Goal: Task Accomplishment & Management: Use online tool/utility

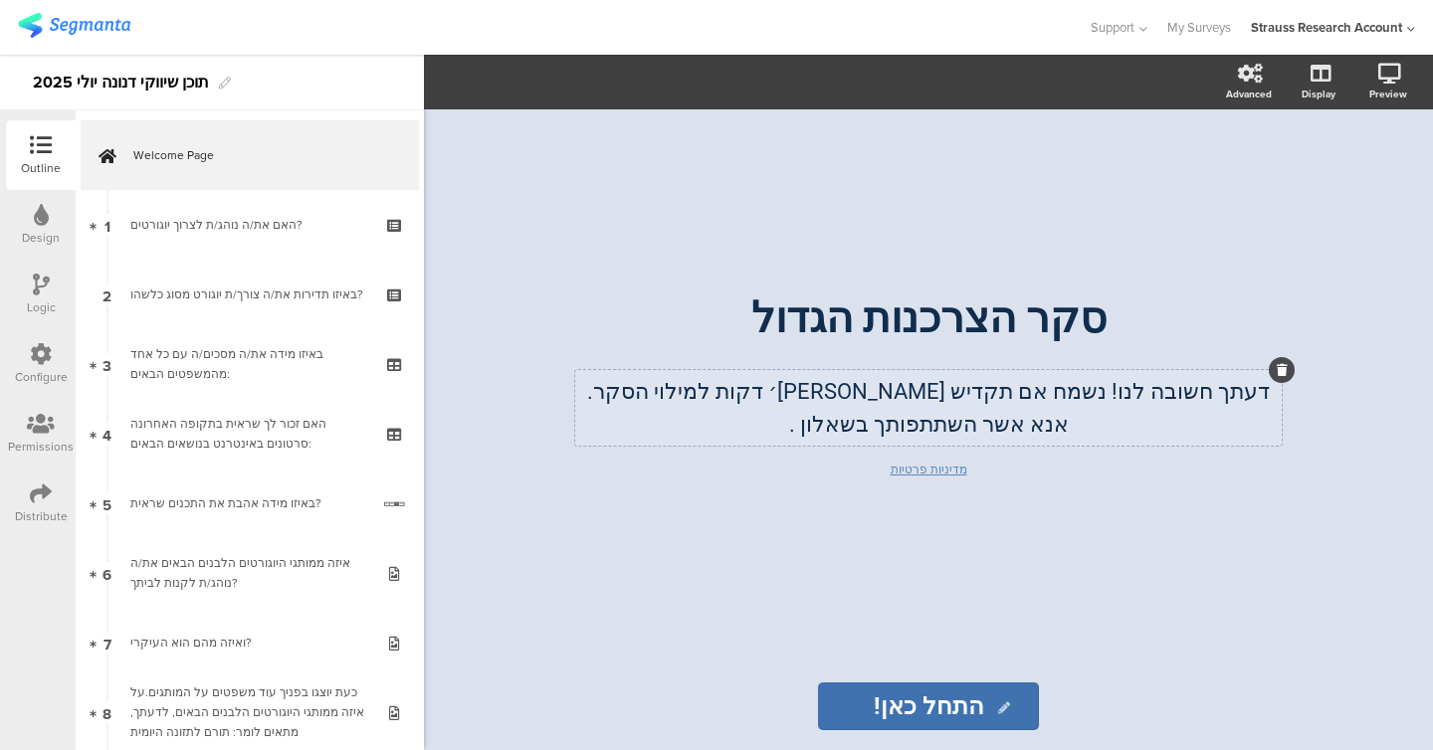
click at [824, 432] on p "אנא אשר השתתפותך בשאלון ." at bounding box center [928, 424] width 697 height 33
click at [776, 430] on p "אנא אשר השתתפותך בשאלון ." at bounding box center [928, 424] width 697 height 33
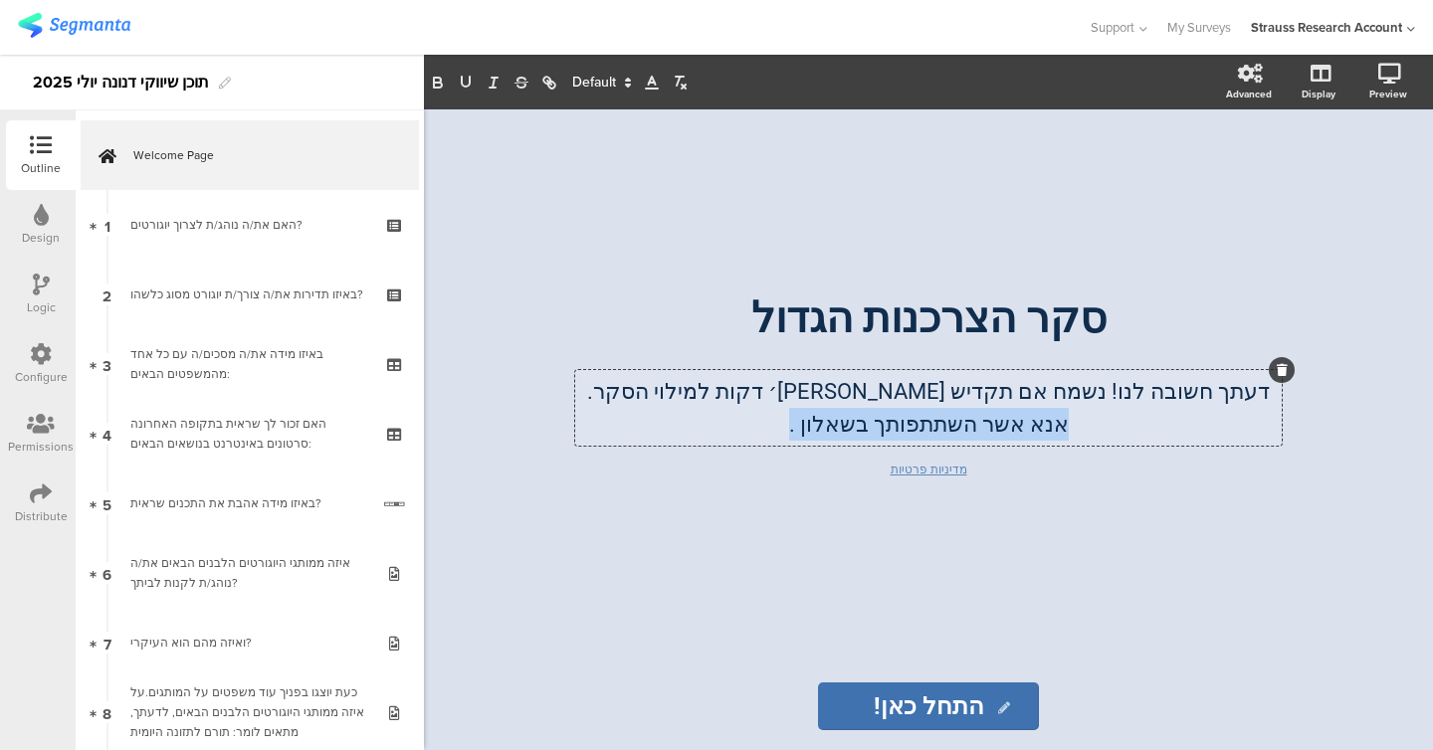
click at [776, 430] on p "אנא אשר השתתפותך בשאלון ." at bounding box center [928, 424] width 697 height 33
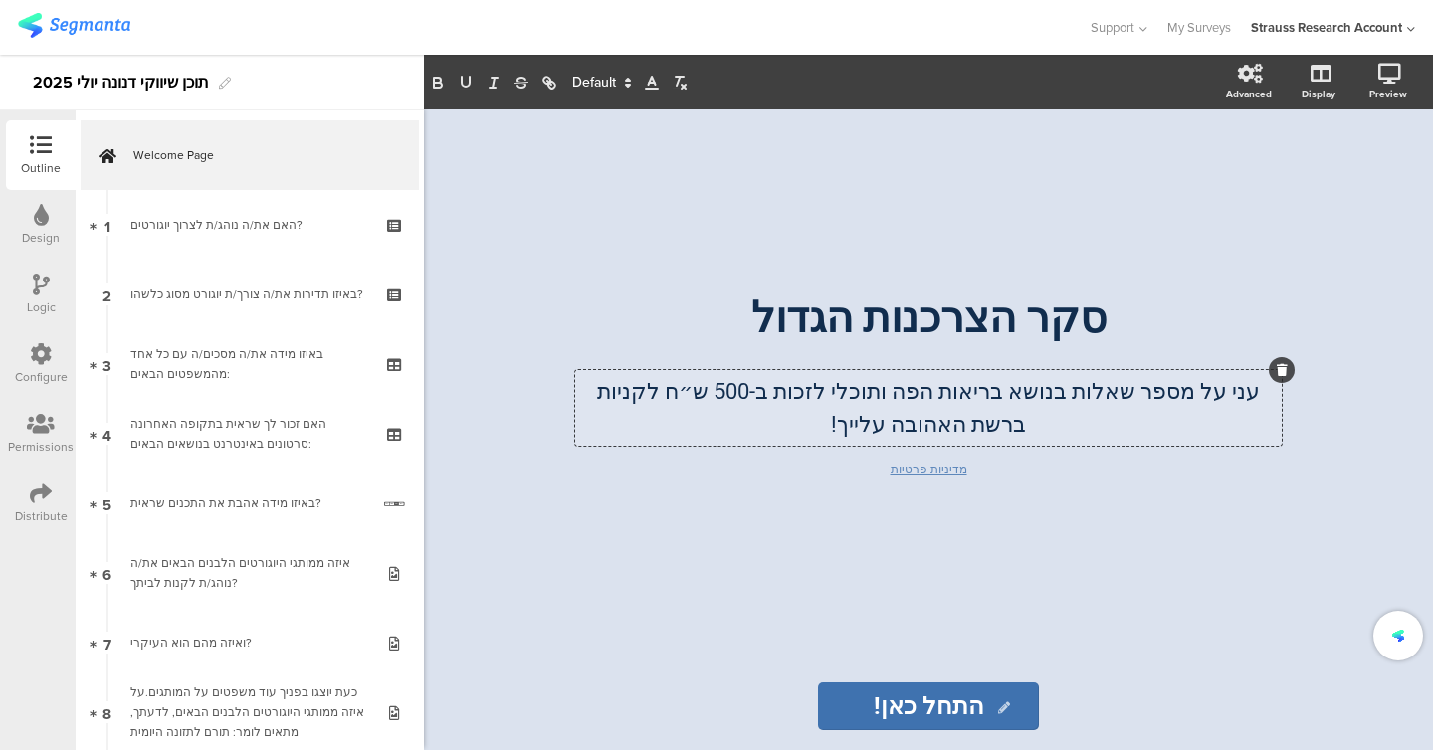
click at [848, 425] on p "עני על מספר שאלות בנושא בריאות הפה ותוכלי לזכות ב-500 ש״ח לקניות ברשת האהובה על…" at bounding box center [928, 408] width 697 height 66
click at [1238, 392] on p "עני על מספר שאלות בנושא בריאות הפה ותוכלי לזכות ב-500 ש״ח לקניות ברשת האהובה על…" at bounding box center [928, 408] width 697 height 66
click at [1244, 394] on p "עני על מספר שאלות בנושא בריאות הפה ותוכלי לזכות ב-500 ש״ח לקניות ברשת האהובה על…" at bounding box center [928, 408] width 697 height 66
click at [790, 392] on p "ענה\י על מספר שאלות בנושא בריאות הפה ותוכלי לזכות ב-500 ש״ח לקניות ברשת האהובה …" at bounding box center [928, 408] width 697 height 66
click at [815, 425] on p "ענה\י על מספר שאלות בנושא בריאות הפה ותוכל\י לזכות ב-500 ש״ח לקניות ברשת האהובה…" at bounding box center [928, 408] width 697 height 66
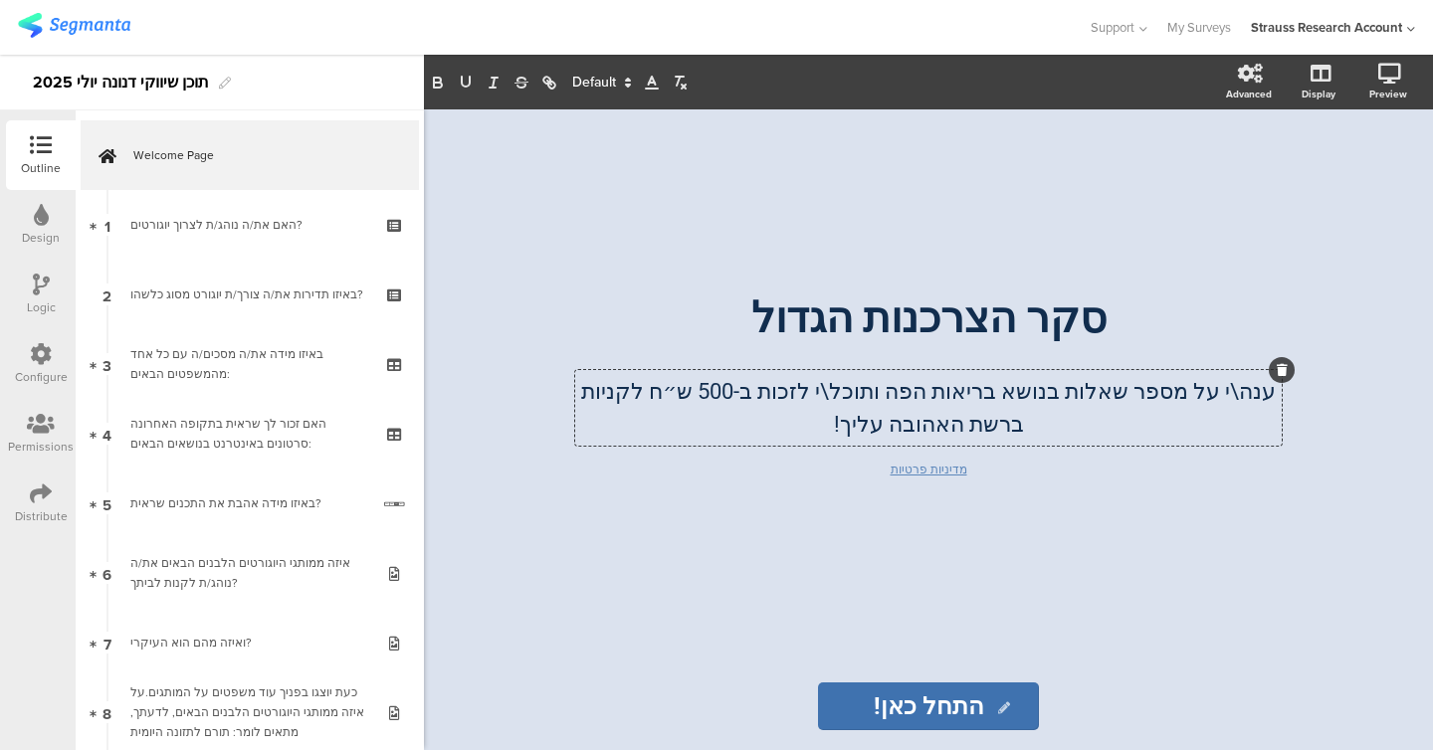
click at [933, 709] on input "התחל כאן!" at bounding box center [928, 707] width 221 height 48
click at [919, 705] on input "התחיל כאן!" at bounding box center [928, 707] width 229 height 48
type input "התחילו כאן!"
click at [740, 329] on p "סקר הצרכנות הגדול" at bounding box center [928, 318] width 736 height 49
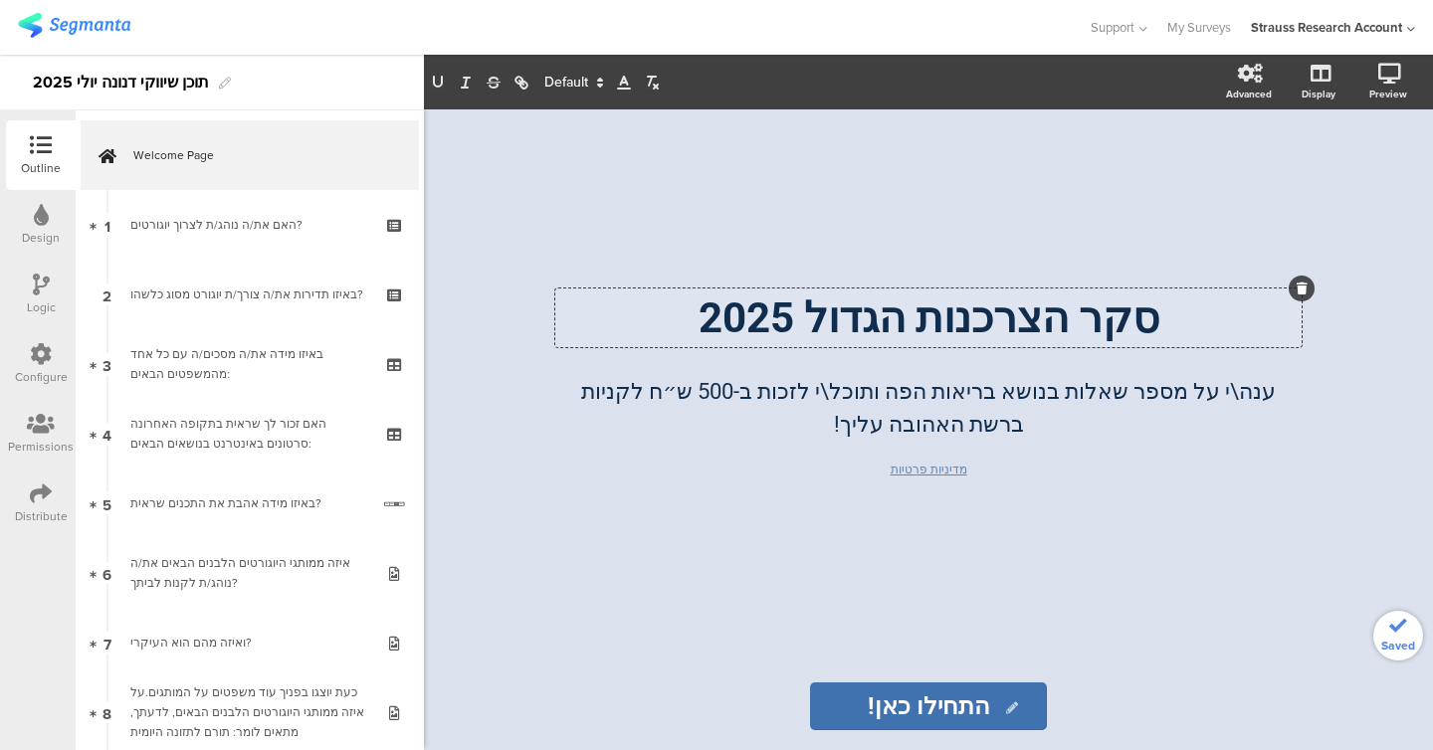
click at [549, 422] on div "סקר הצרכנות הגדול 2025 סקר הצרכנות הגדול 2025 סקר הצרכנות הגדול 2025 ענה\י על מ…" at bounding box center [928, 385] width 796 height 553
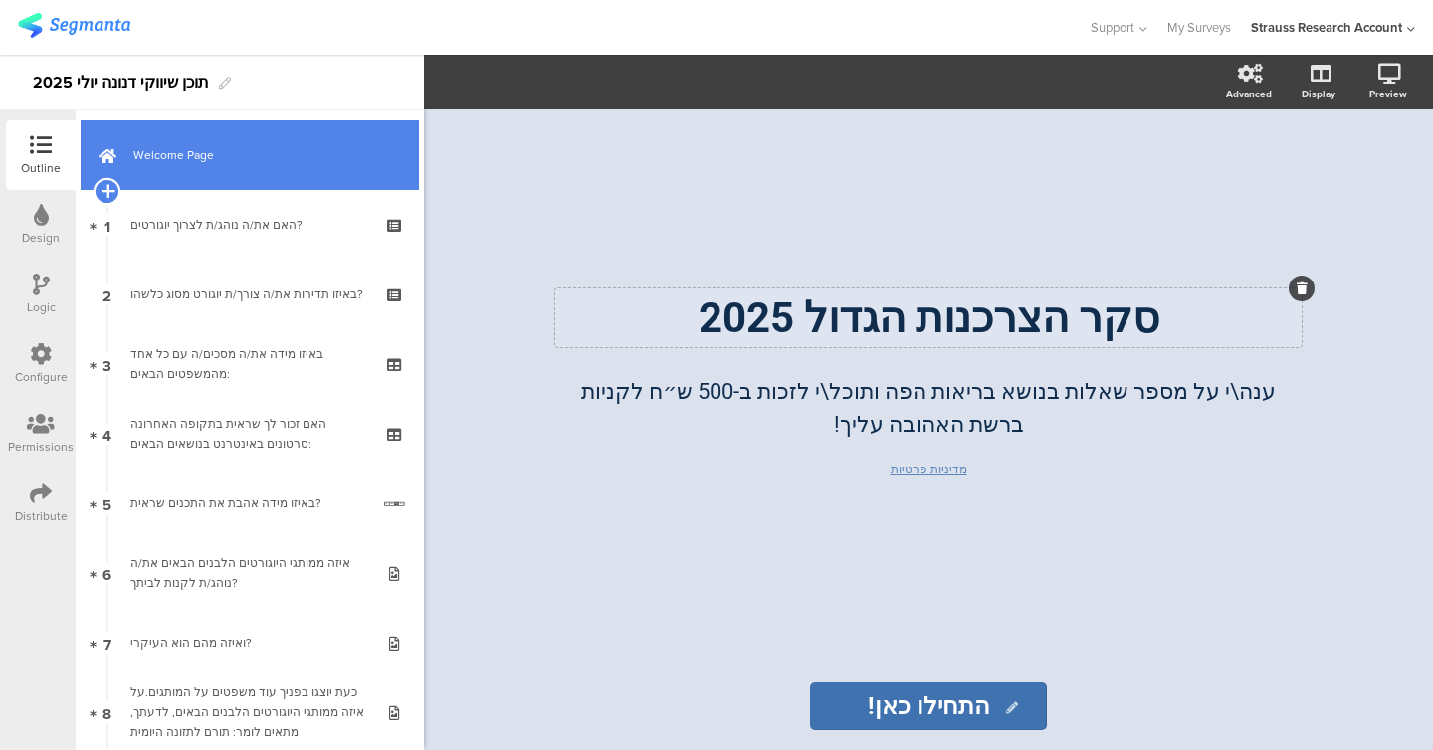
click at [104, 186] on icon at bounding box center [107, 191] width 13 height 18
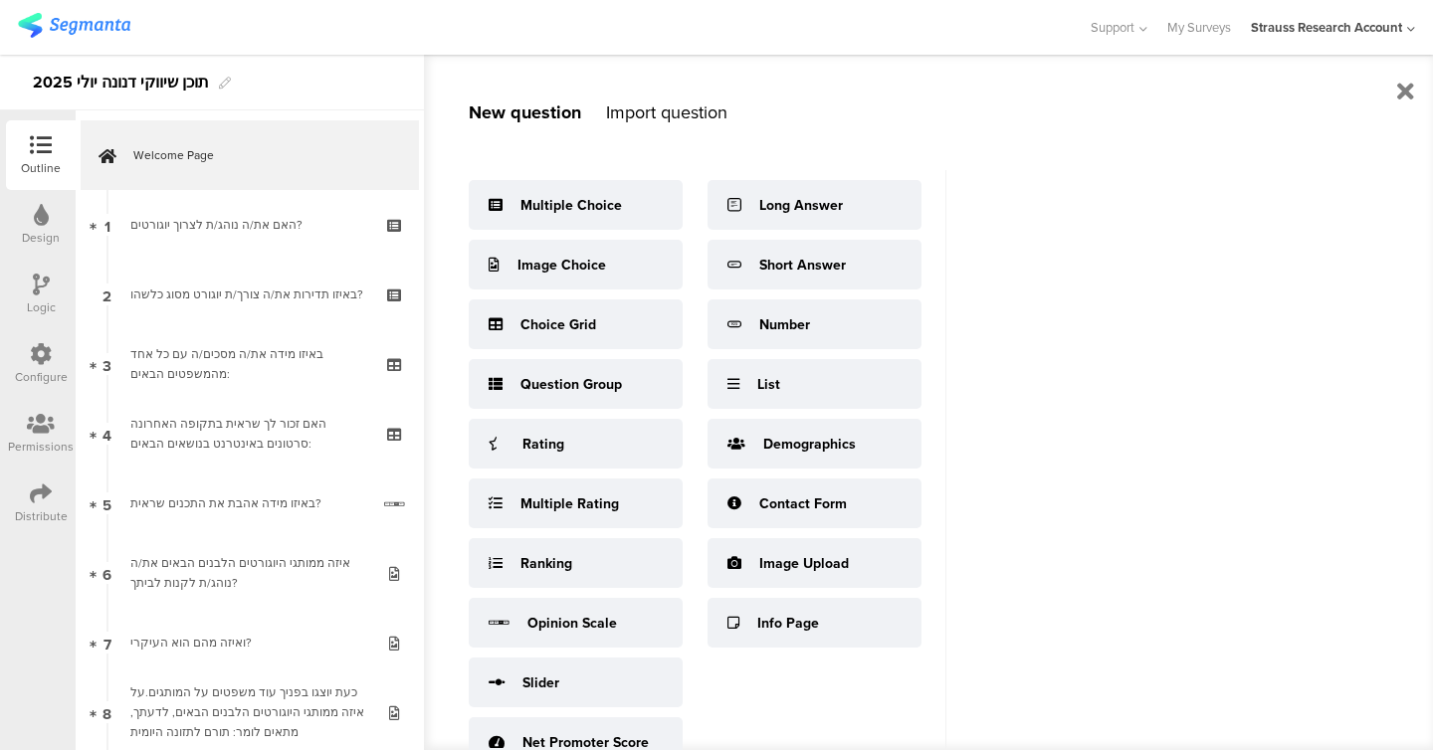
click at [672, 117] on div "Import question" at bounding box center [666, 113] width 121 height 26
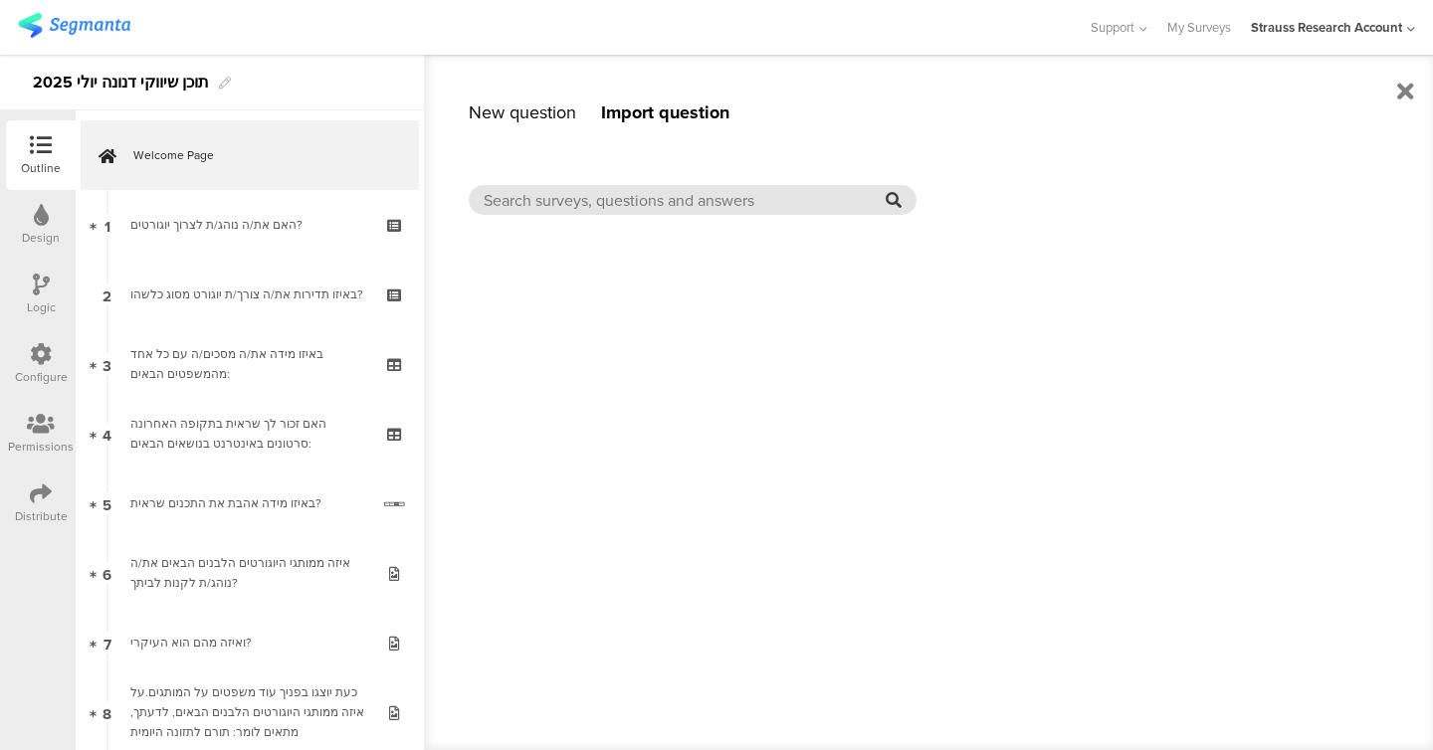
click at [658, 194] on input "text" at bounding box center [685, 200] width 402 height 23
paste input "רגע לפני שמתחילים, באיזה מהפרסים הבאים הכי תרצי לזכות?"
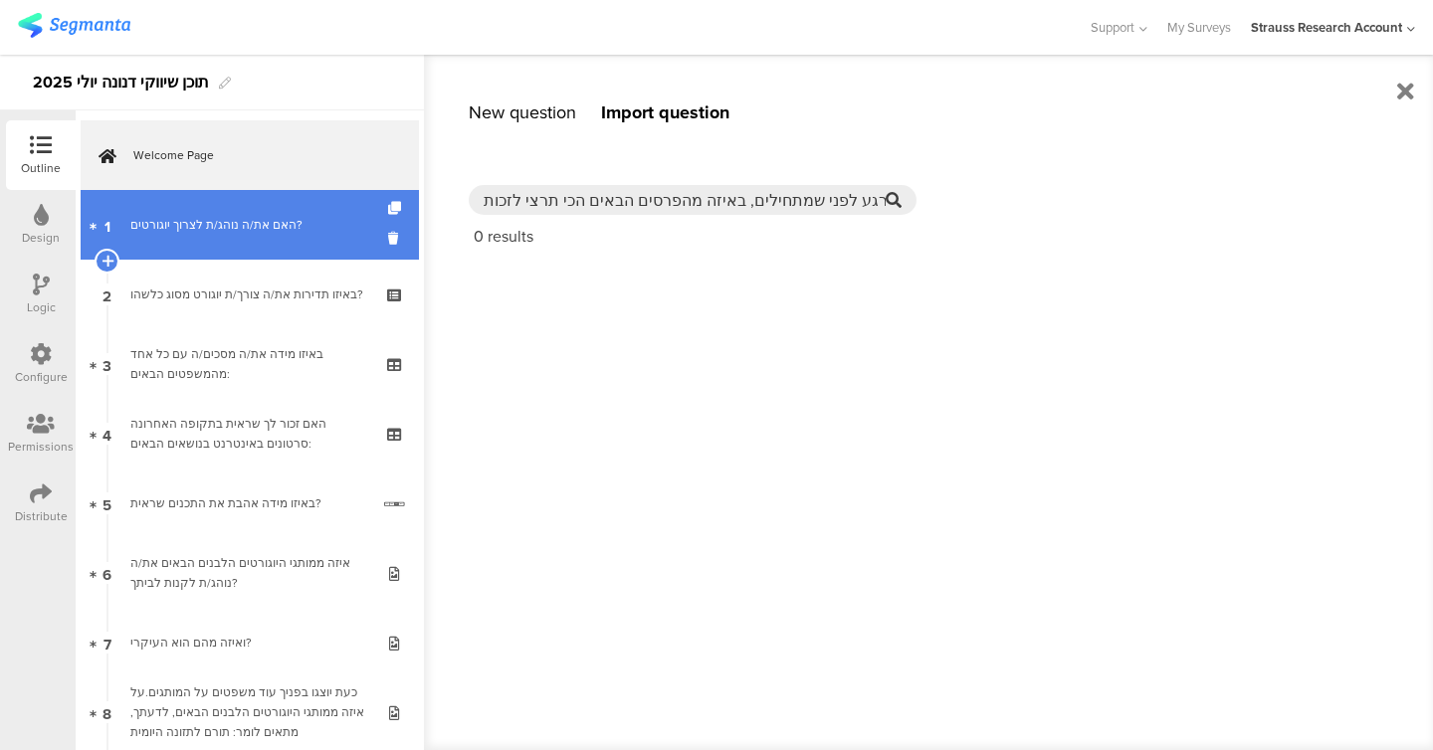
drag, startPoint x: 766, startPoint y: 200, endPoint x: 404, endPoint y: 201, distance: 362.3
click at [404, 201] on sg-editor-questions-list "New question Import question Multiple Choice Image Choice Choice Grid Question …" at bounding box center [250, 430] width 348 height 640
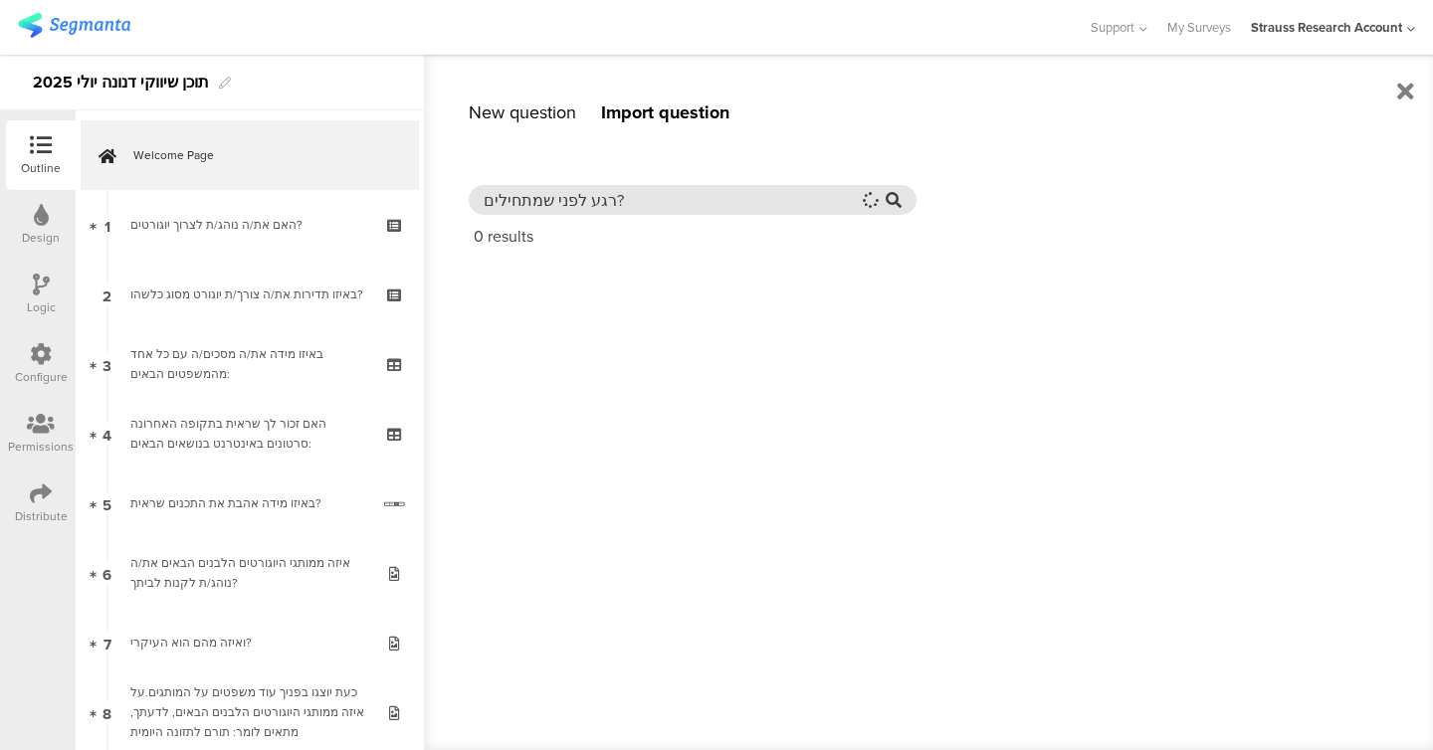
click at [612, 204] on input "רגע לפני שמתחילים?" at bounding box center [670, 200] width 372 height 23
click at [612, 204] on input "רגע לפני שמתחילים?" at bounding box center [685, 200] width 402 height 23
click at [620, 206] on input "רגע לפני שמתחילים?" at bounding box center [685, 200] width 402 height 23
drag, startPoint x: 620, startPoint y: 206, endPoint x: 634, endPoint y: 206, distance: 13.9
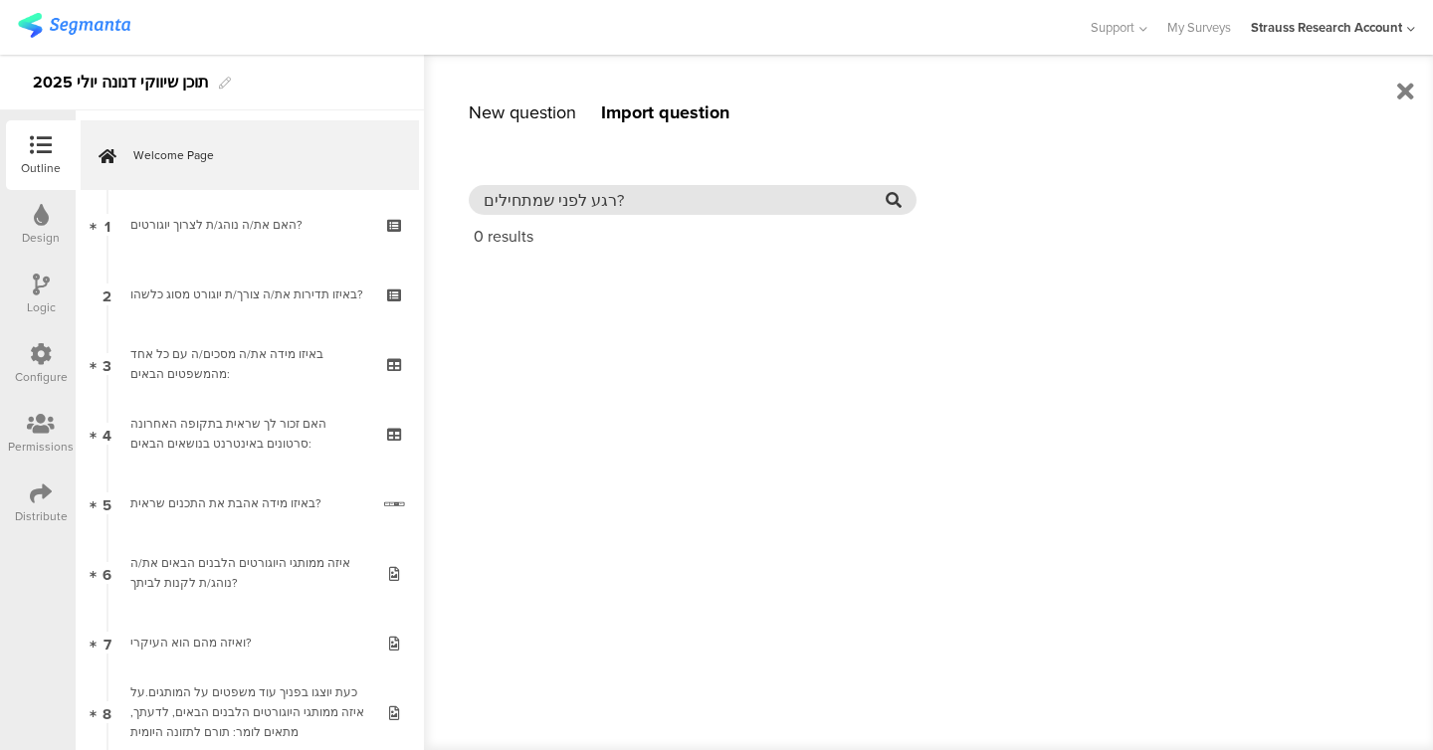
click at [634, 206] on input "רגע לפני שמתחילים?" at bounding box center [685, 200] width 402 height 23
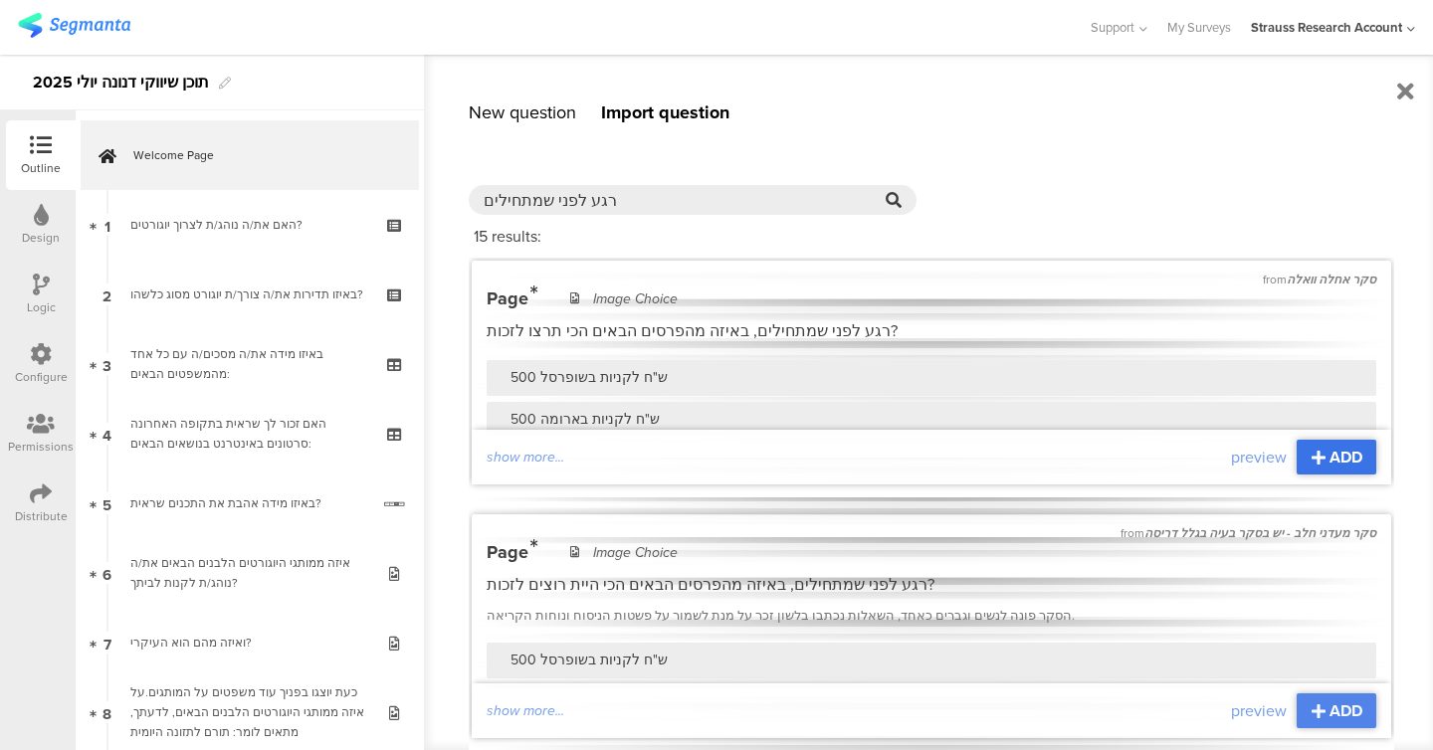
type input "רגע לפני שמתחילים"
click at [1305, 454] on div "ADD" at bounding box center [1337, 457] width 80 height 35
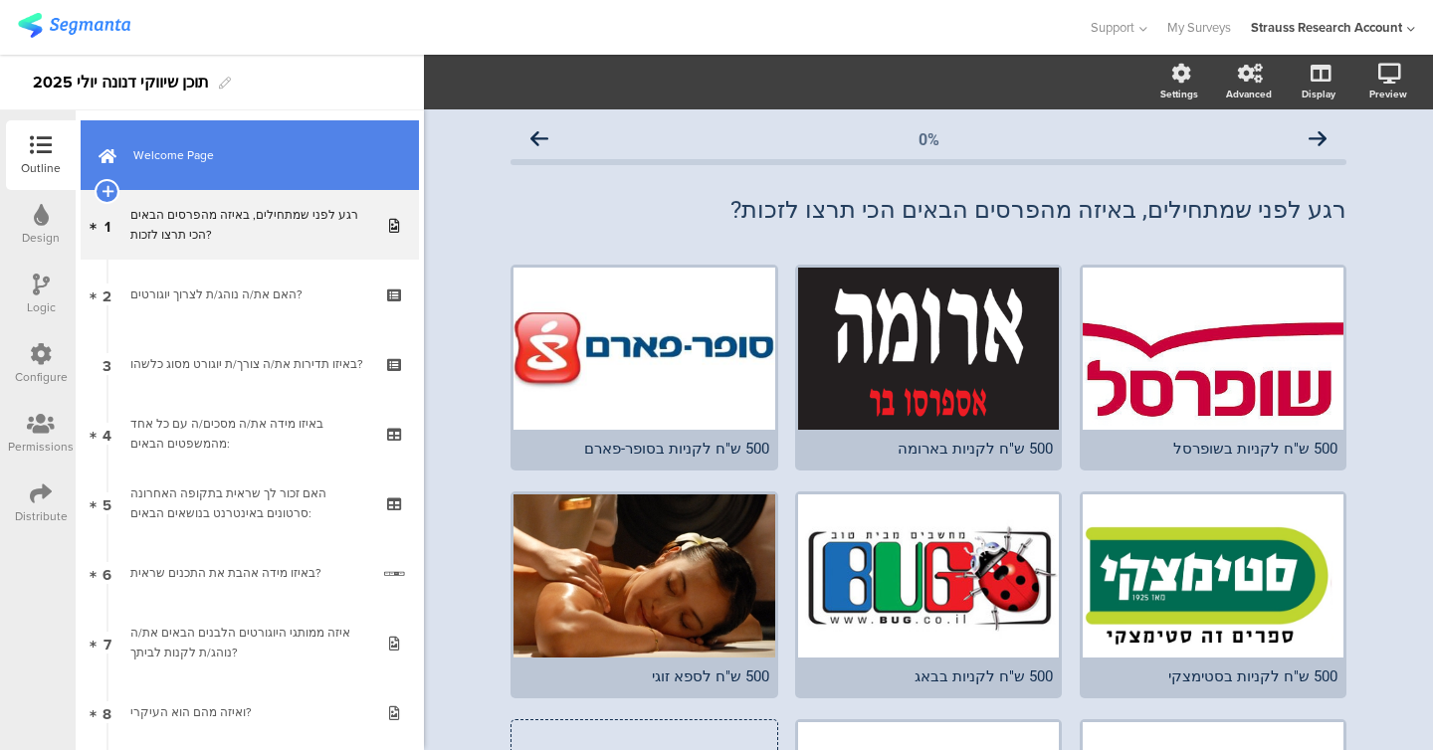
click at [236, 173] on link "Welcome Page" at bounding box center [250, 155] width 338 height 70
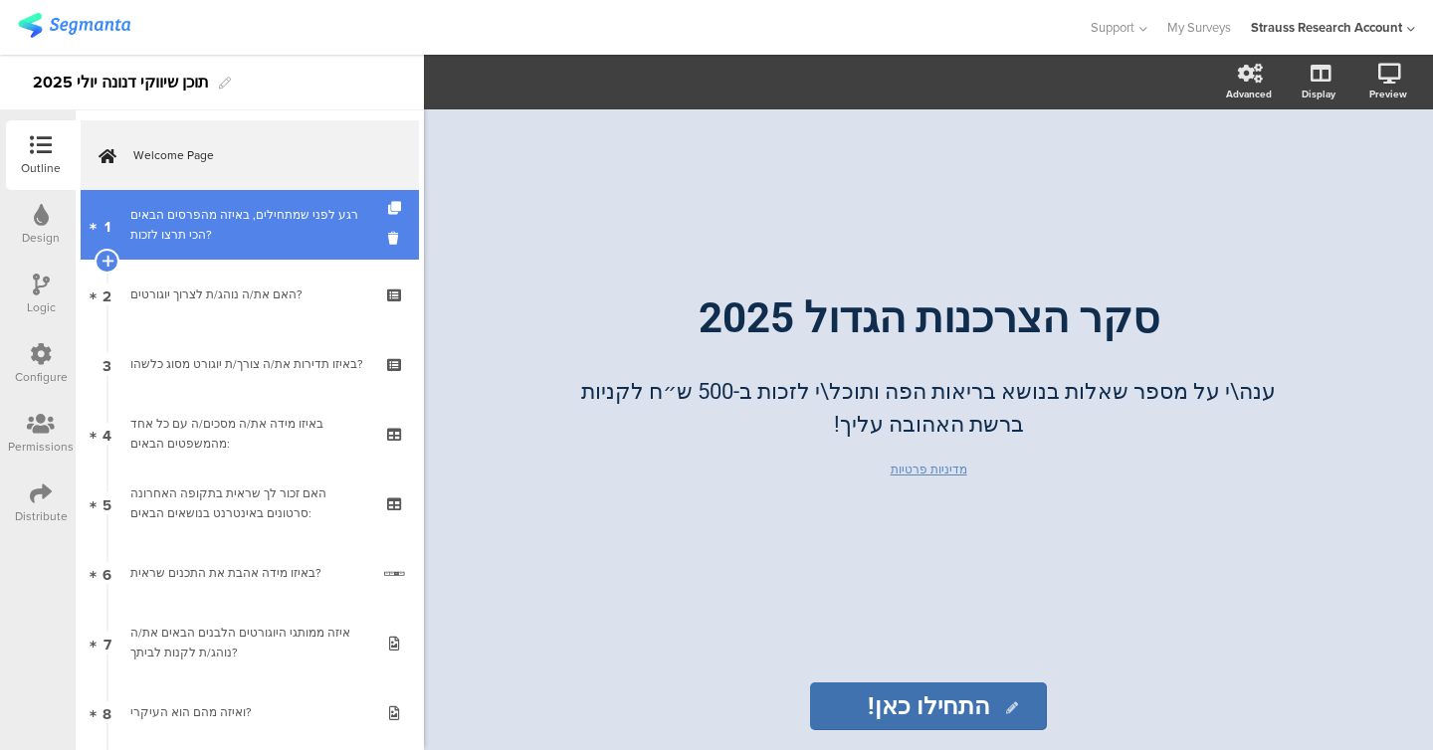
click at [238, 217] on div "רגע לפני שמתחילים, באיזה מהפרסים הבאים הכי תרצו לזכות?" at bounding box center [249, 225] width 238 height 40
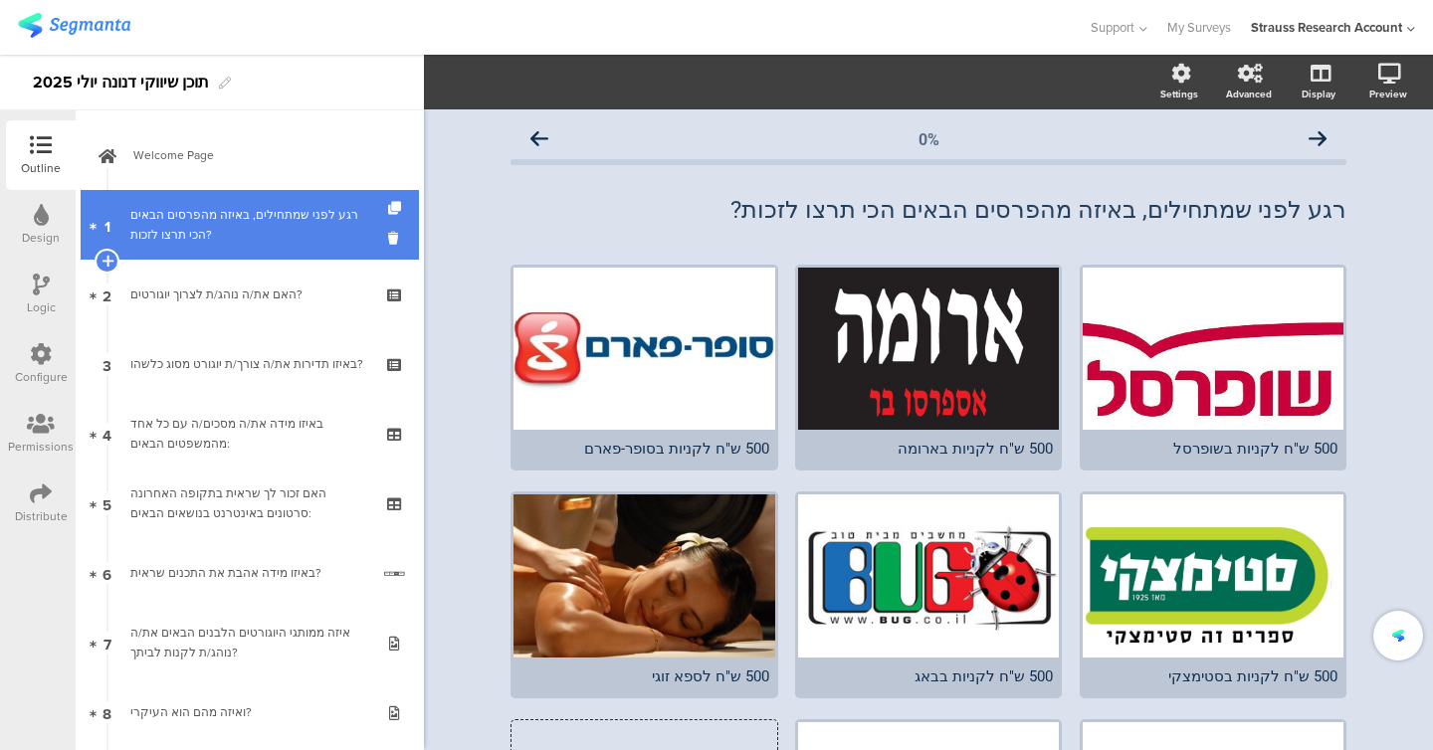
click at [238, 242] on div "רגע לפני שמתחילים, באיזה מהפרסים הבאים הכי תרצו לזכות?" at bounding box center [249, 225] width 238 height 40
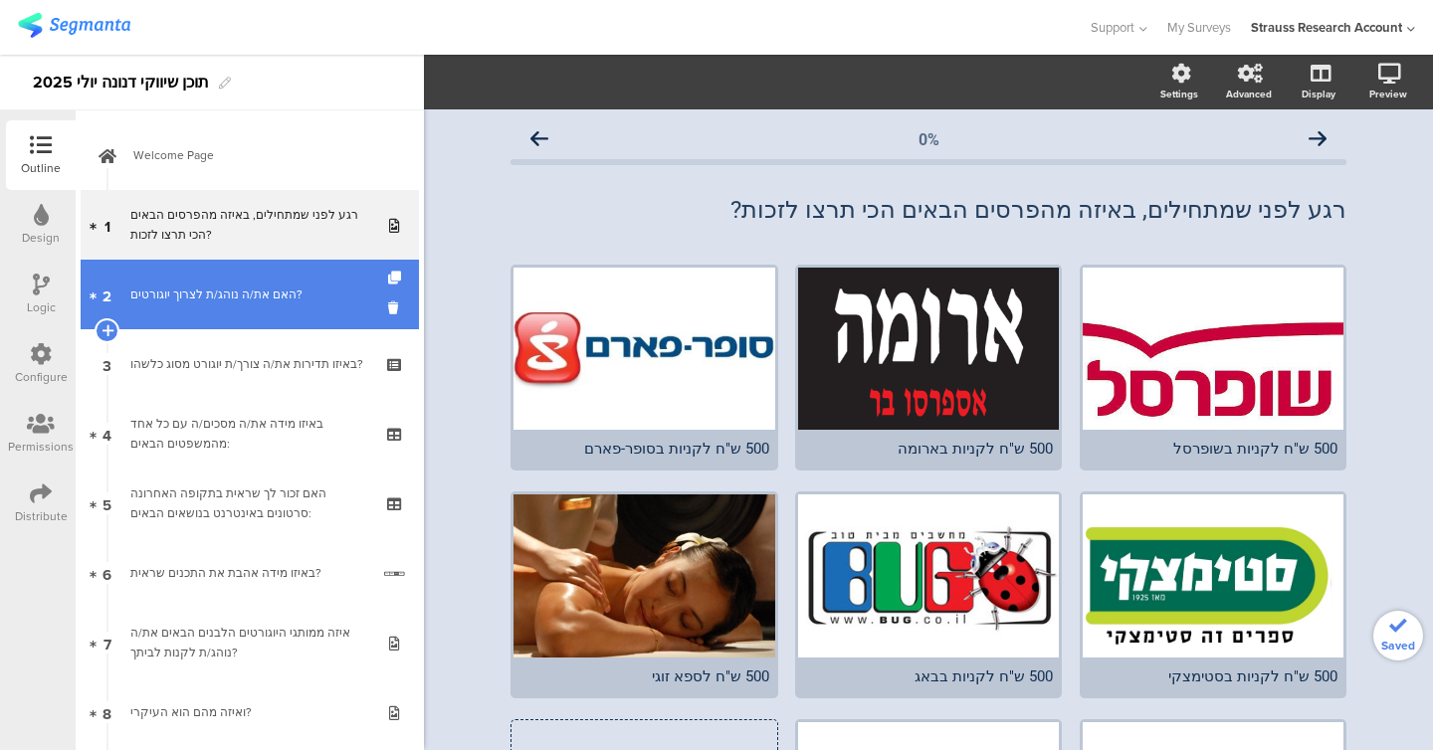
click at [240, 297] on div "האם את/ה נוהג/ת לצרוך יוגורטים?" at bounding box center [249, 295] width 238 height 20
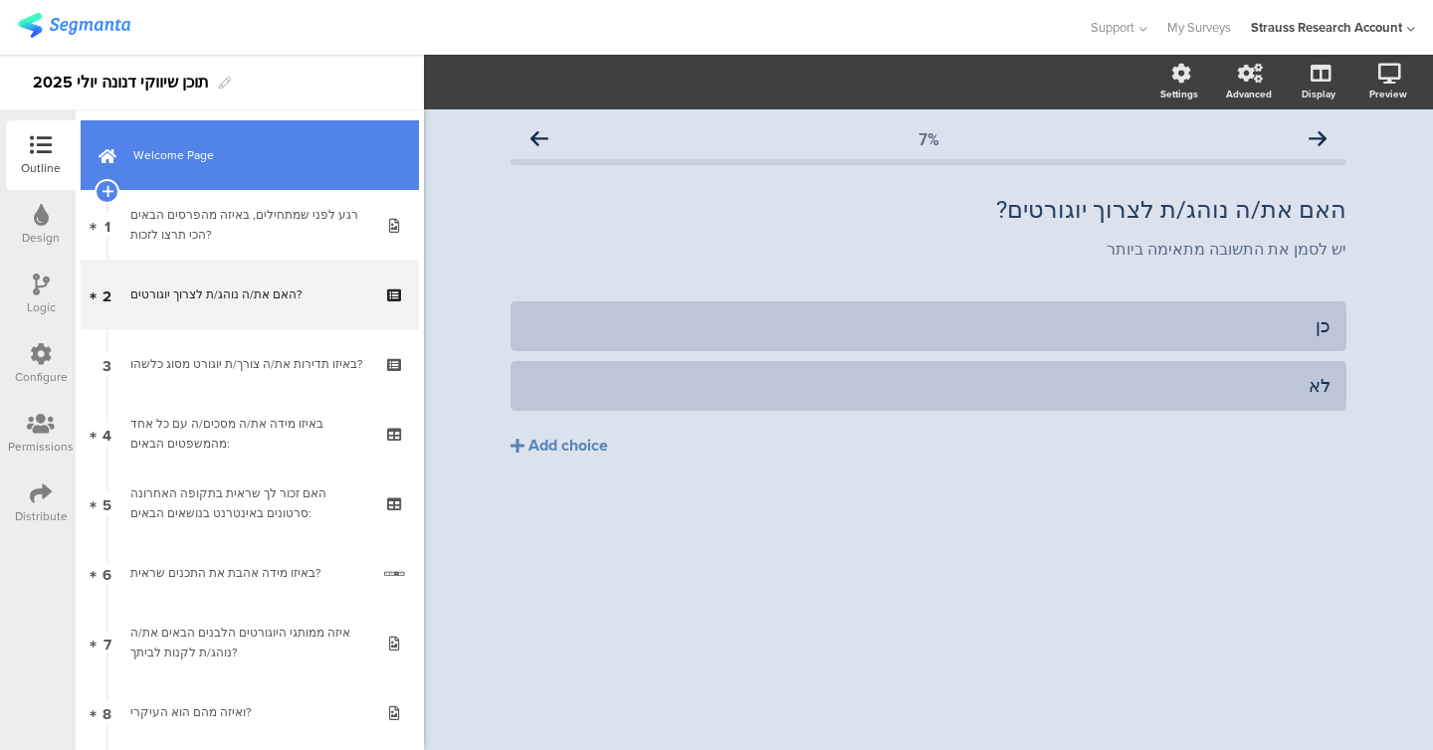
click at [220, 164] on span "Welcome Page" at bounding box center [260, 155] width 255 height 20
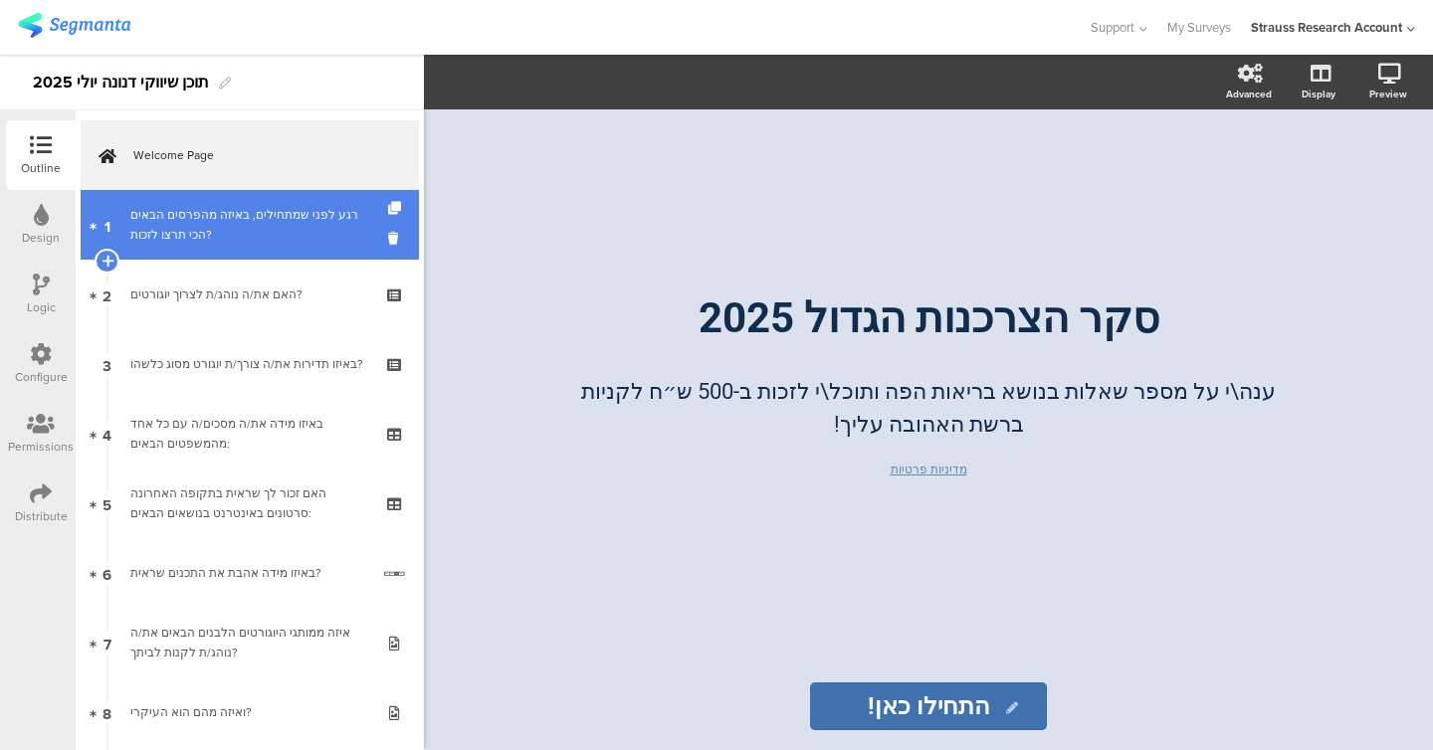
click at [232, 216] on div "רגע לפני שמתחילים, באיזה מהפרסים הבאים הכי תרצו לזכות?" at bounding box center [249, 225] width 238 height 40
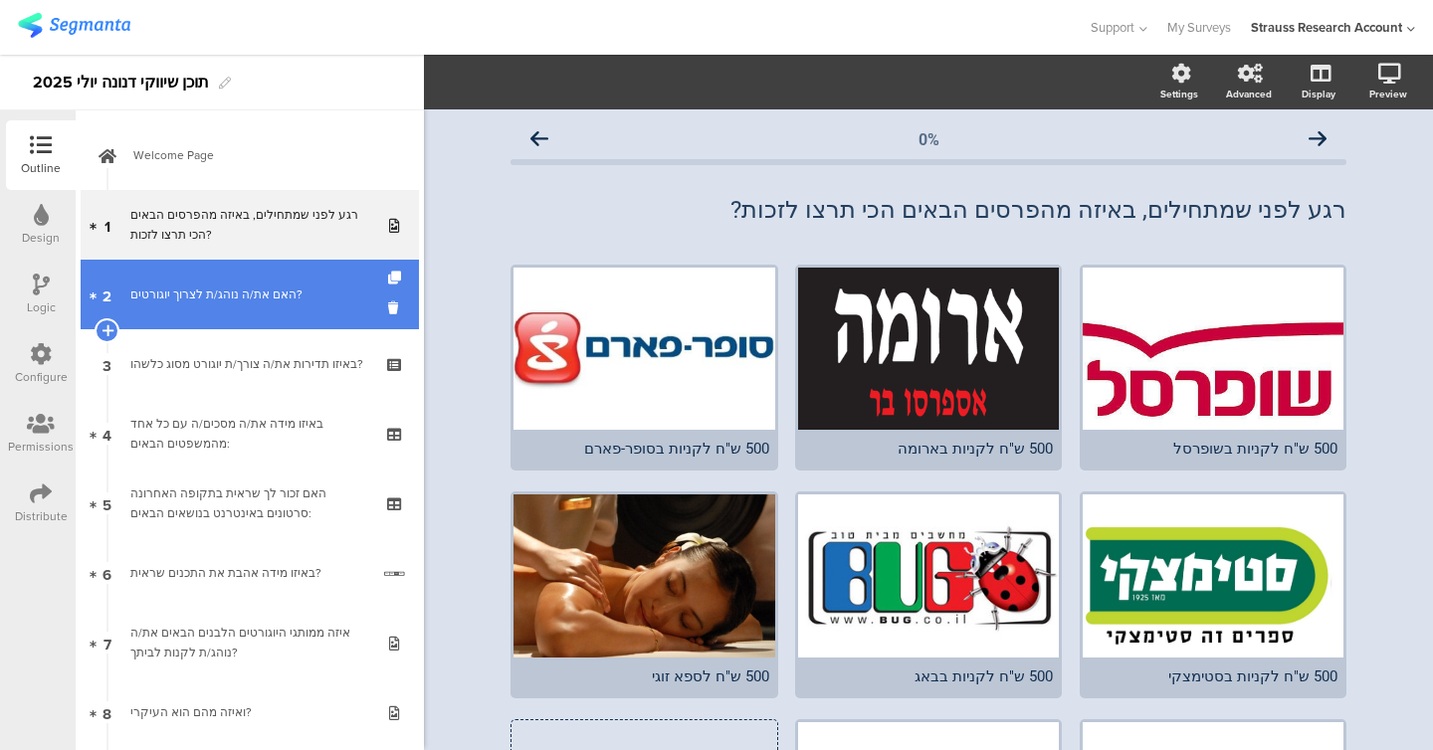
click at [246, 309] on link "2 האם את/ה נוהג/ת לצרוך יוגורטים?" at bounding box center [250, 295] width 338 height 70
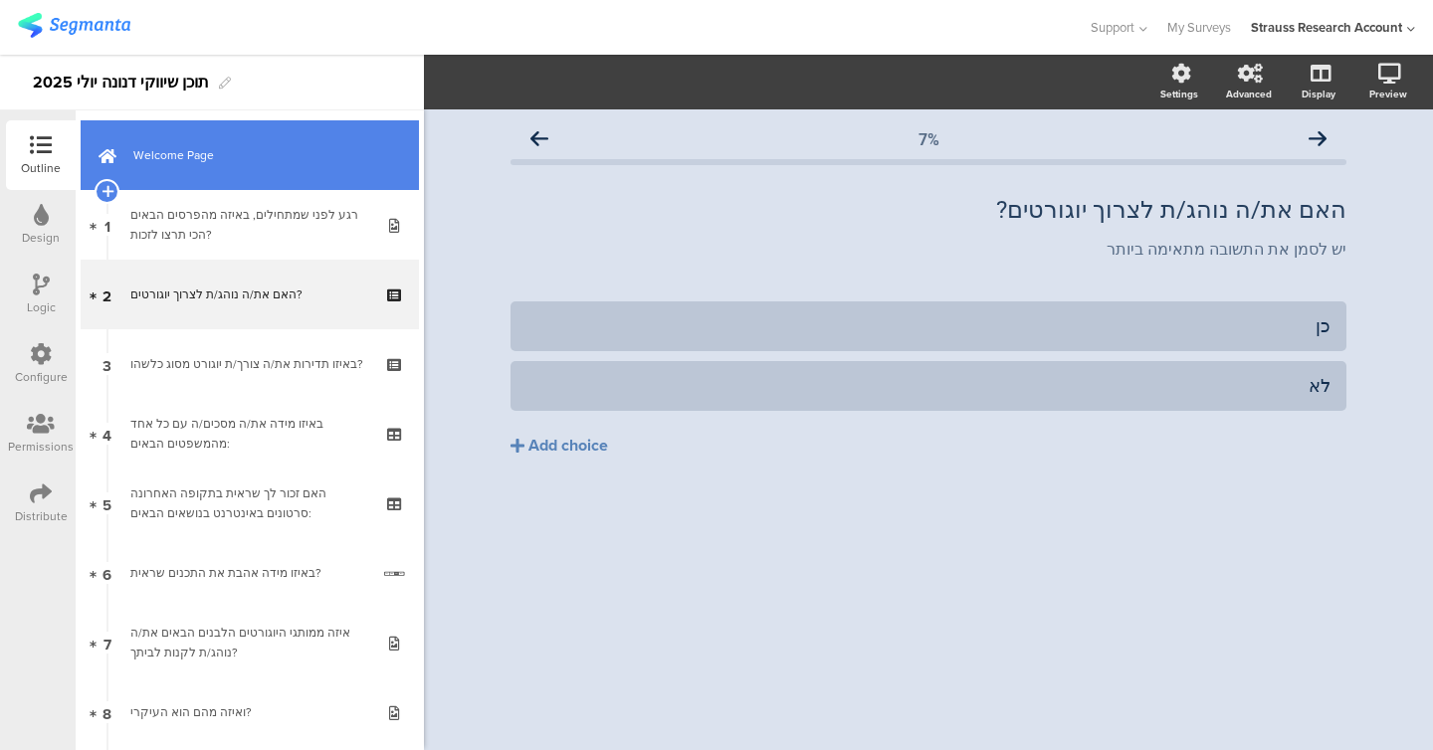
click at [217, 173] on link "Welcome Page" at bounding box center [250, 155] width 338 height 70
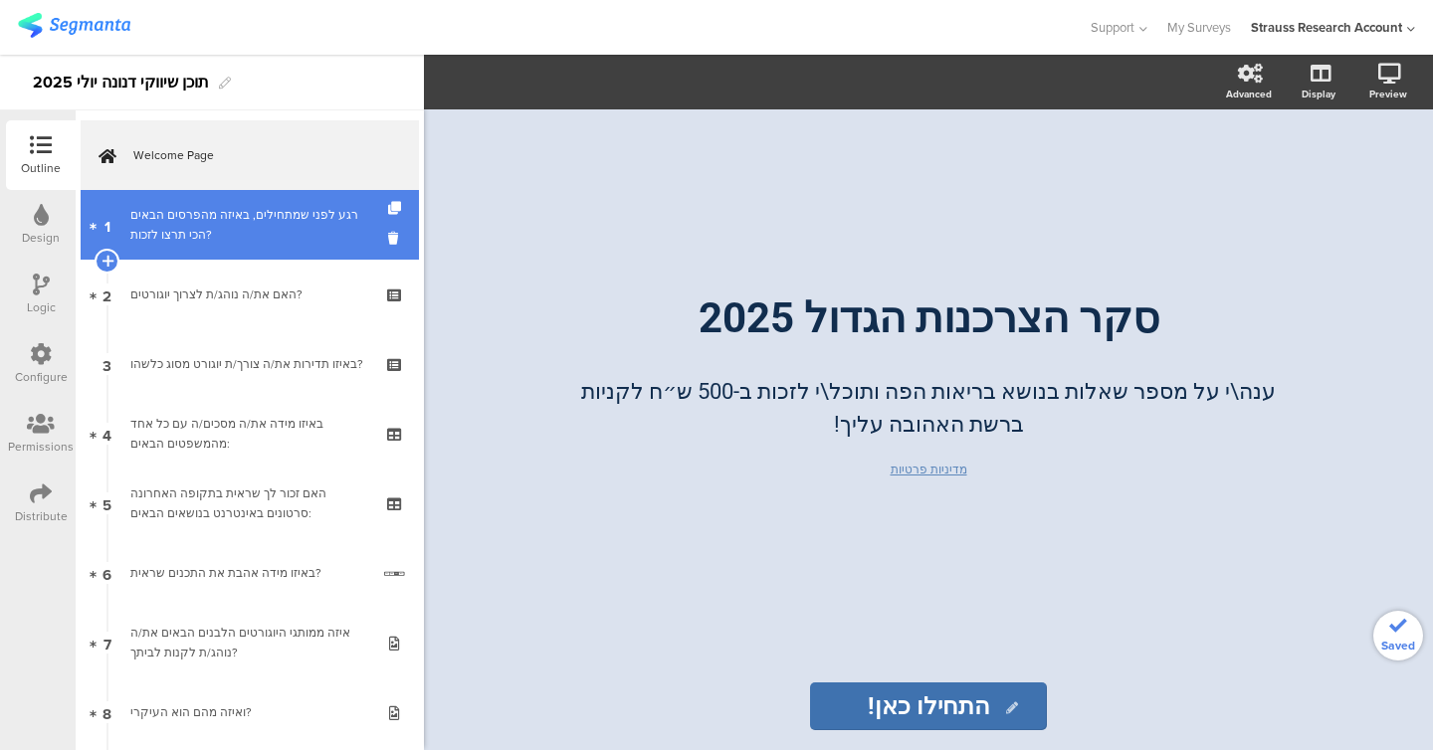
click at [217, 253] on link "1 רגע לפני שמתחילים, באיזה מהפרסים הבאים הכי תרצו לזכות?" at bounding box center [250, 225] width 338 height 70
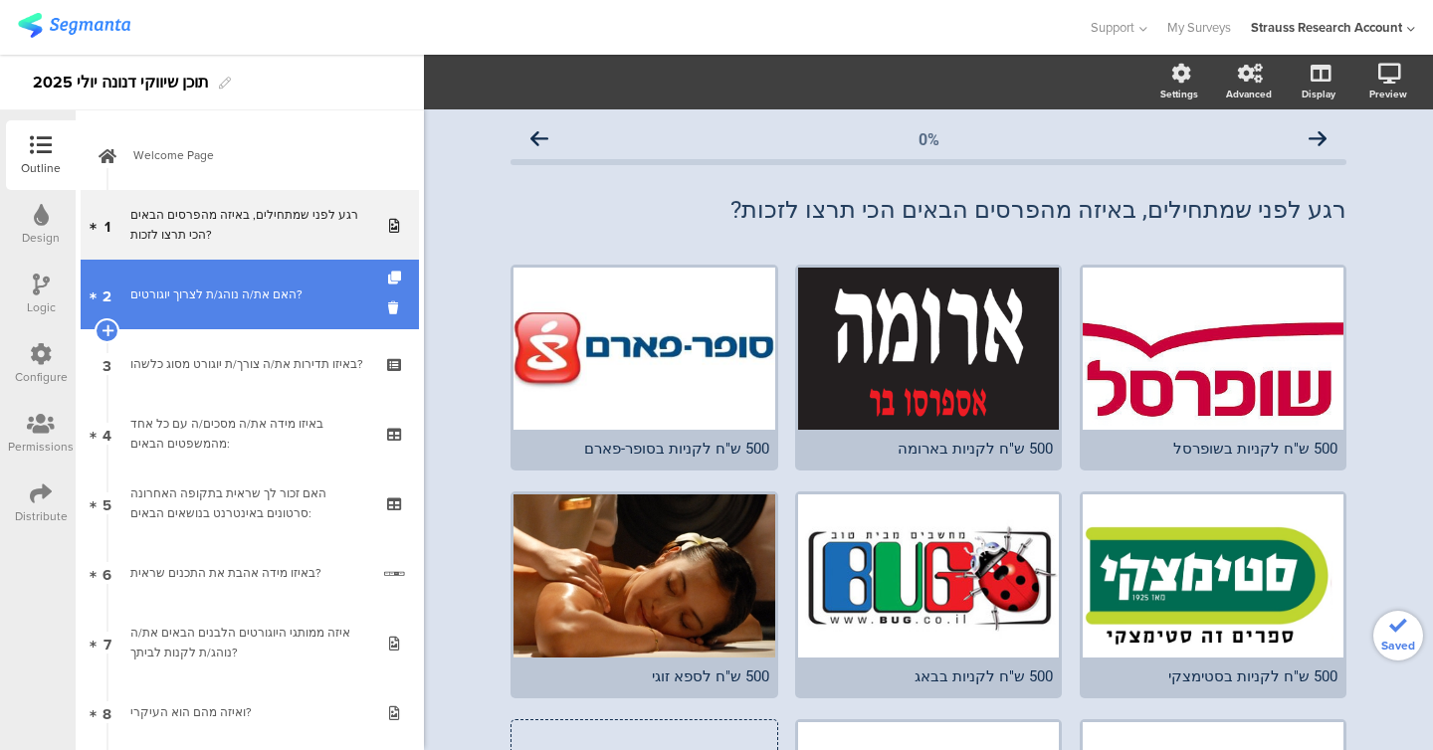
click at [218, 307] on link "2 האם את/ה נוהג/ת לצרוך יוגורטים?" at bounding box center [250, 295] width 338 height 70
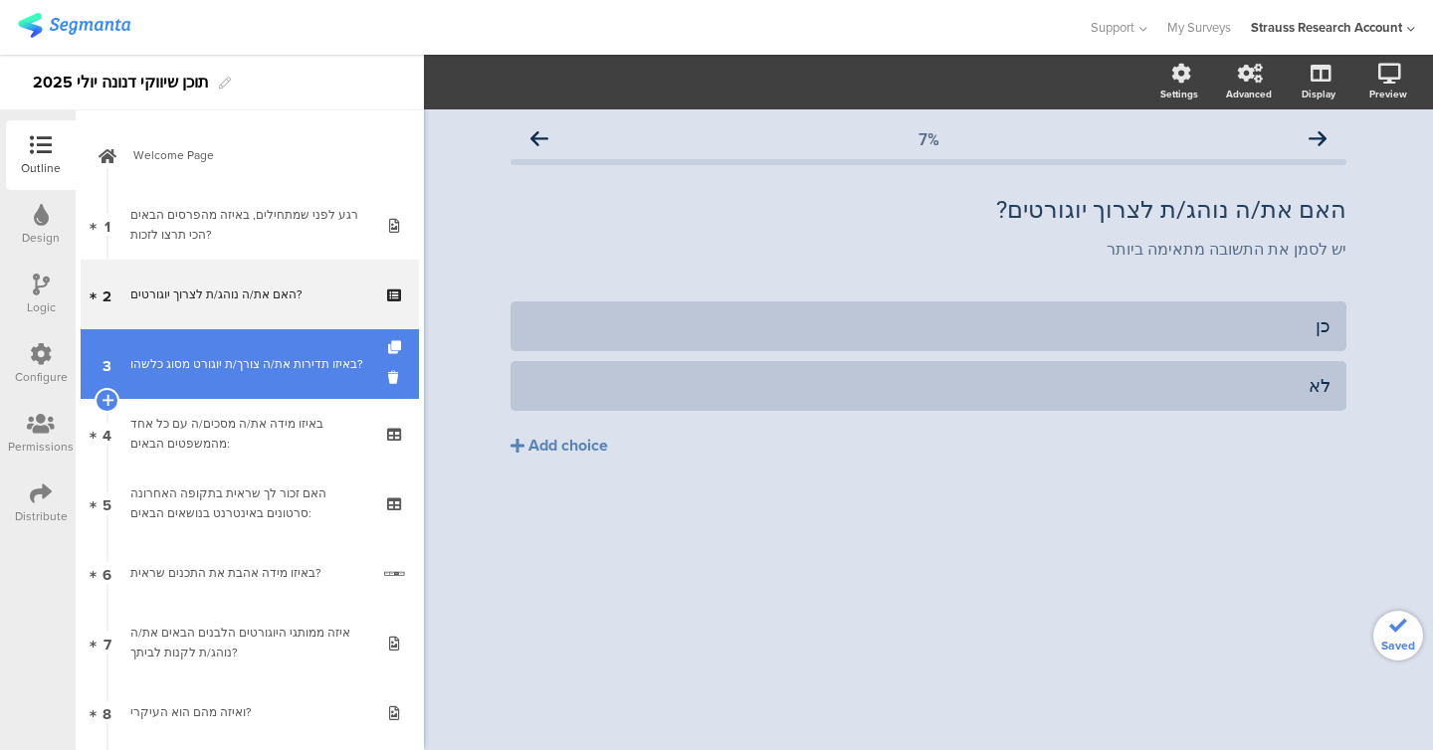
click at [223, 374] on div "באיזו תדירות את/ה צורך/ת יוגורט מסוג כלשהו?" at bounding box center [249, 364] width 238 height 20
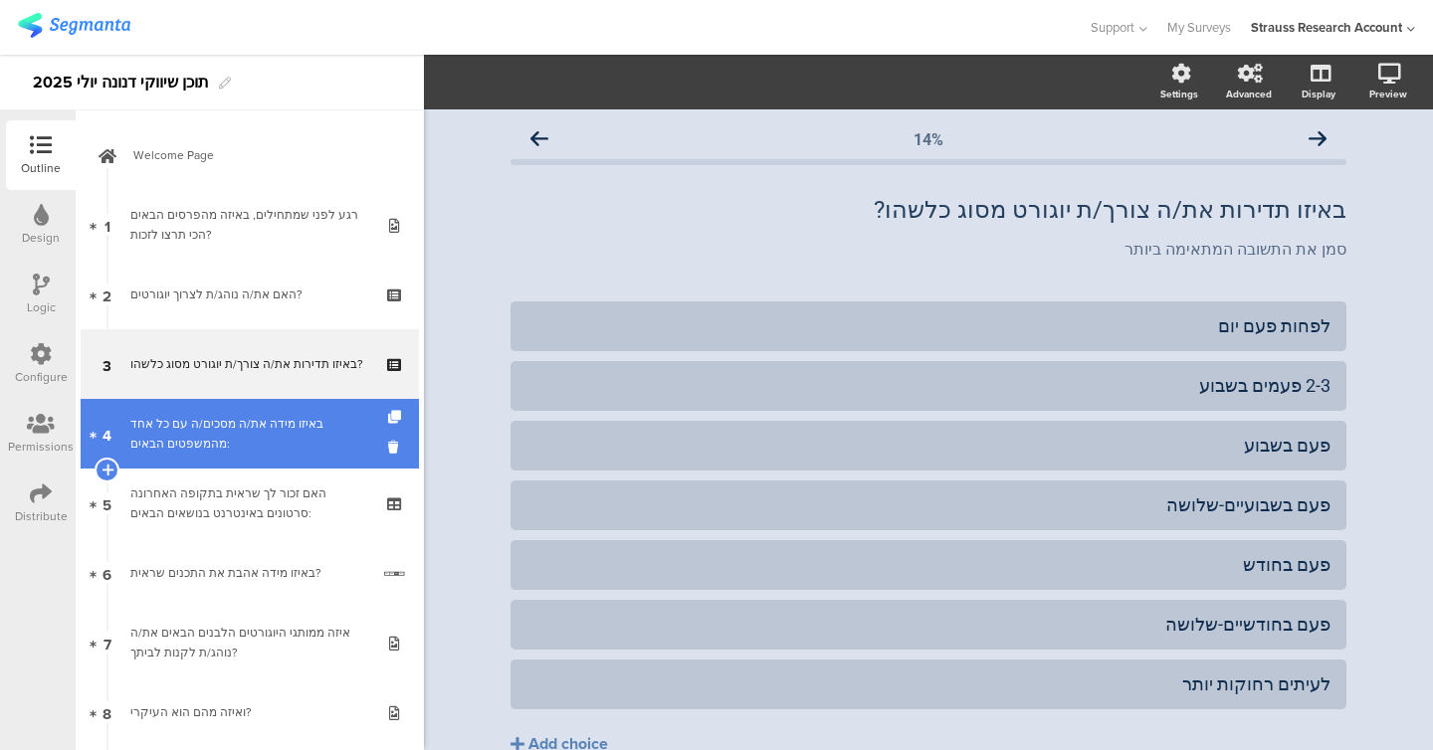
click at [226, 462] on link "4 באיזו מידה את/ה מסכים/ה עם כל אחד מהמשפטים הבאים:" at bounding box center [250, 434] width 338 height 70
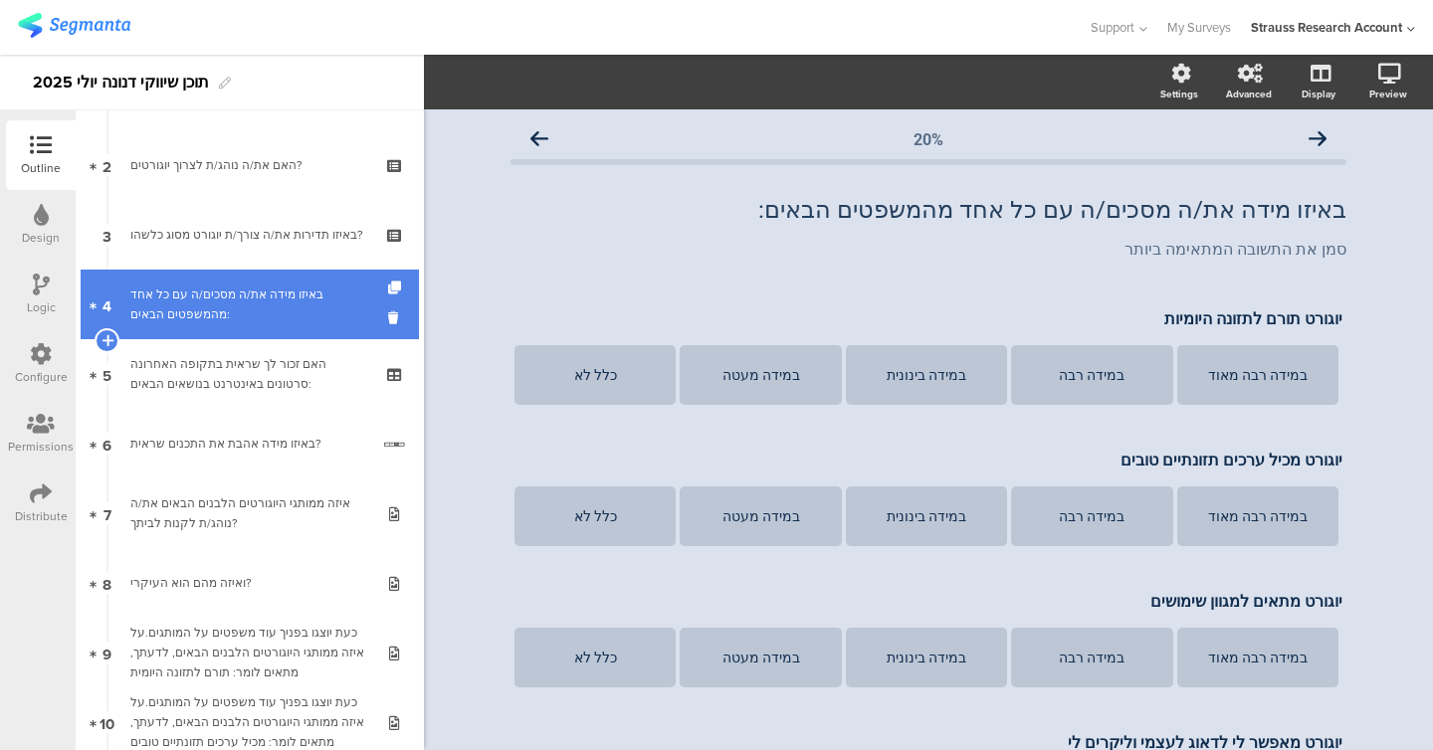
scroll to position [131, 0]
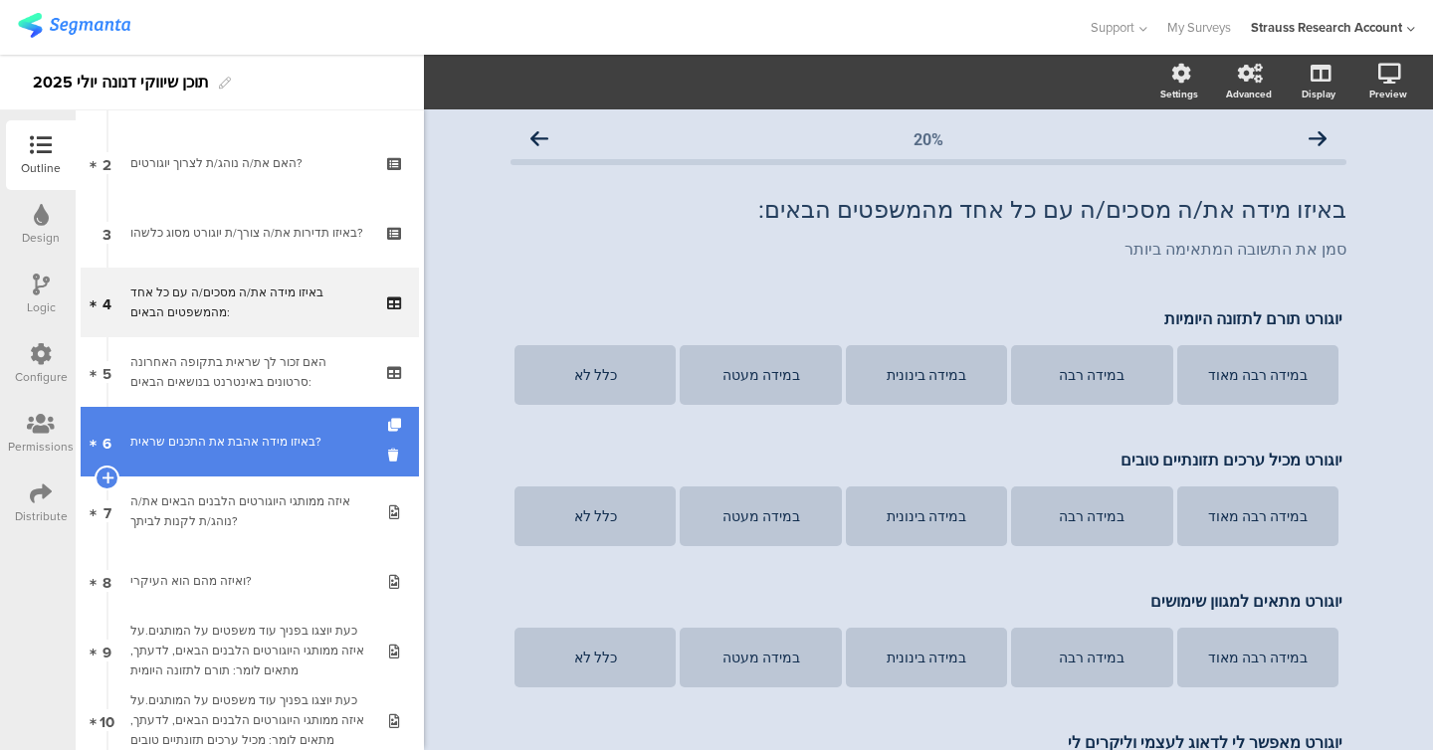
click at [215, 410] on link "6 באיזו מידה אהבת את התכנים שראית?" at bounding box center [250, 442] width 338 height 70
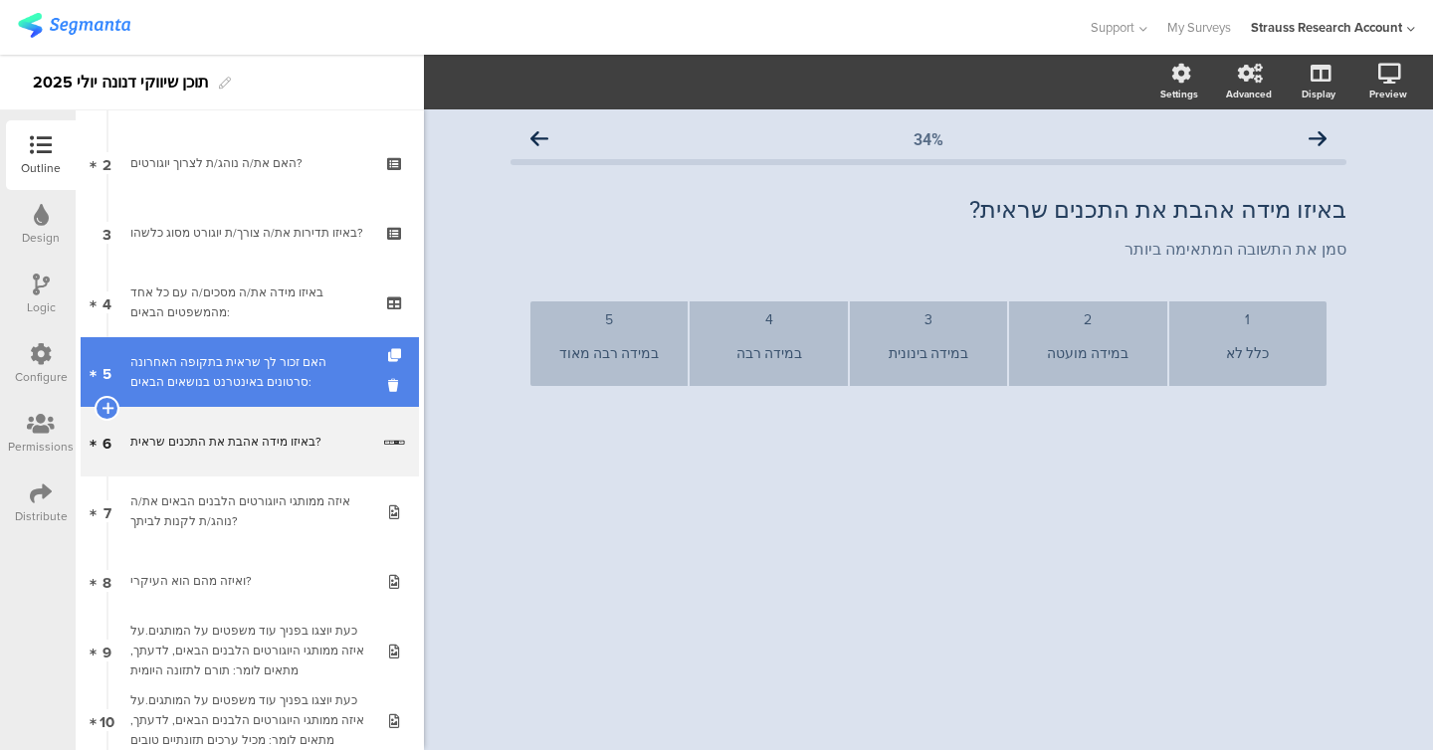
click at [212, 376] on div "האם זכור לך שראית בתקופה האחרונה סרטונים באינטרנט בנושאים הבאים:" at bounding box center [249, 372] width 238 height 40
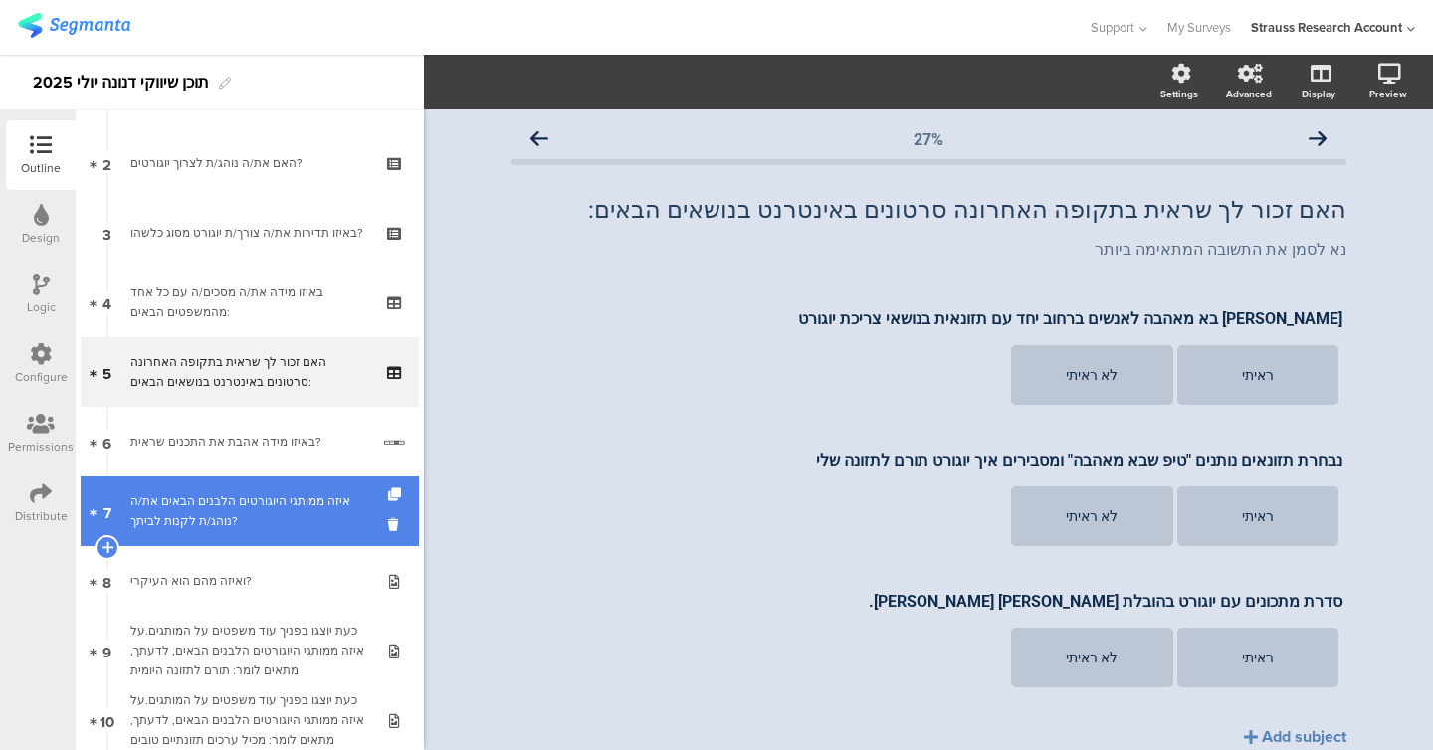
click at [211, 534] on link "7 איזה ממותגי היוגורטים הלבנים הבאים את/ה נוהג/ת לקנות לביתך?" at bounding box center [250, 512] width 338 height 70
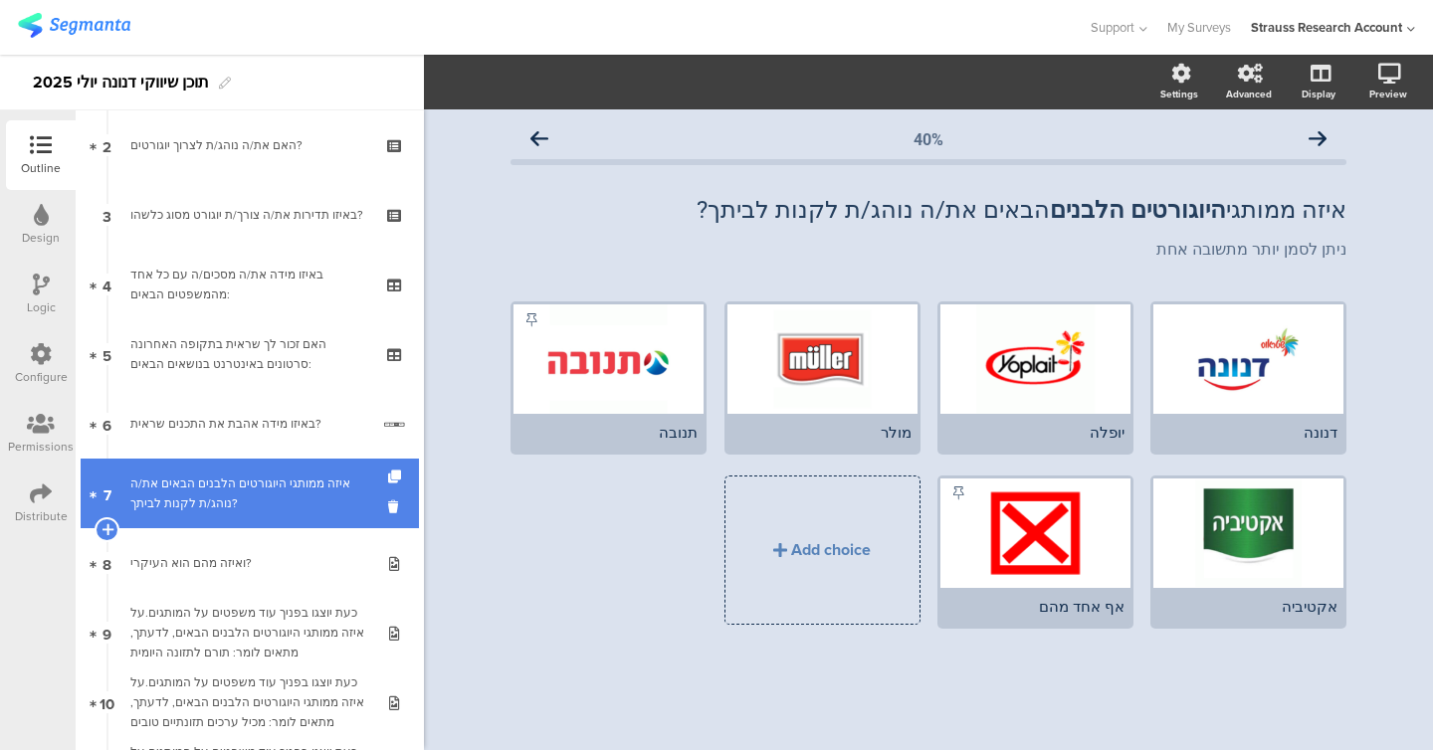
scroll to position [165, 0]
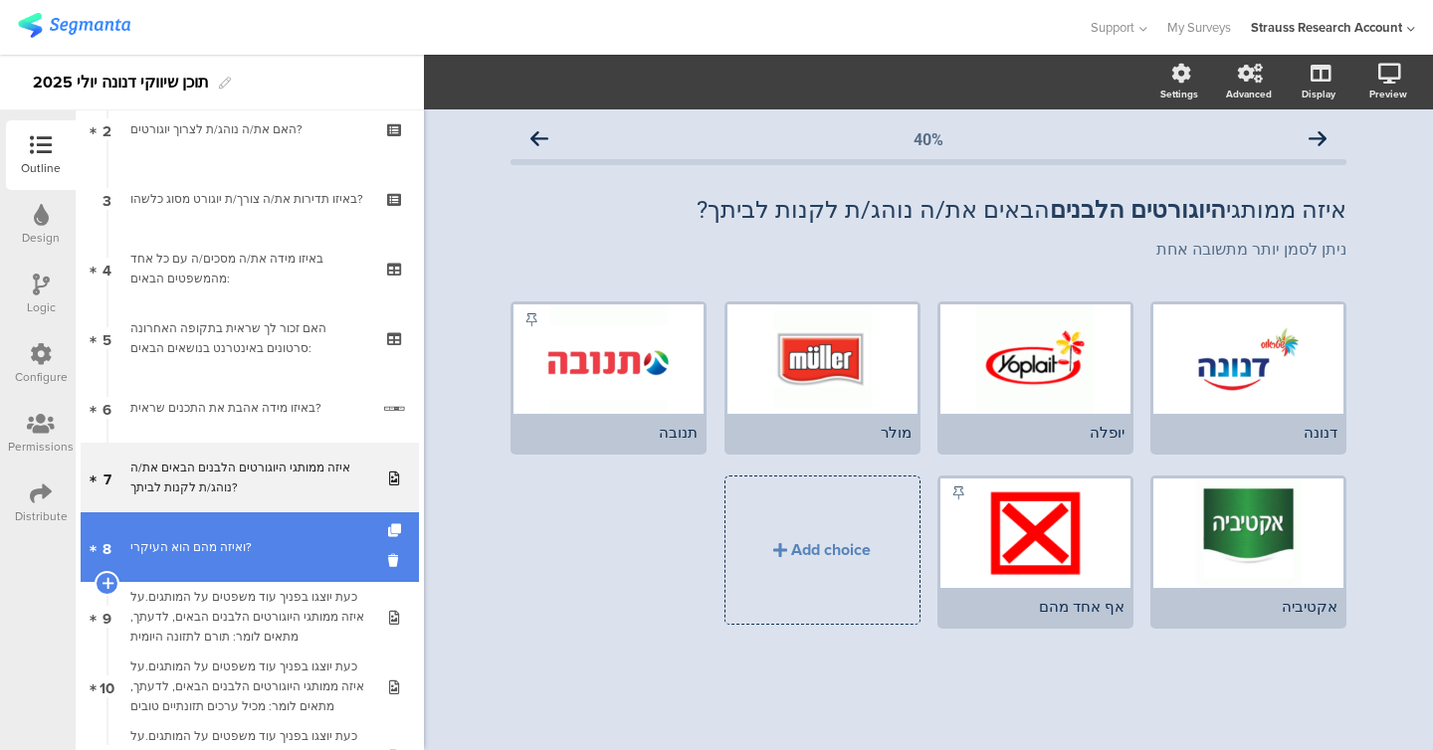
click at [216, 537] on div "ואיזה מהם הוא העיקרי?" at bounding box center [249, 547] width 238 height 20
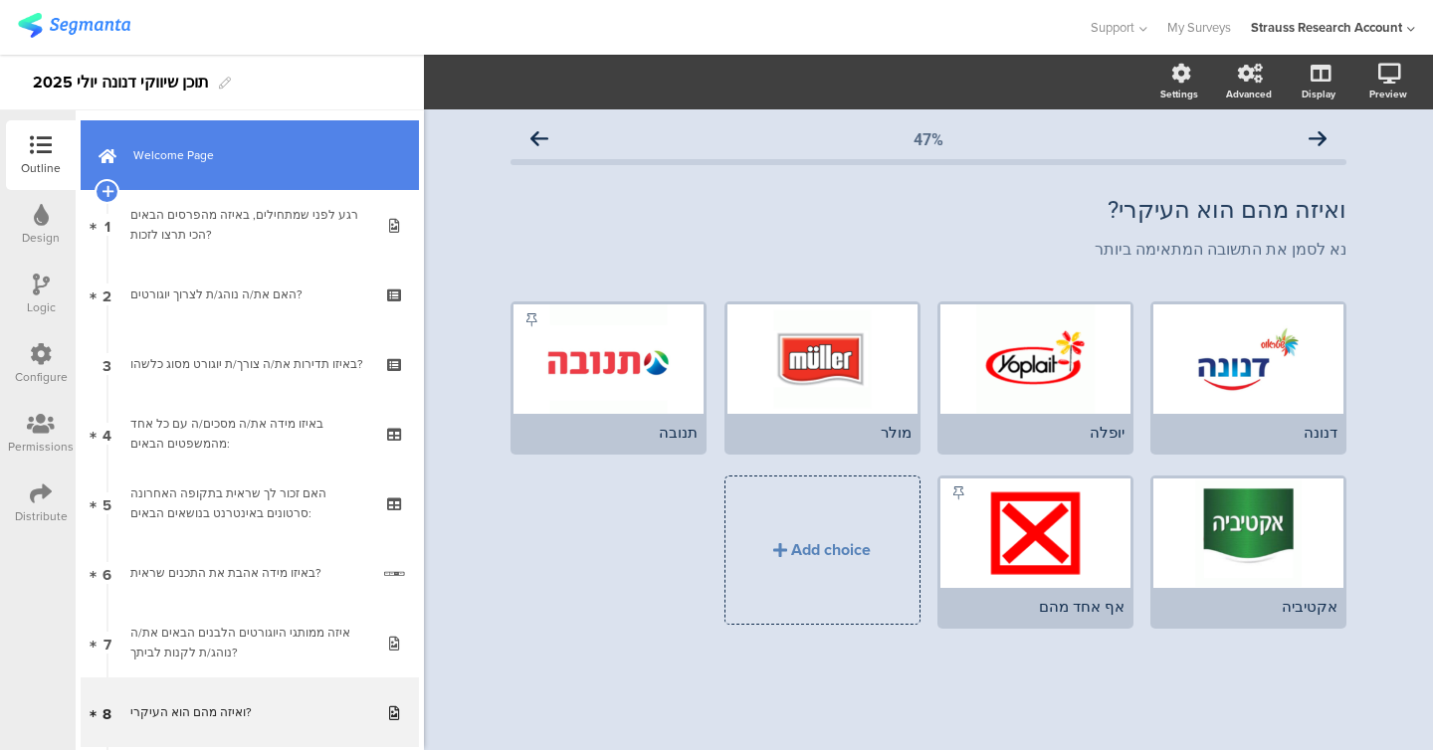
click at [230, 147] on span "Welcome Page" at bounding box center [260, 155] width 255 height 20
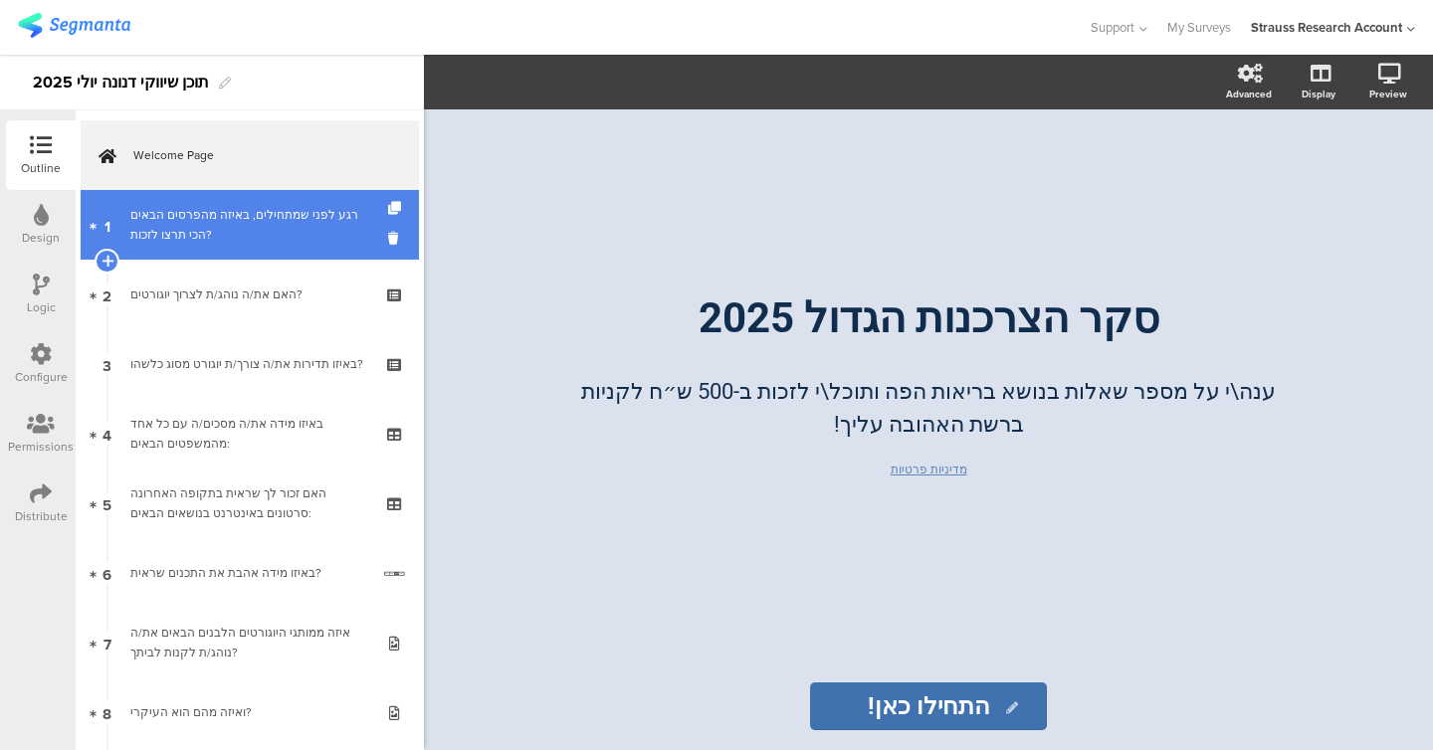
click at [227, 193] on link "1 רגע לפני שמתחילים, באיזה מהפרסים הבאים הכי תרצו לזכות?" at bounding box center [250, 225] width 338 height 70
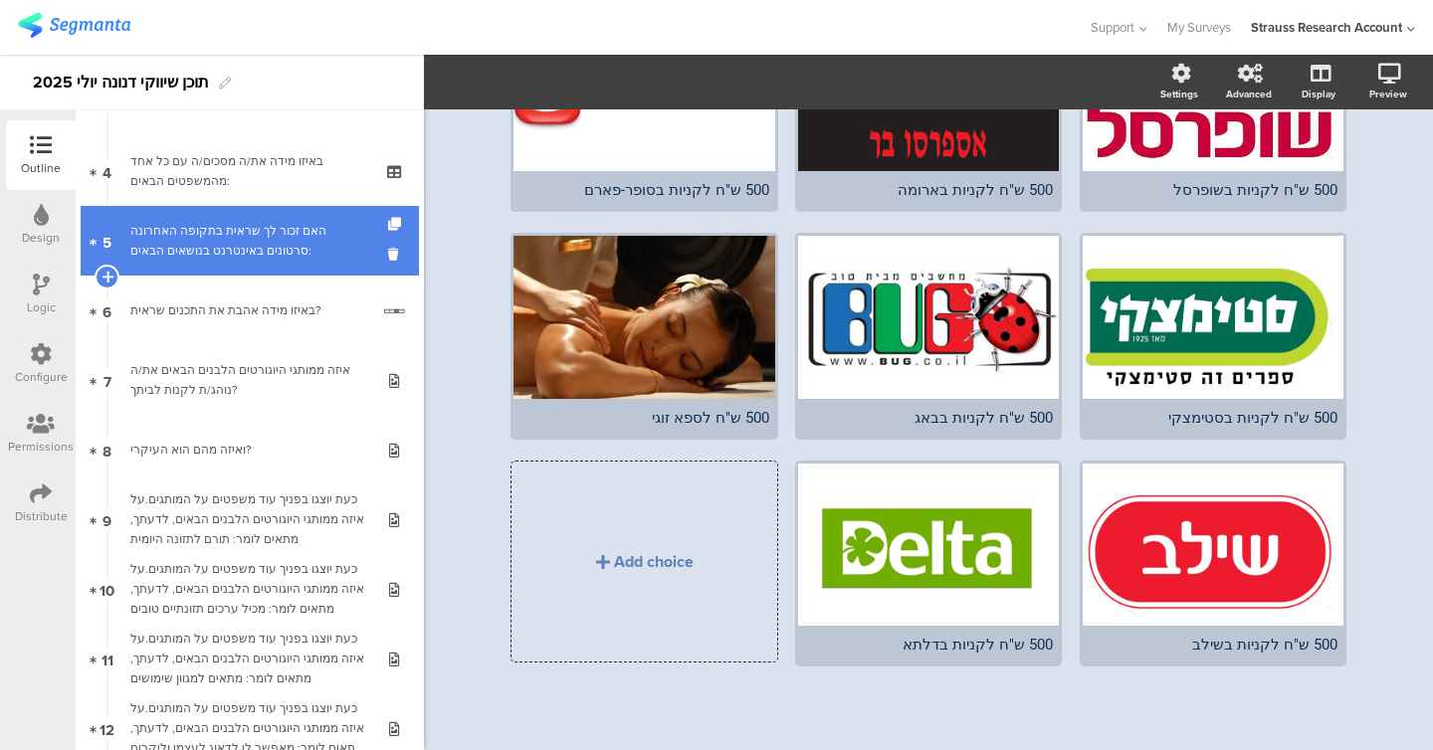
scroll to position [669, 0]
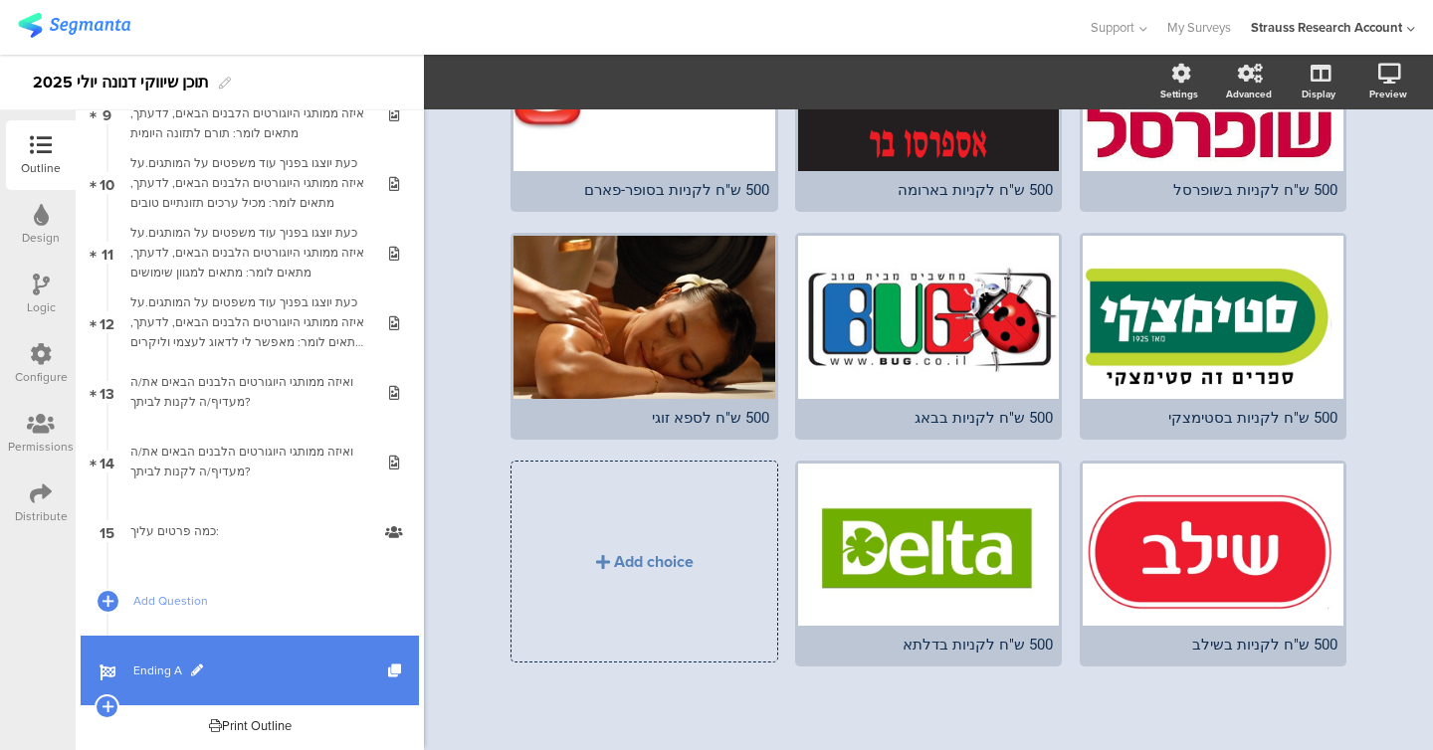
click at [146, 647] on link "Ending A" at bounding box center [250, 671] width 338 height 70
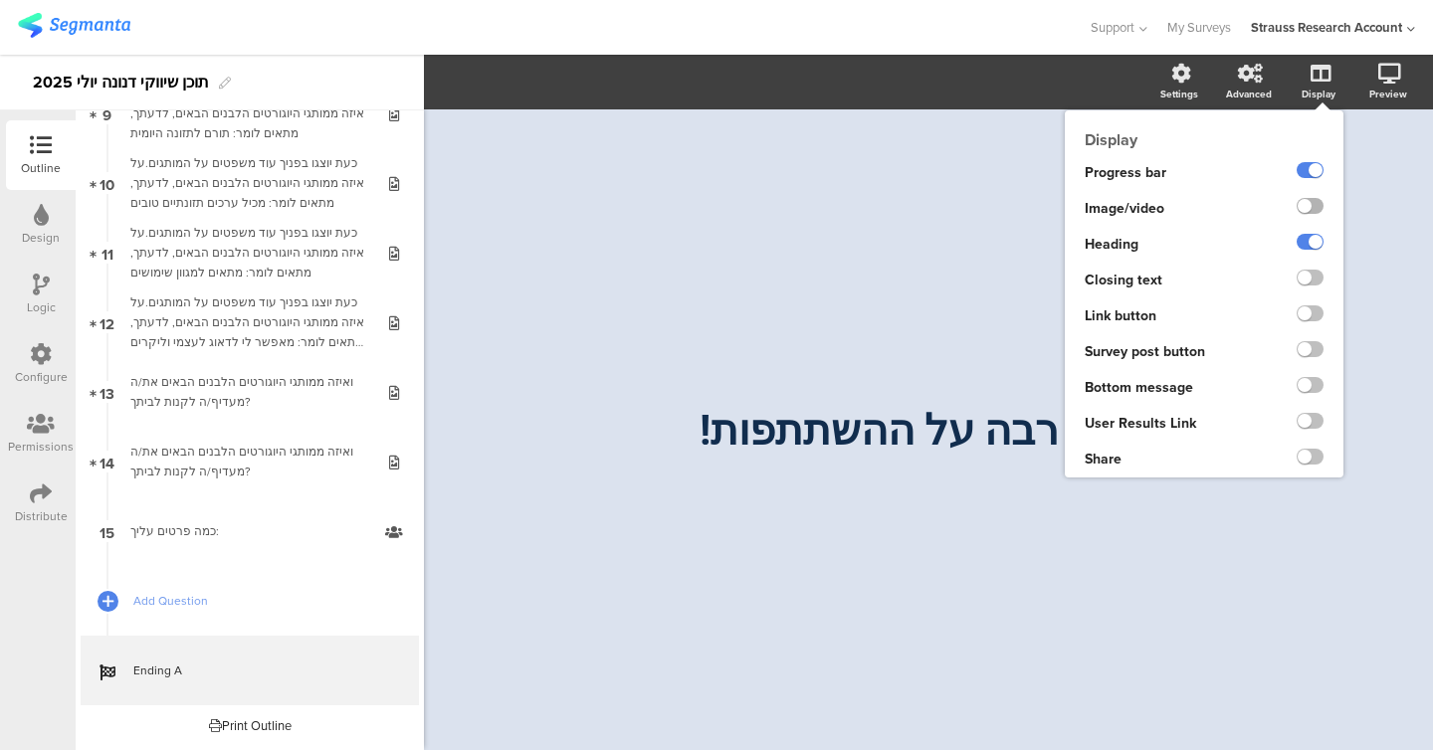
click at [1316, 208] on label at bounding box center [1310, 206] width 27 height 16
click at [0, 0] on input "checkbox" at bounding box center [0, 0] width 0 height 0
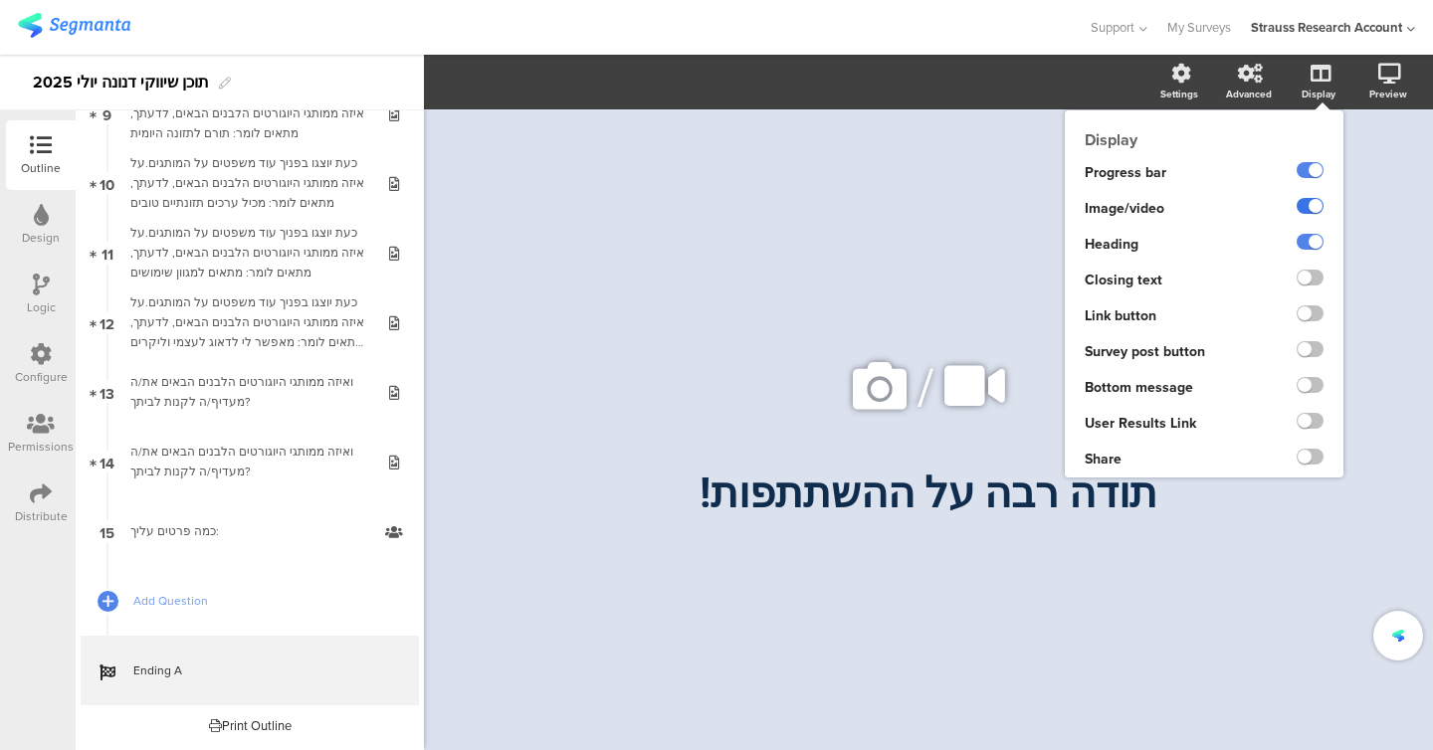
click at [1316, 208] on label at bounding box center [1310, 206] width 27 height 16
click at [0, 0] on input "checkbox" at bounding box center [0, 0] width 0 height 0
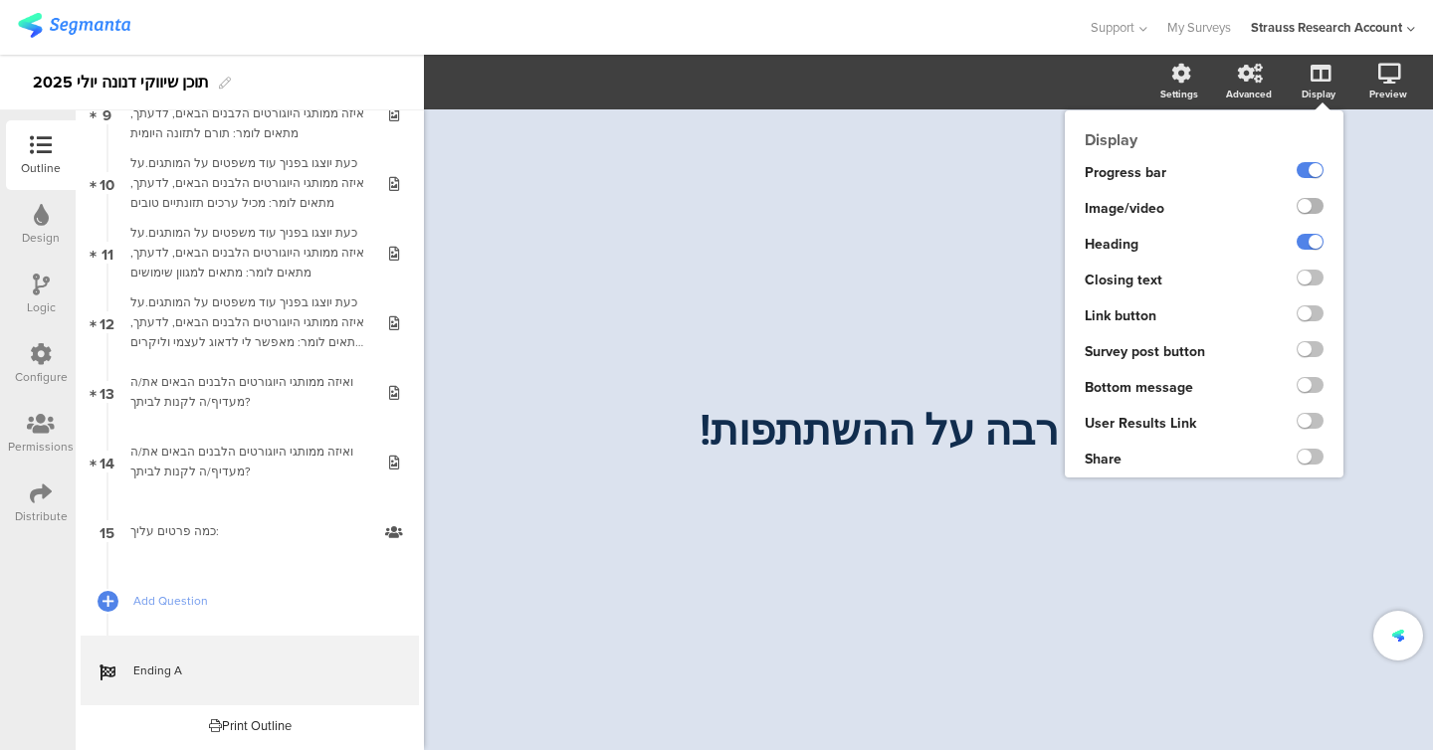
click at [1316, 208] on label at bounding box center [1310, 206] width 27 height 16
click at [0, 0] on input "checkbox" at bounding box center [0, 0] width 0 height 0
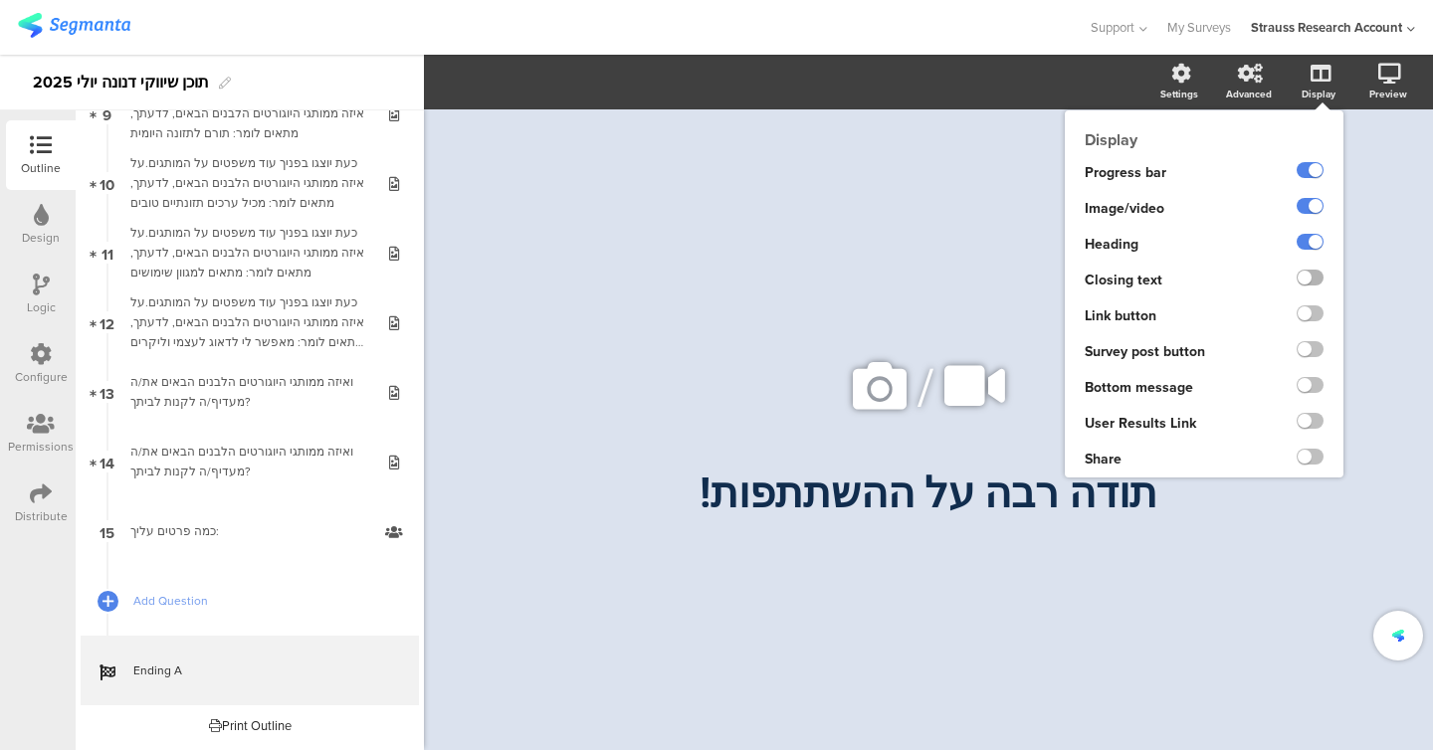
click at [1311, 285] on label at bounding box center [1310, 278] width 27 height 16
click at [0, 0] on input "checkbox" at bounding box center [0, 0] width 0 height 0
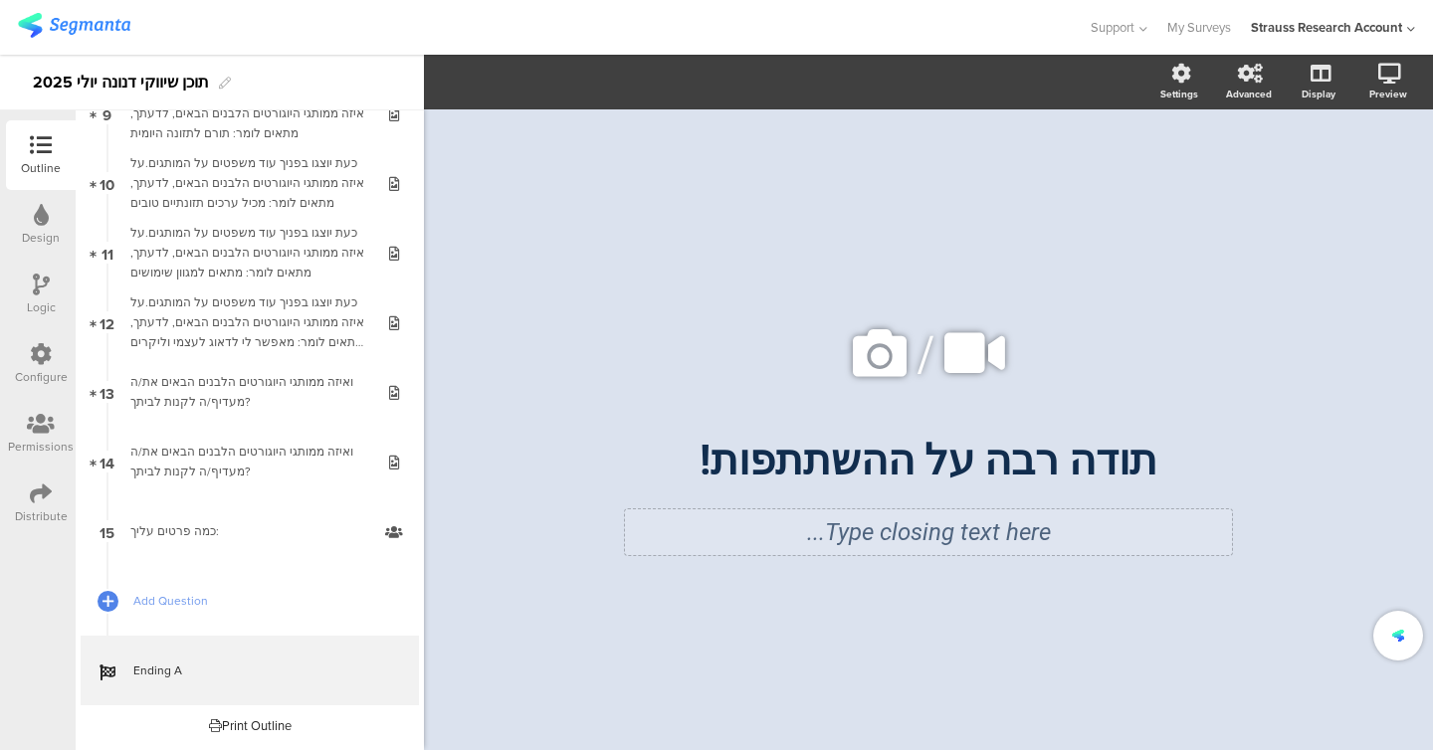
click at [913, 539] on div "Type closing text here..." at bounding box center [928, 533] width 607 height 46
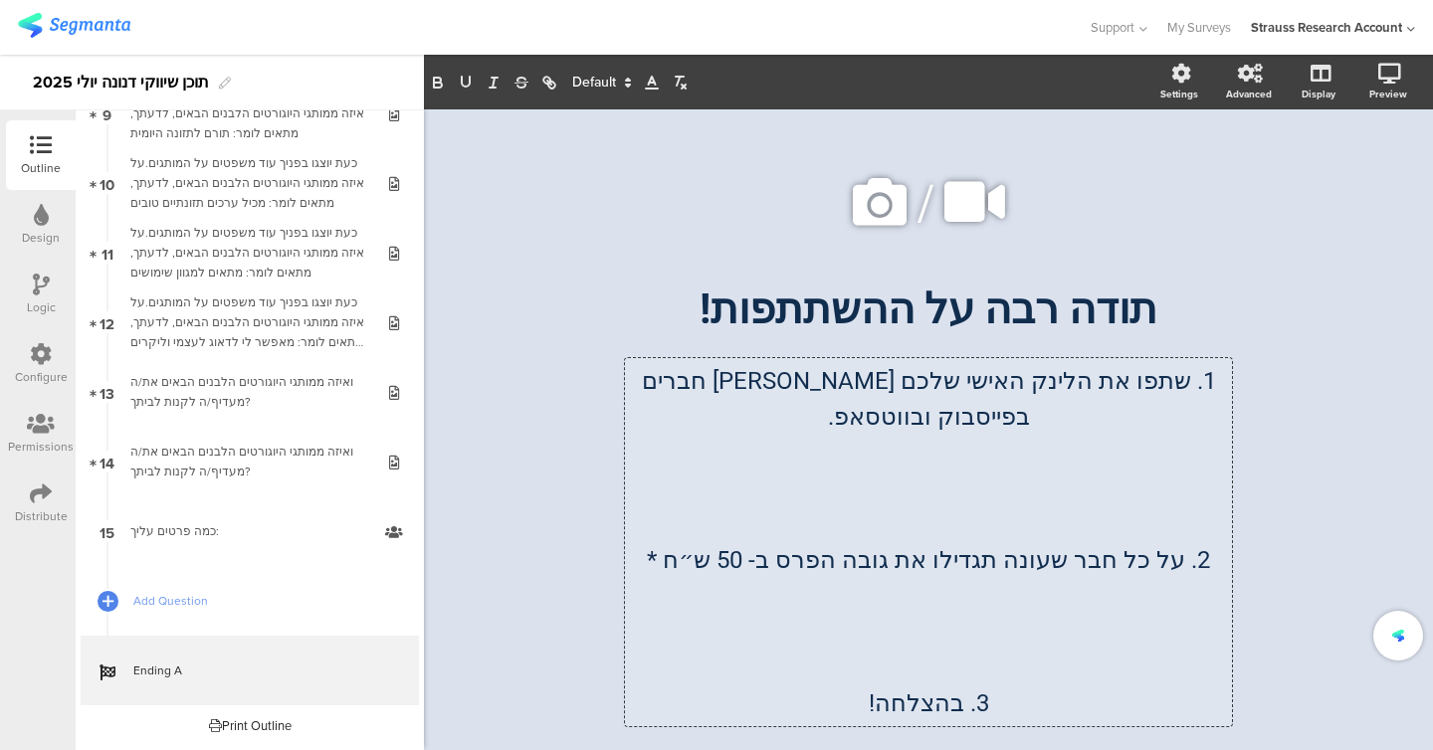
click at [957, 663] on p at bounding box center [928, 668] width 597 height 36
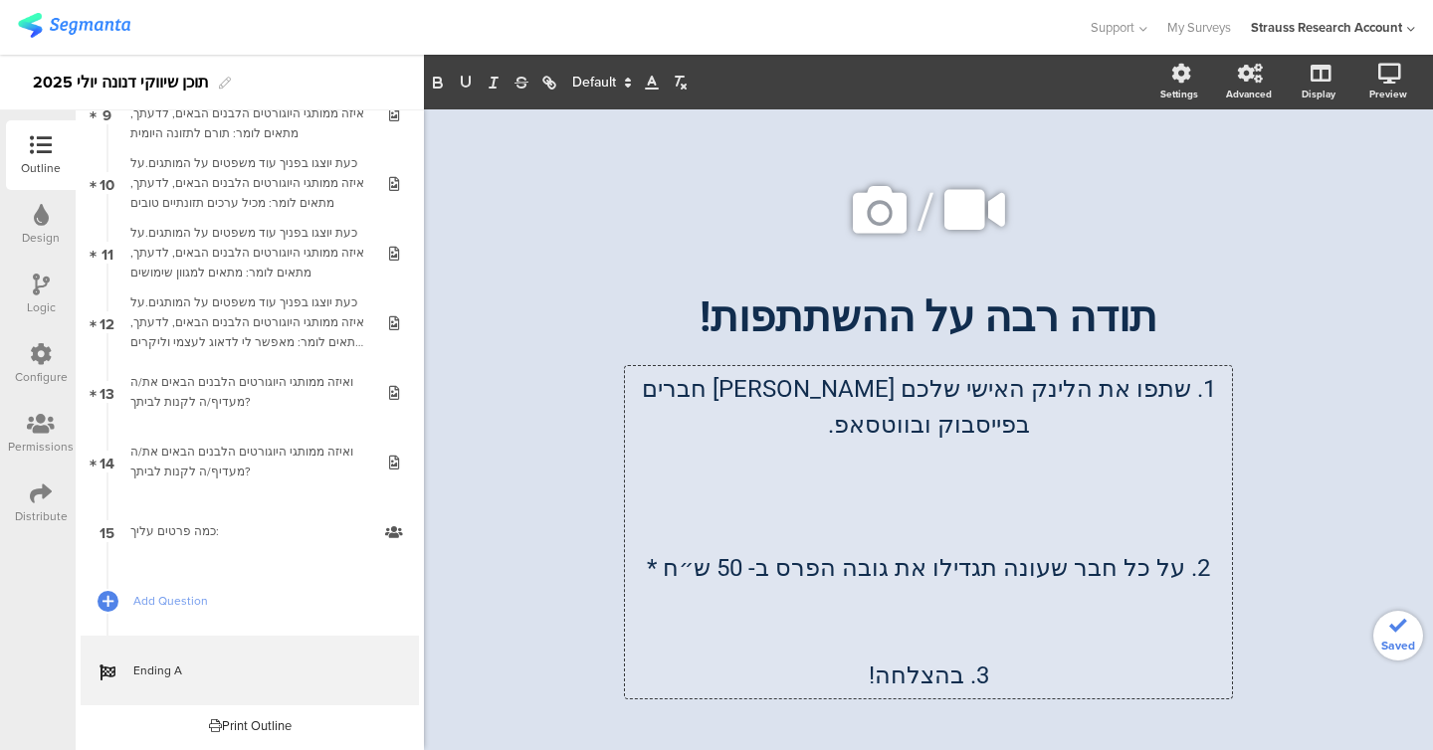
click at [939, 520] on p at bounding box center [928, 533] width 597 height 36
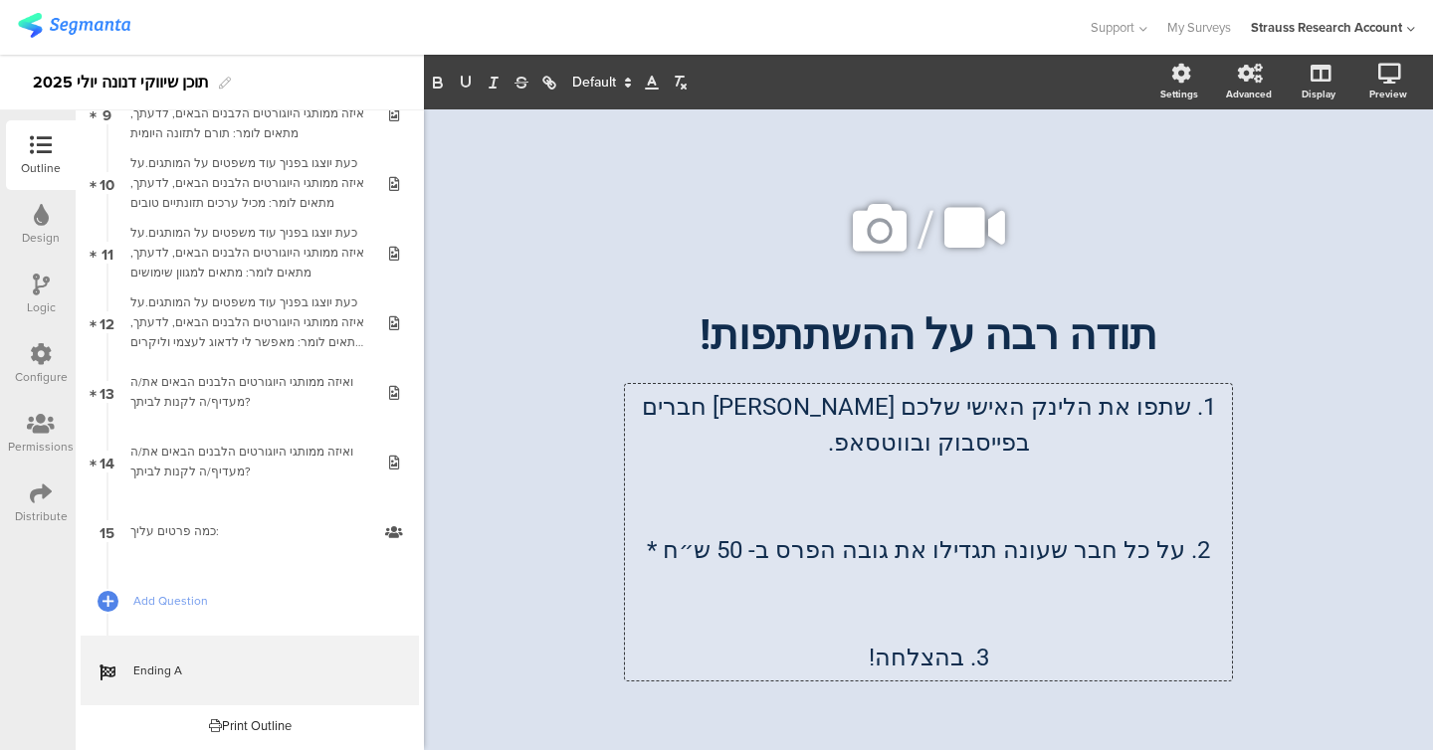
click at [811, 604] on p at bounding box center [928, 622] width 597 height 36
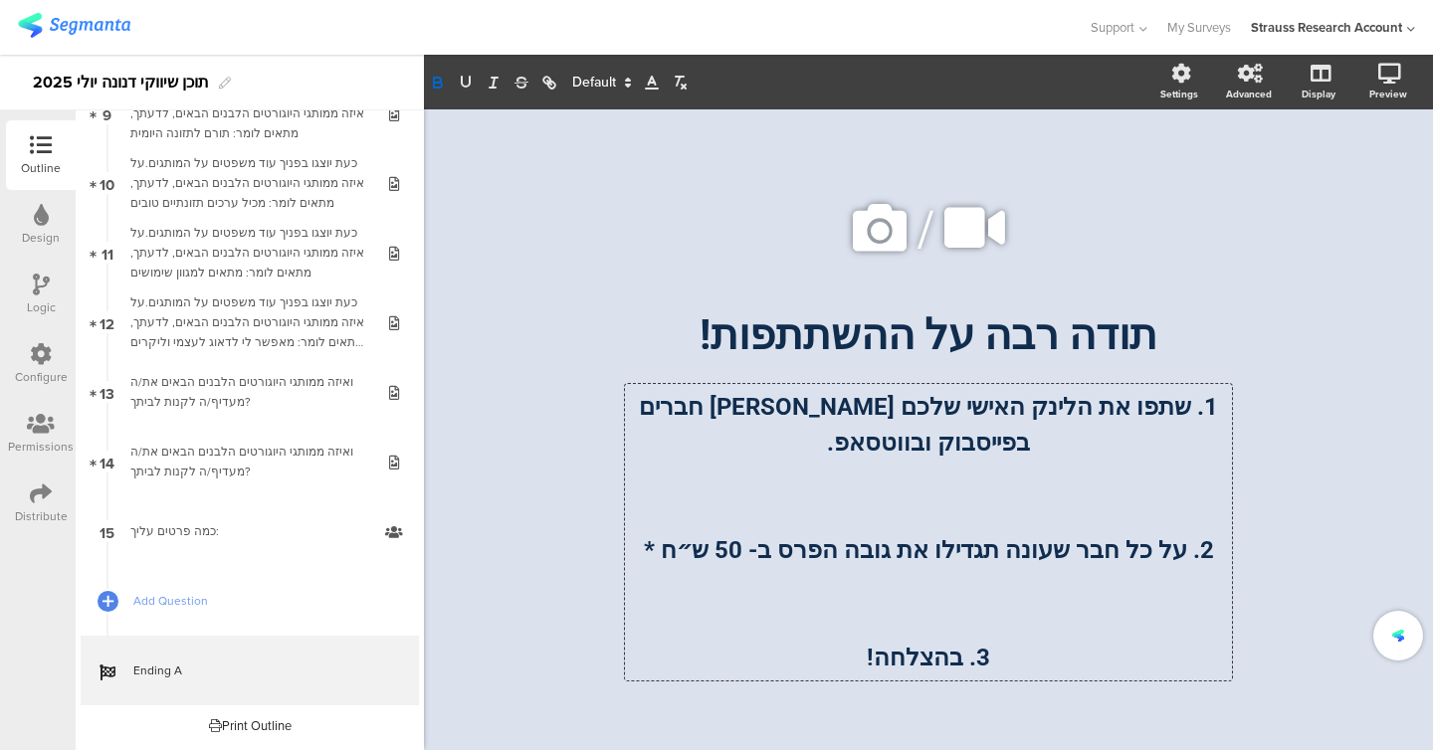
click at [571, 427] on div "/ תודה רבה על ההשתתפות! תודה רבה על ההשתתפות! 1. שתפו את הלינק האישי שלכם בין ח…" at bounding box center [928, 430] width 796 height 550
click at [917, 629] on div "1. שתפו את הלינק האישי שלכם בין חברים בפייסבוק ובווטסאפ. 2. על כל חבר שעונה תגד…" at bounding box center [928, 532] width 597 height 287
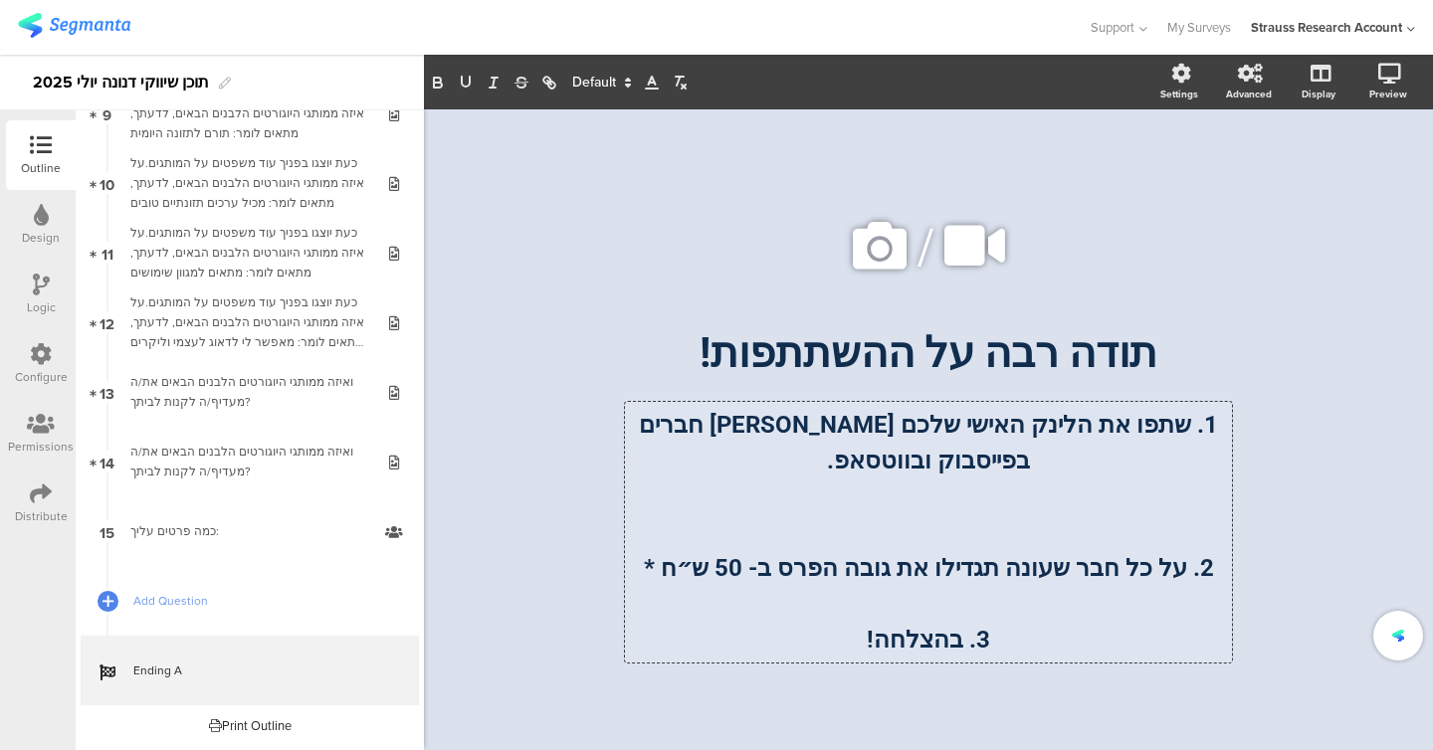
click at [913, 538] on p at bounding box center [928, 533] width 597 height 36
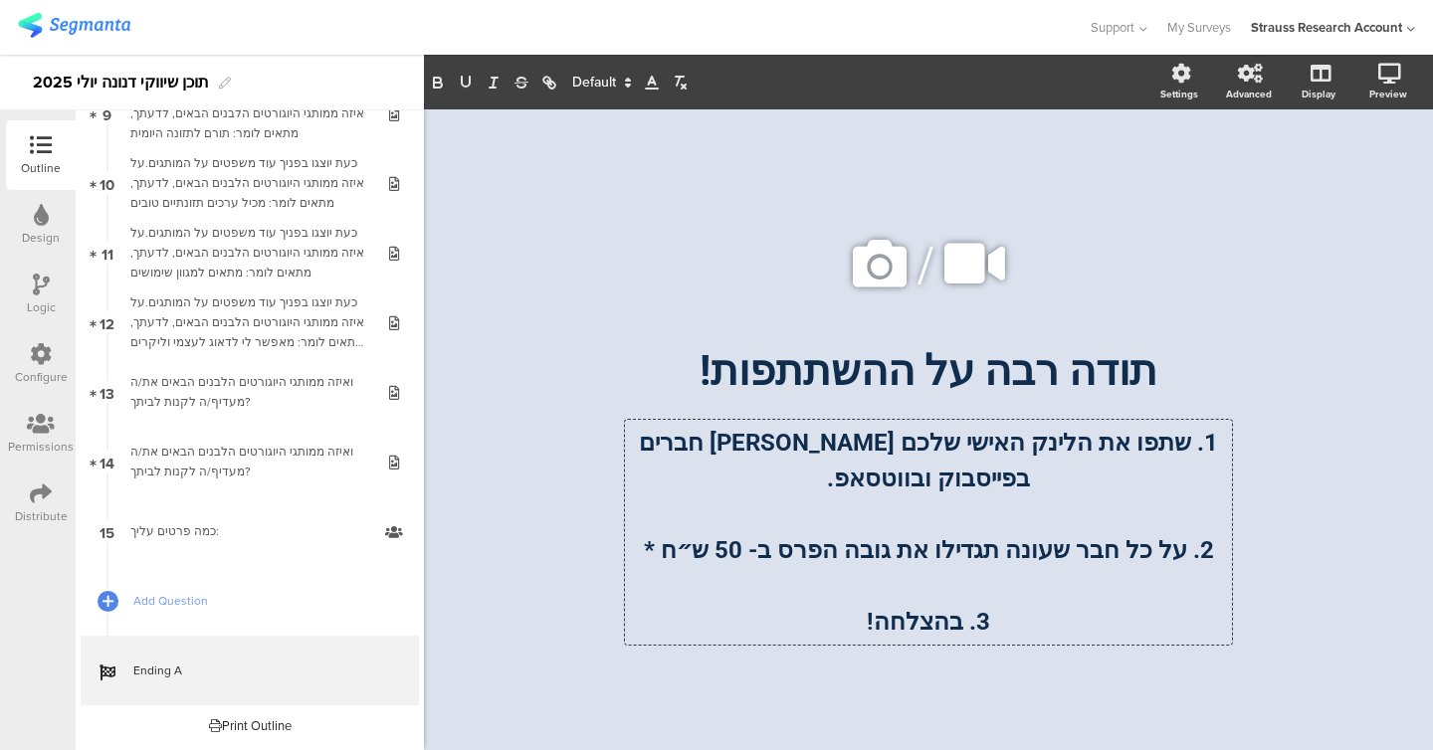
click at [530, 414] on div "/ תודה רבה על ההשתתפות! תודה רבה על ההשתתפות! 1. שתפו את הלינק האישי שלכם בין ח…" at bounding box center [928, 430] width 796 height 479
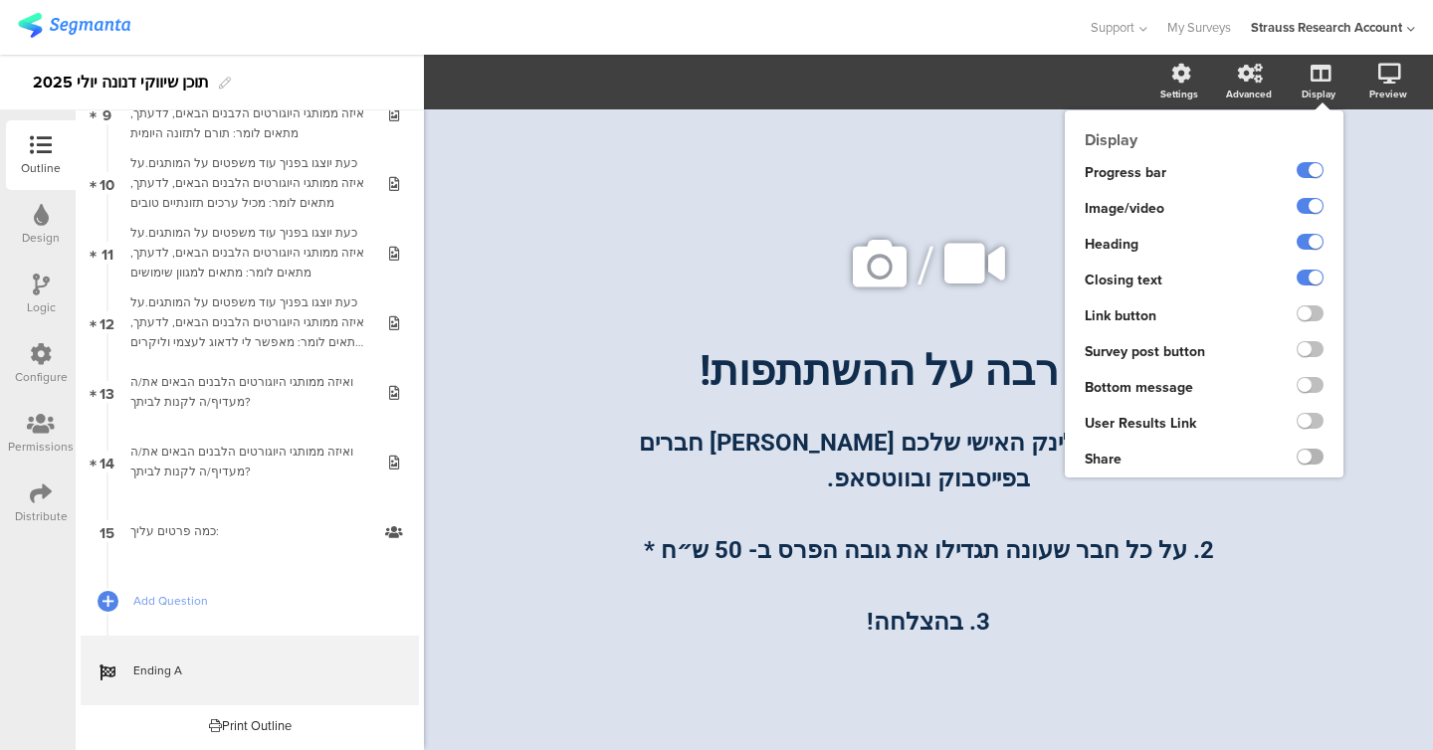
click at [1313, 463] on label at bounding box center [1310, 457] width 27 height 16
click at [0, 0] on input "checkbox" at bounding box center [0, 0] width 0 height 0
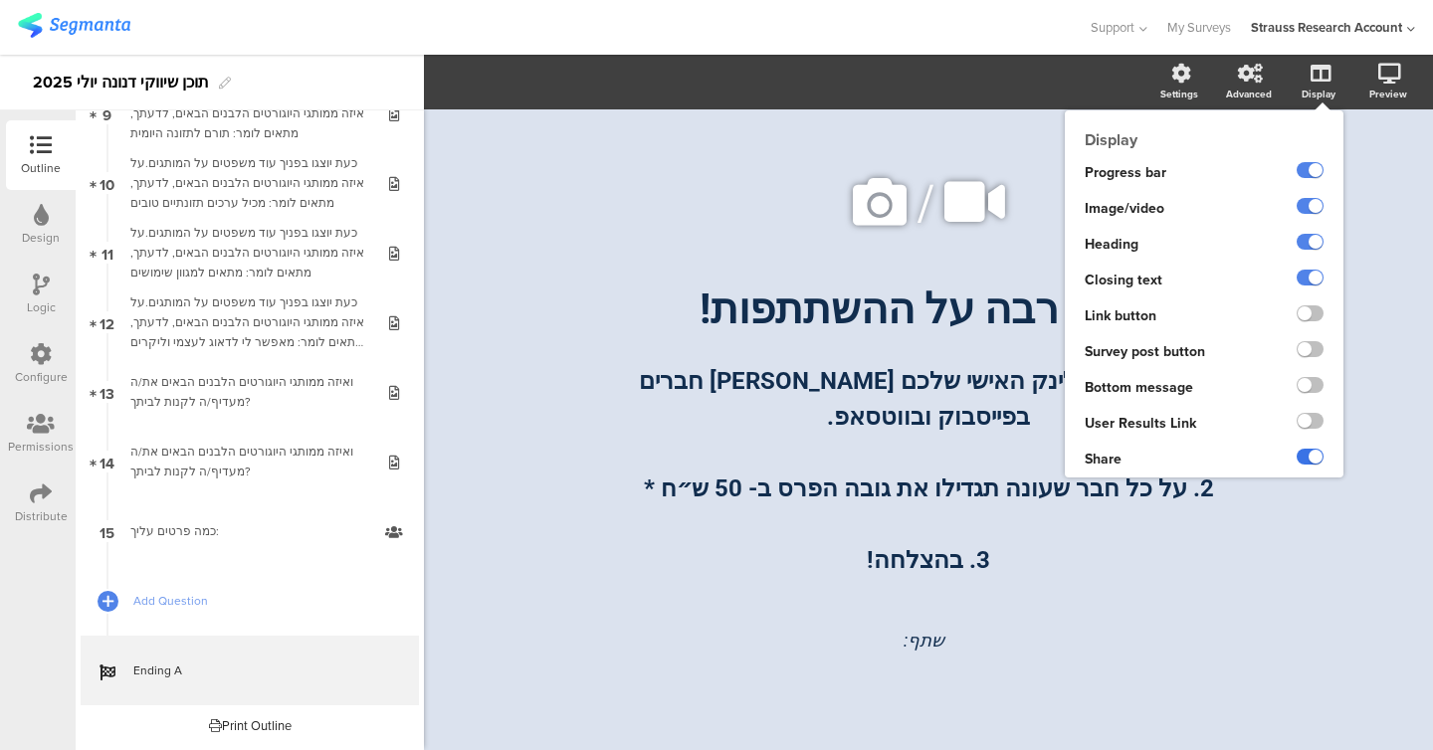
click at [1314, 462] on label at bounding box center [1310, 457] width 27 height 16
click at [0, 0] on input "checkbox" at bounding box center [0, 0] width 0 height 0
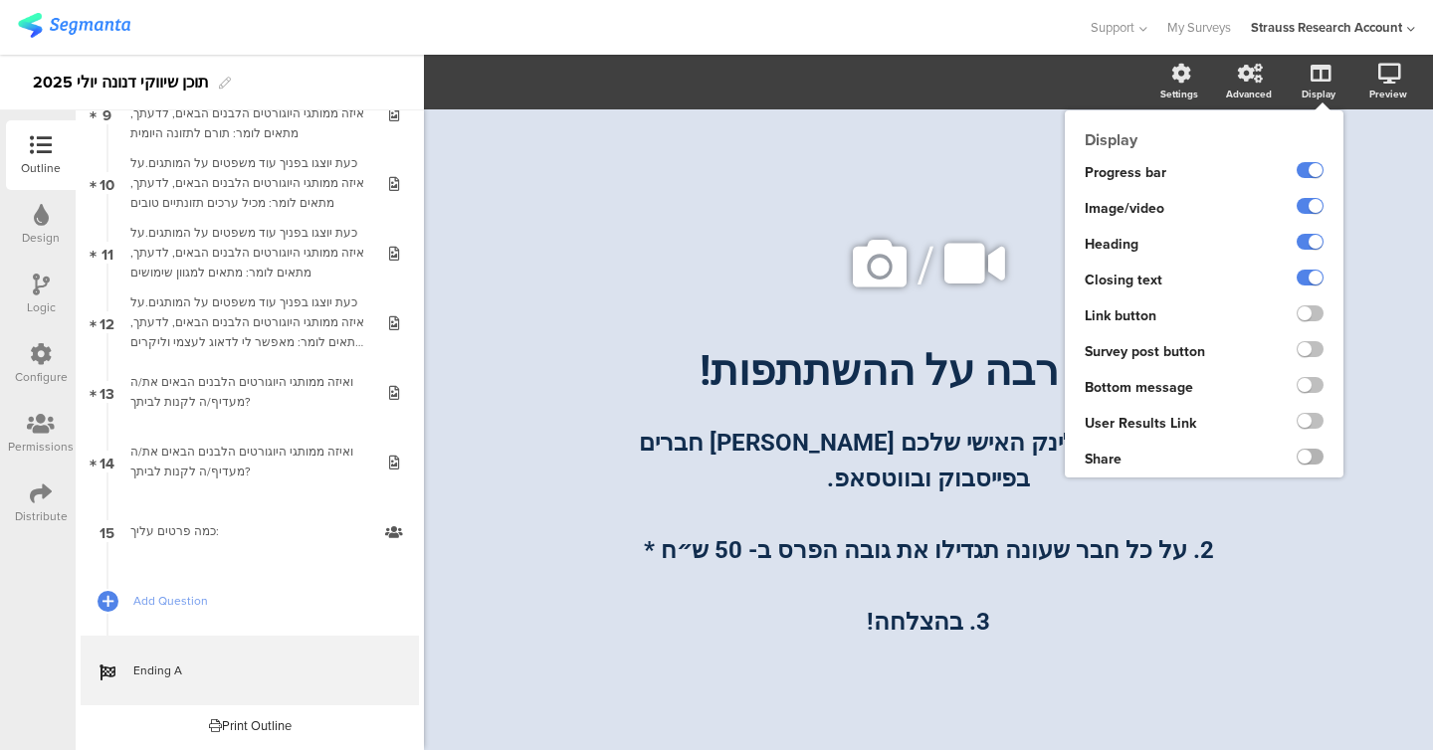
click at [1314, 458] on label at bounding box center [1310, 457] width 27 height 16
click at [0, 0] on input "checkbox" at bounding box center [0, 0] width 0 height 0
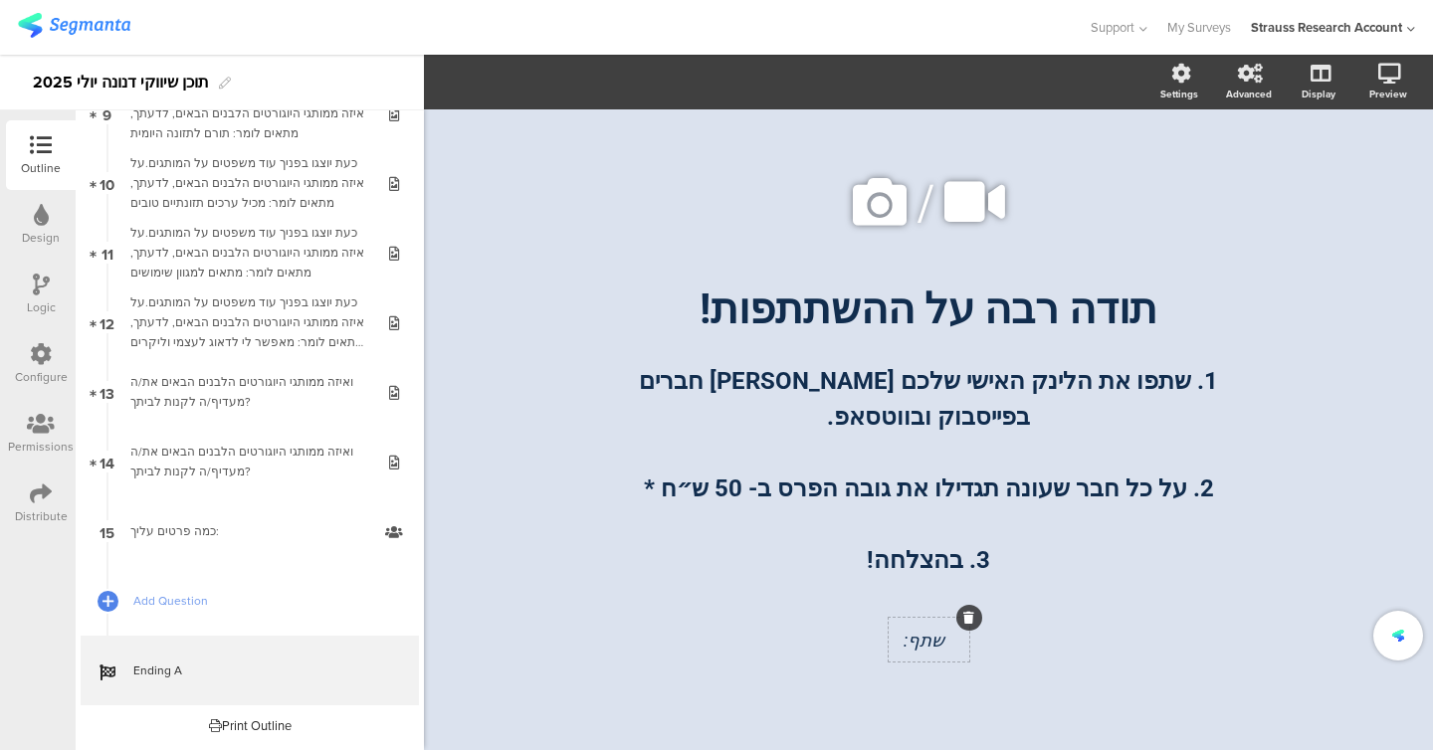
click at [913, 642] on span "שתף:" at bounding box center [924, 640] width 41 height 21
click at [848, 640] on div "שתף:" at bounding box center [928, 639] width 736 height 123
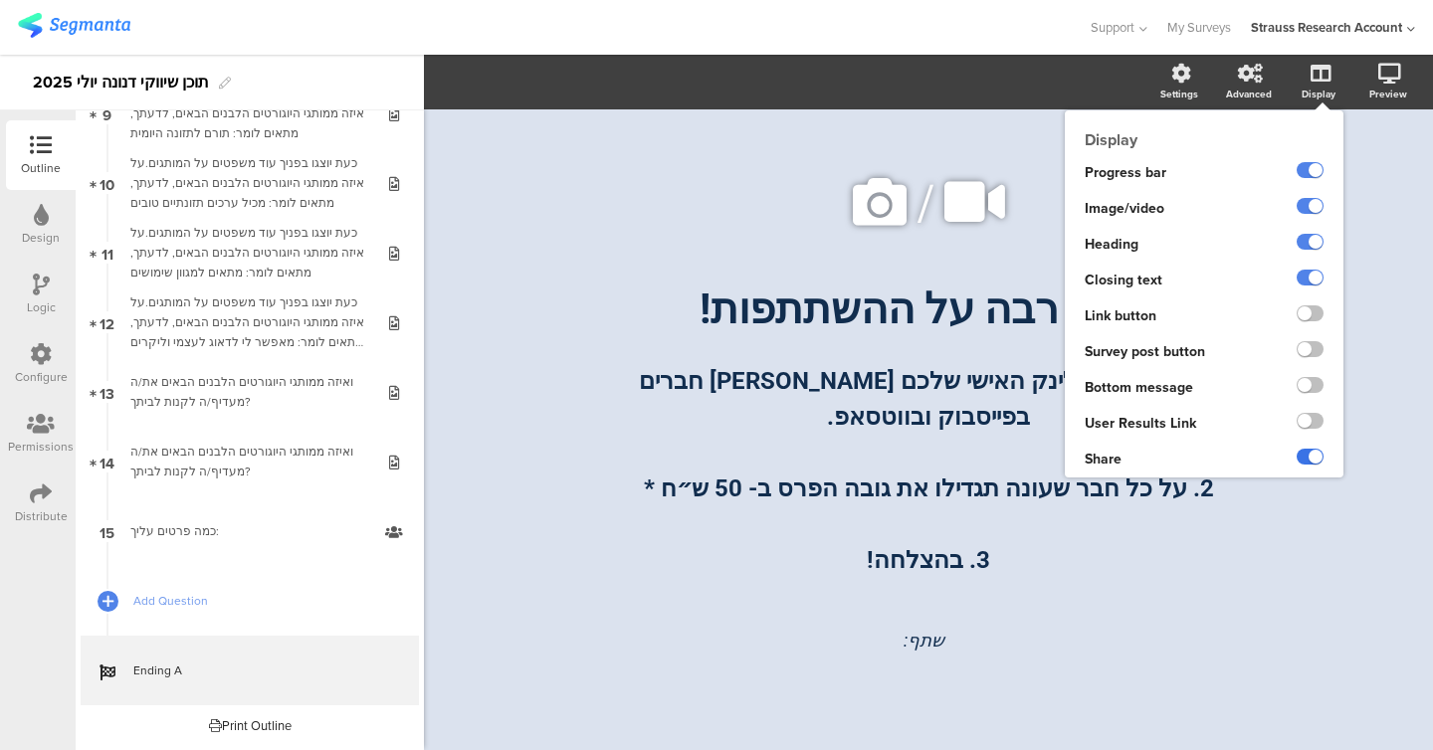
click at [1302, 457] on label at bounding box center [1310, 457] width 27 height 16
click at [0, 0] on input "checkbox" at bounding box center [0, 0] width 0 height 0
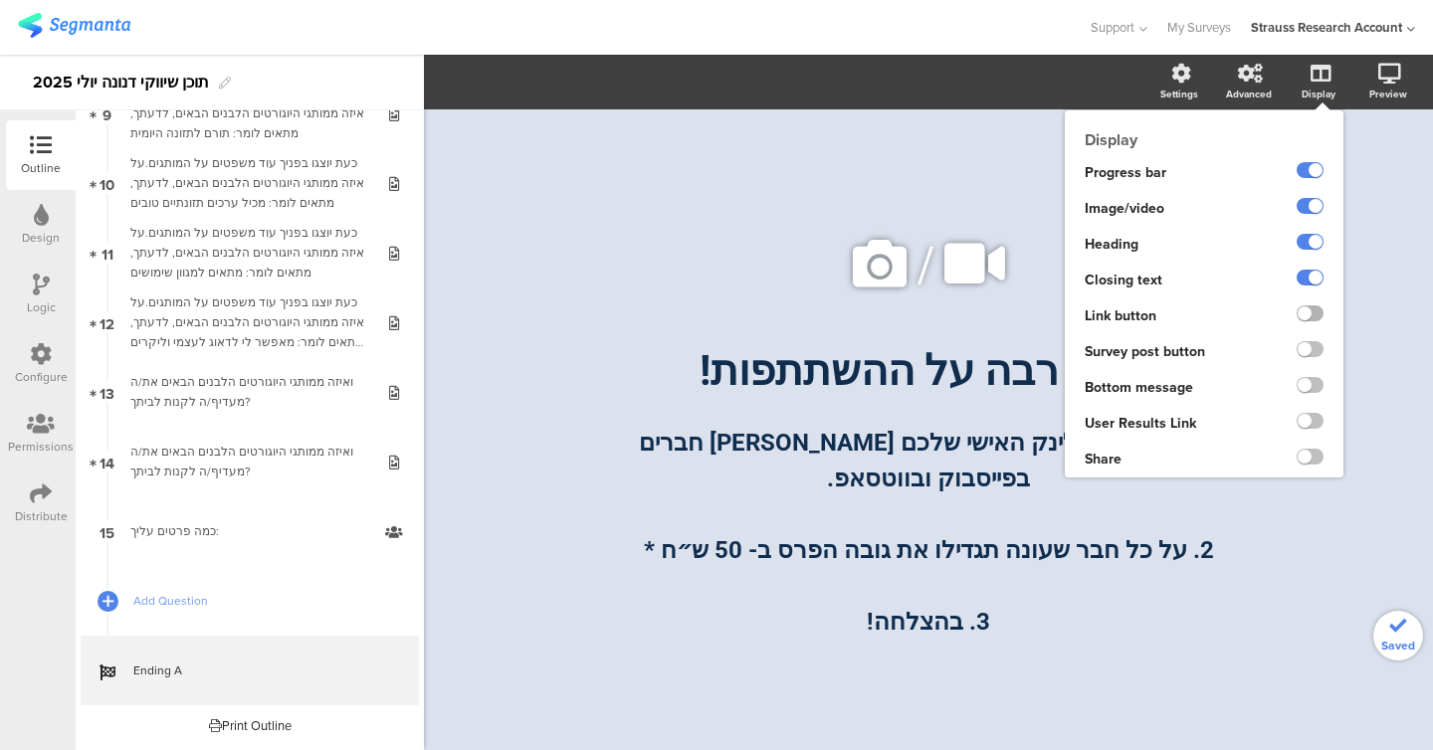
click at [1311, 311] on label at bounding box center [1310, 314] width 27 height 16
click at [0, 0] on input "checkbox" at bounding box center [0, 0] width 0 height 0
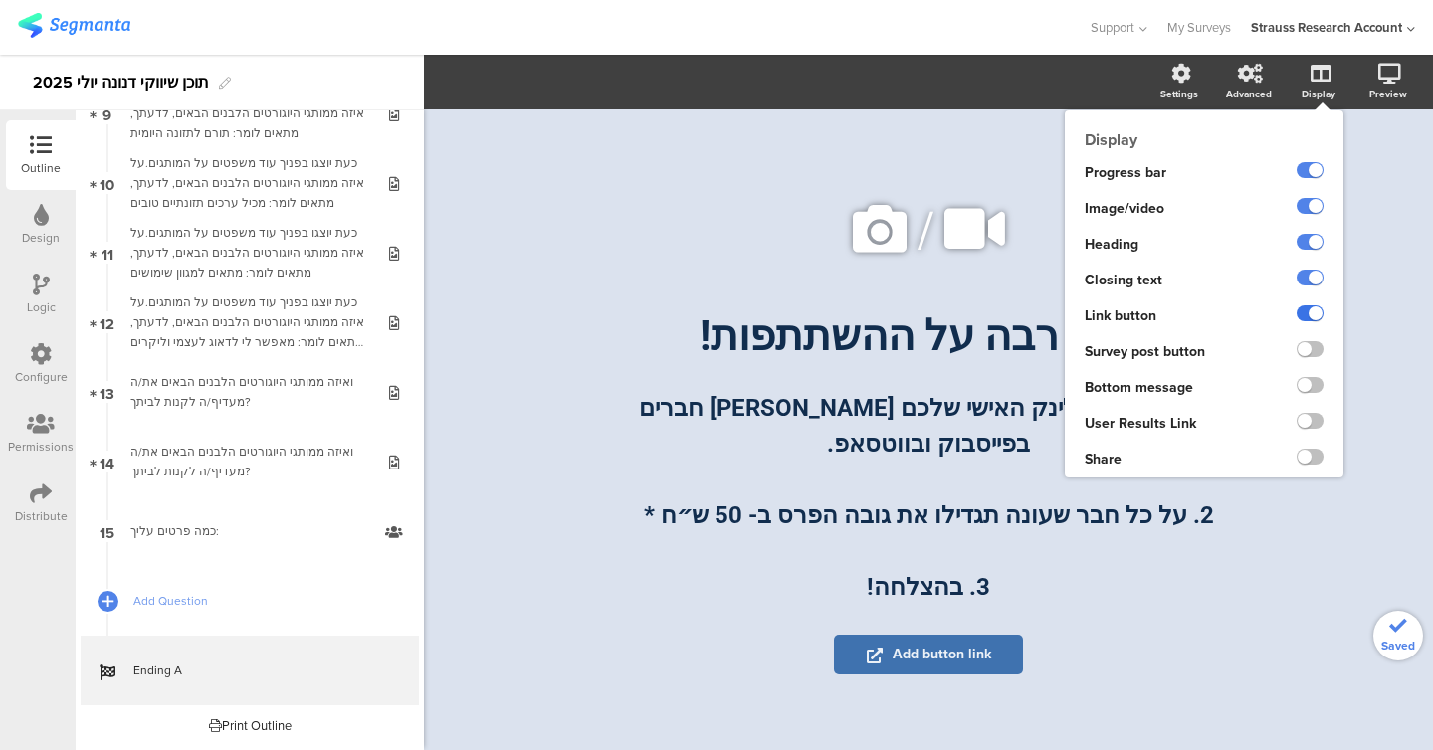
click at [1311, 311] on label at bounding box center [1310, 314] width 27 height 16
click at [0, 0] on input "checkbox" at bounding box center [0, 0] width 0 height 0
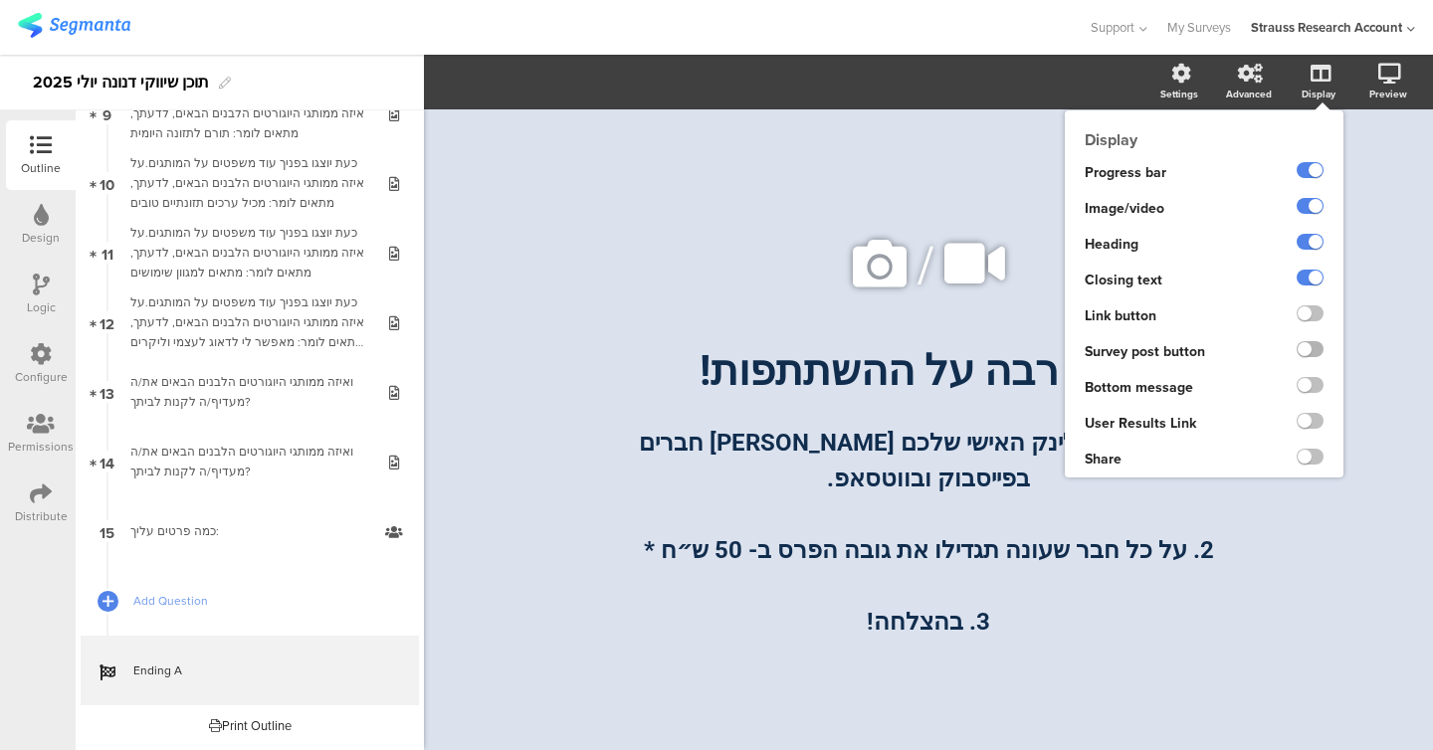
click at [1311, 345] on label at bounding box center [1310, 349] width 27 height 16
click at [0, 0] on input "checkbox" at bounding box center [0, 0] width 0 height 0
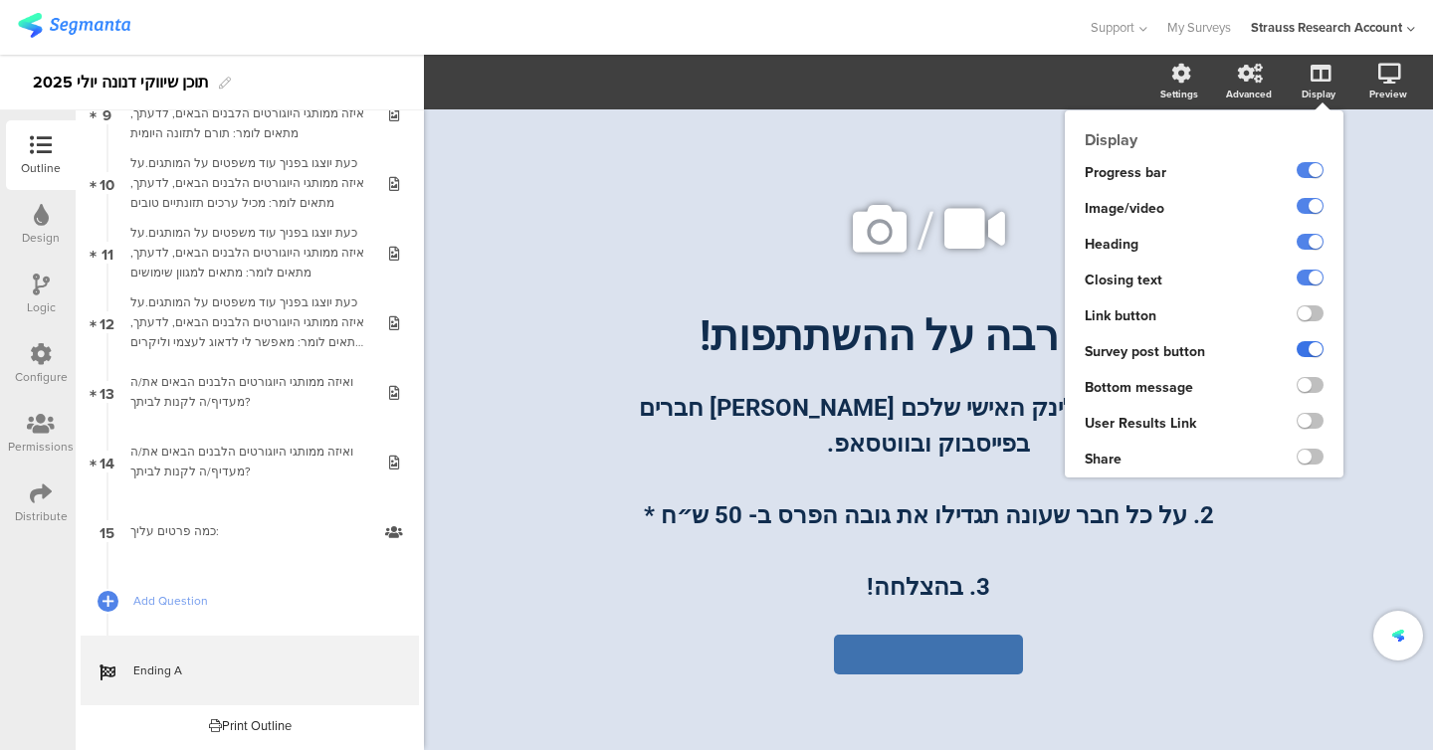
click at [1311, 345] on label at bounding box center [1310, 349] width 27 height 16
click at [0, 0] on input "checkbox" at bounding box center [0, 0] width 0 height 0
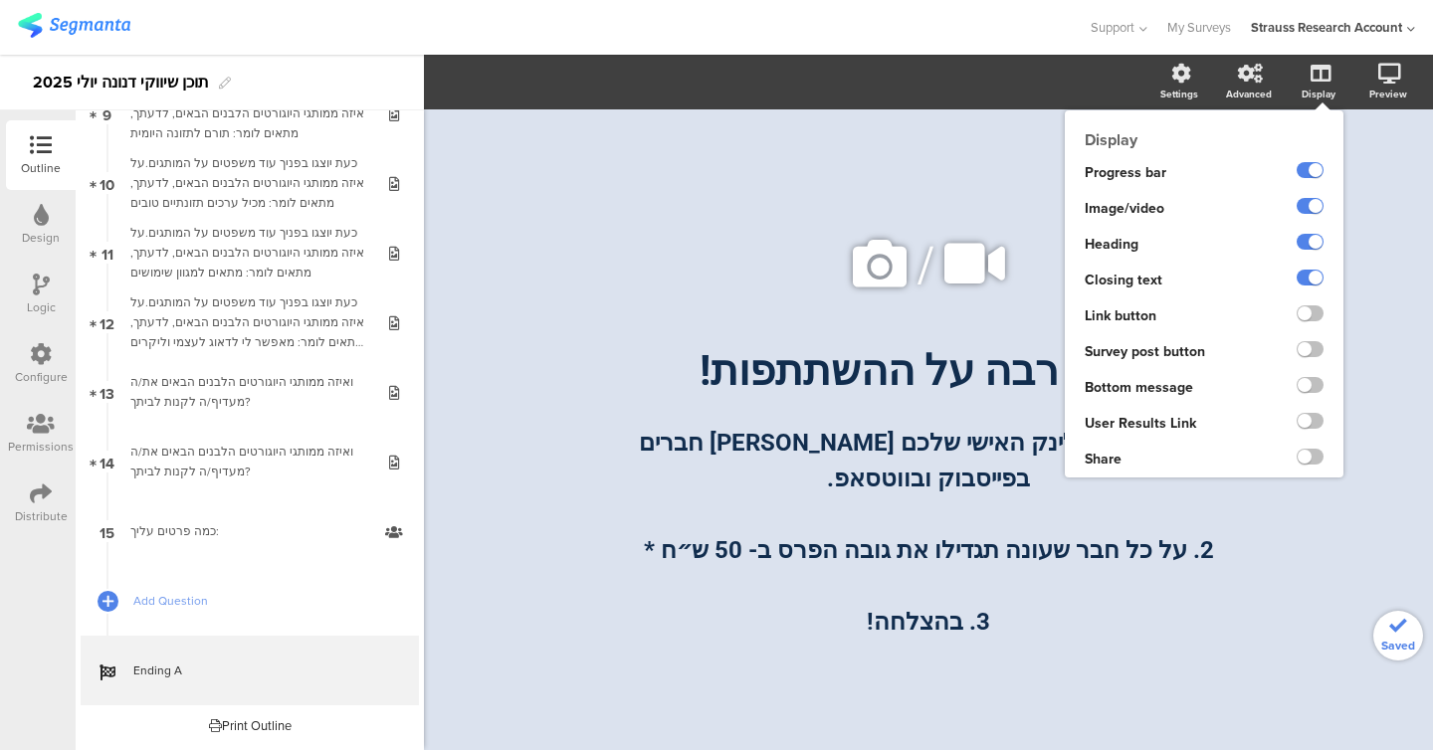
click at [1311, 396] on ng-transclude at bounding box center [1310, 387] width 27 height 23
click at [1311, 383] on label at bounding box center [1310, 385] width 27 height 16
click at [0, 0] on input "checkbox" at bounding box center [0, 0] width 0 height 0
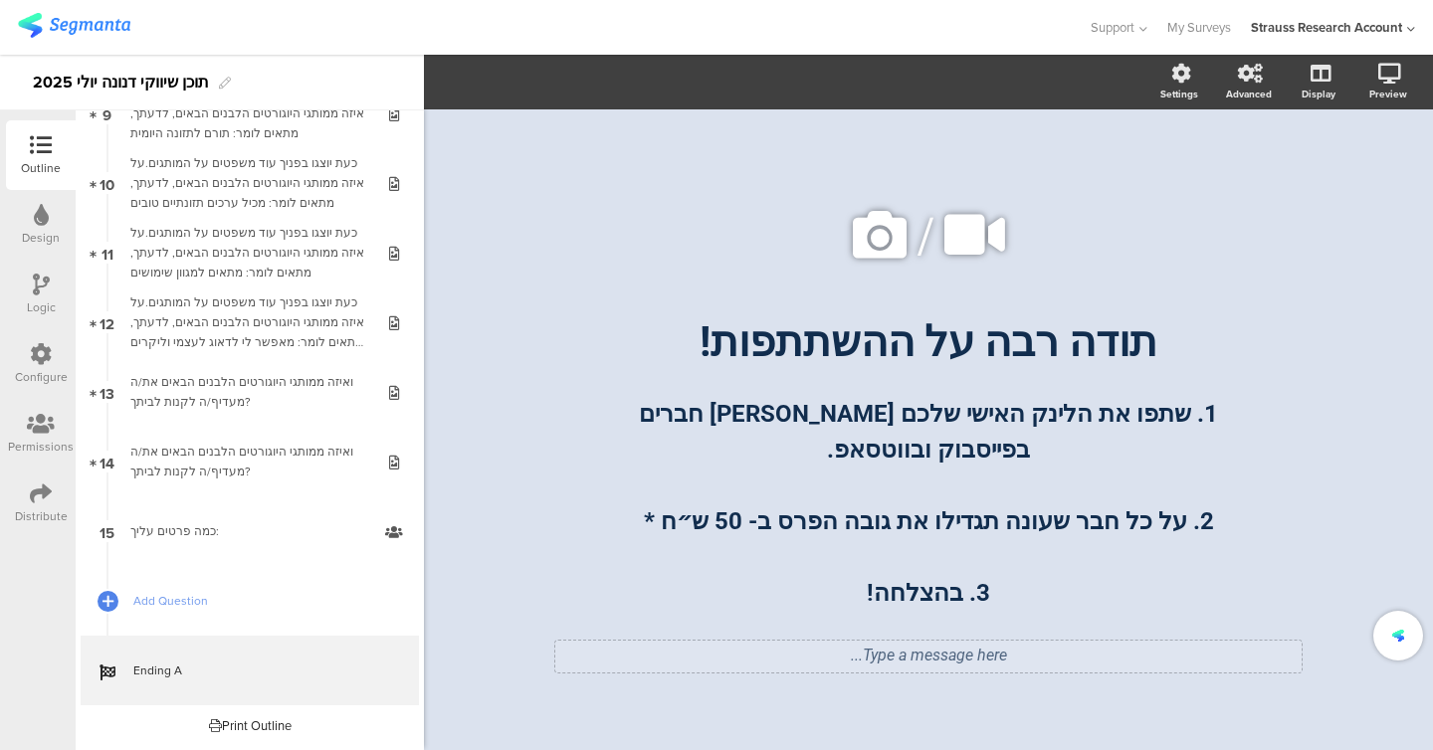
click at [960, 658] on div "Type a message here..." at bounding box center [928, 657] width 746 height 32
click at [1307, 372] on div "/ תודה רבה על ההשתתפות! תודה רבה על ההשתתפות! 1. שתפו את הלינק האישי שלכם בין ח…" at bounding box center [928, 429] width 796 height 535
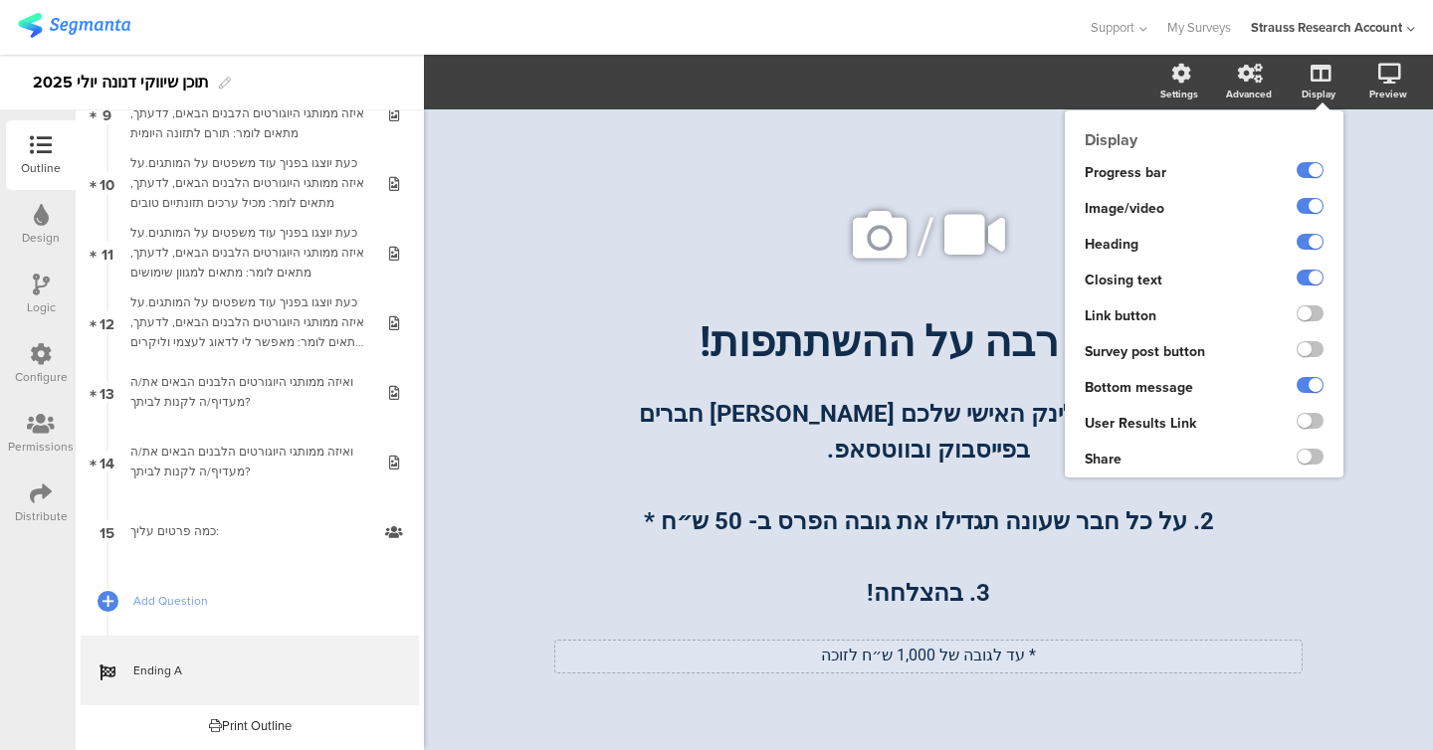
click at [1325, 464] on div at bounding box center [1290, 460] width 105 height 36
click at [1318, 462] on label at bounding box center [1310, 457] width 27 height 16
click at [0, 0] on input "checkbox" at bounding box center [0, 0] width 0 height 0
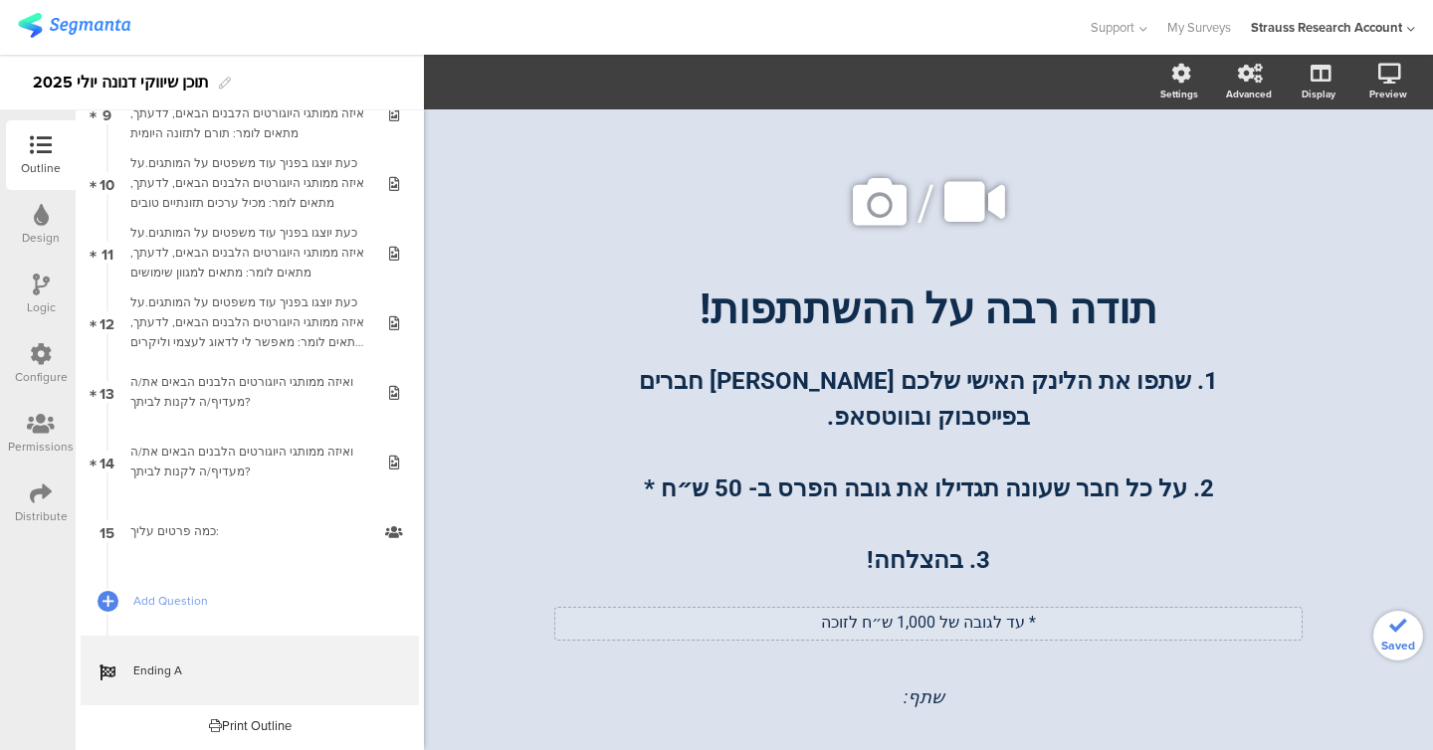
click at [873, 706] on div "שתף:" at bounding box center [928, 696] width 736 height 123
click at [839, 687] on div "שתף:" at bounding box center [928, 696] width 736 height 123
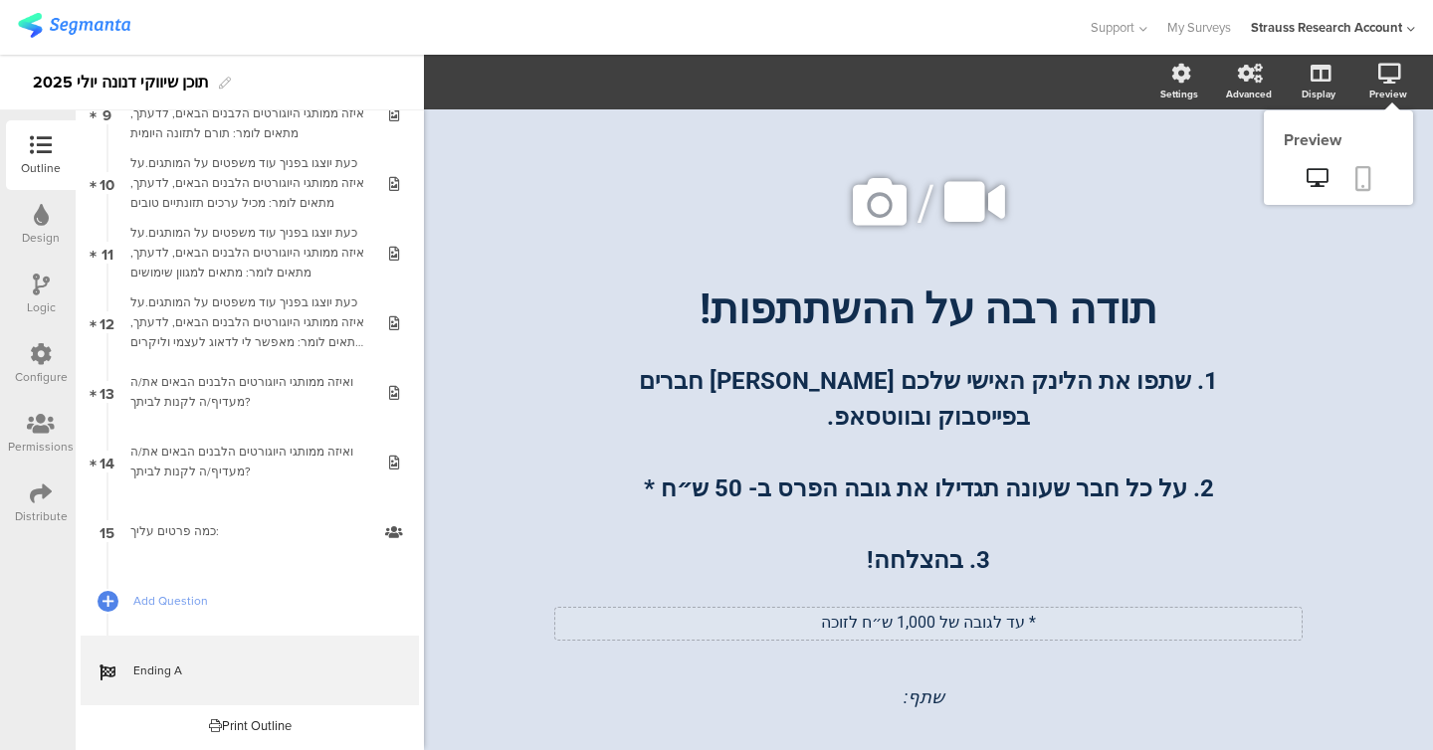
click at [1376, 187] on link at bounding box center [1364, 180] width 44 height 38
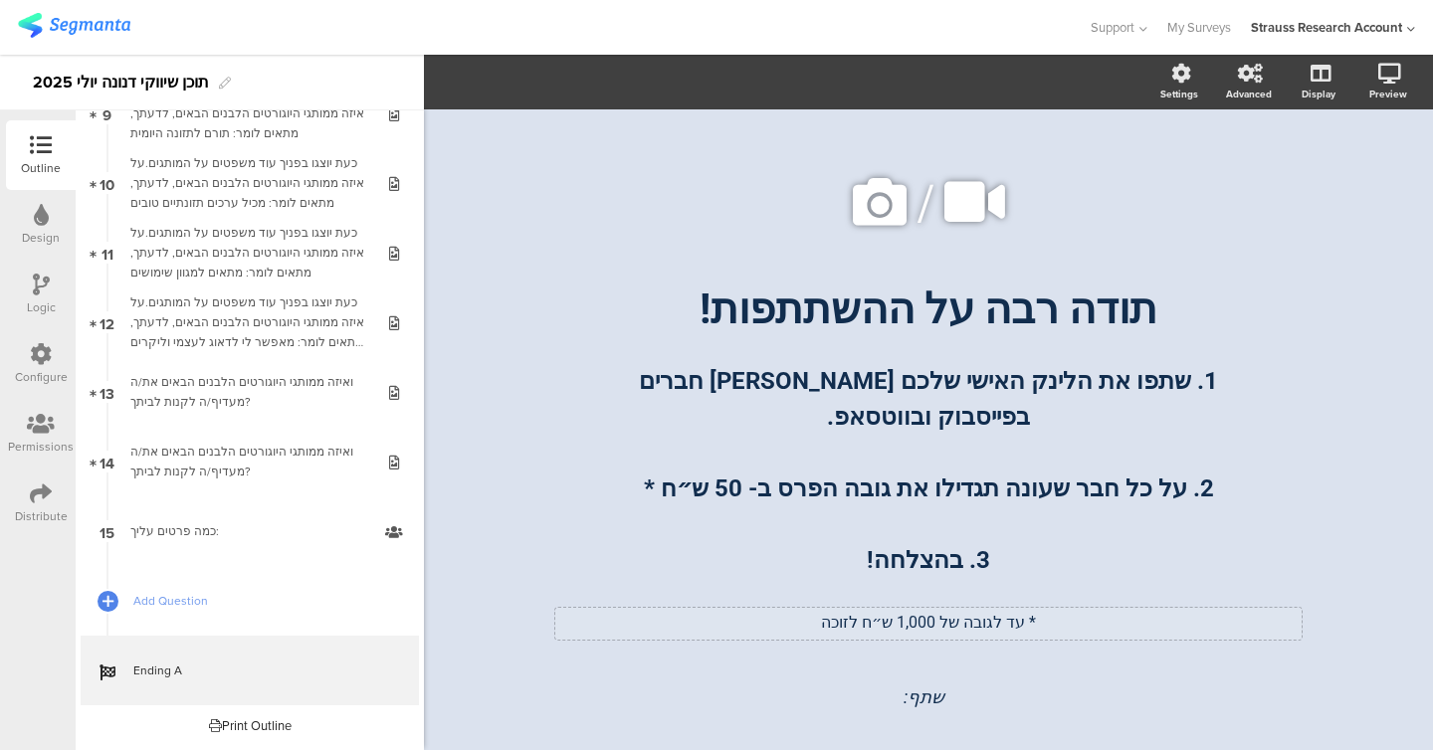
click at [841, 716] on div "שתף:" at bounding box center [928, 696] width 736 height 123
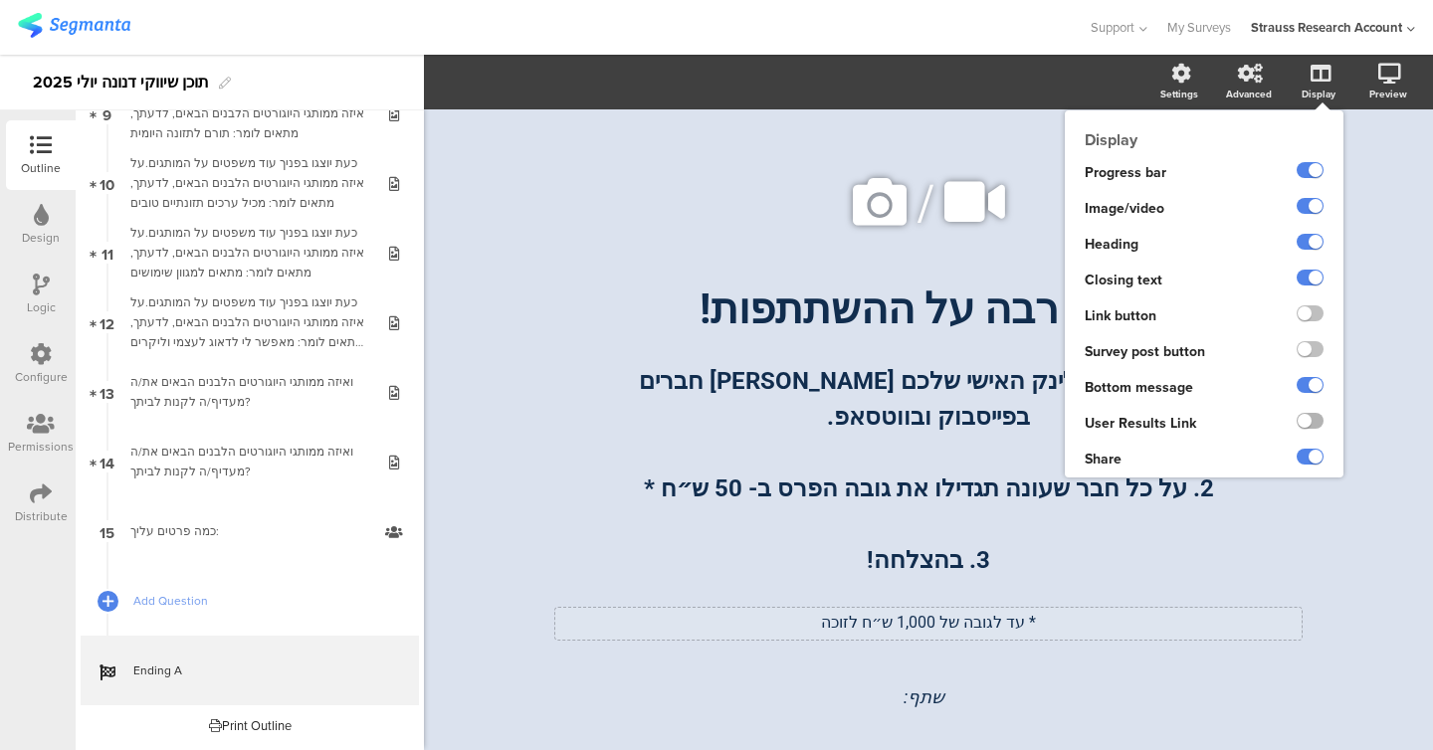
click at [1305, 426] on label at bounding box center [1310, 421] width 27 height 16
click at [0, 0] on input "checkbox" at bounding box center [0, 0] width 0 height 0
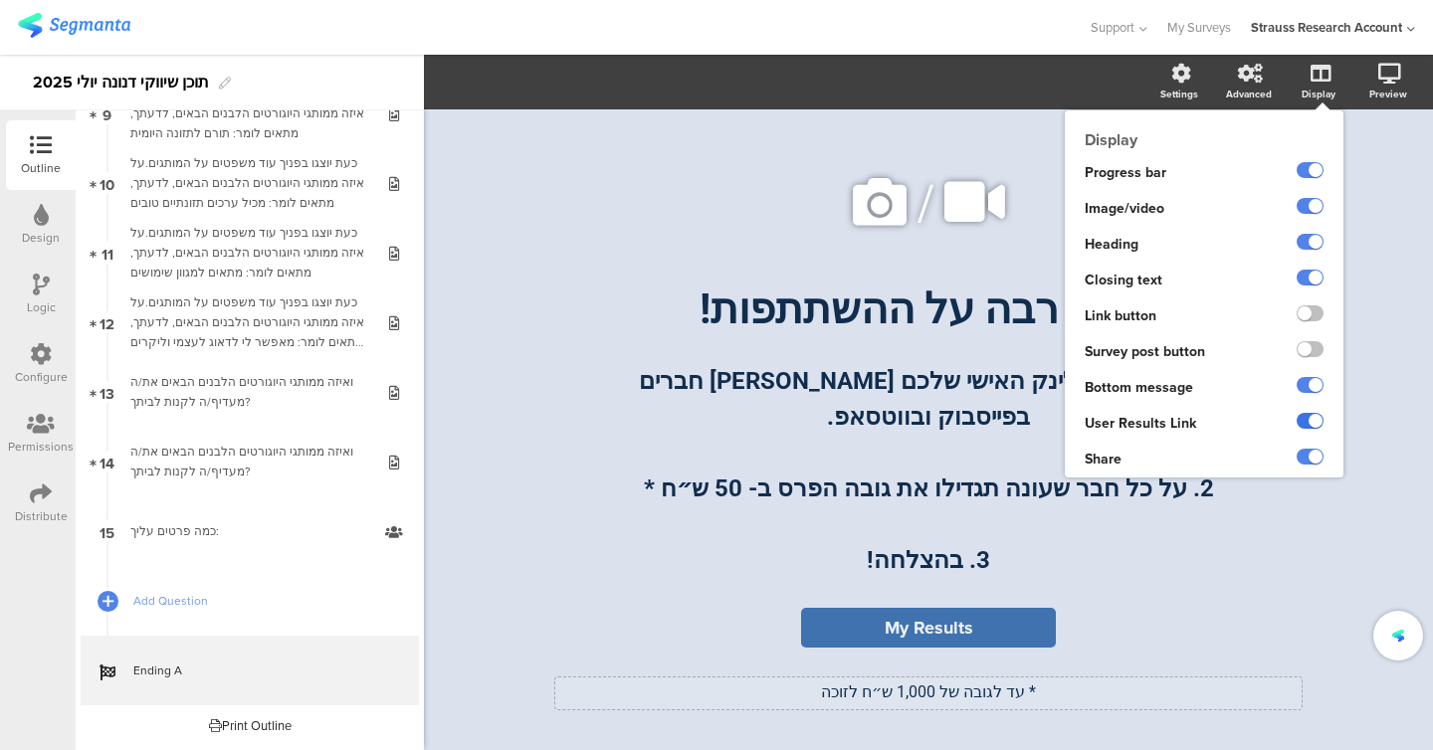
click at [1305, 426] on label at bounding box center [1310, 421] width 27 height 16
click at [0, 0] on input "checkbox" at bounding box center [0, 0] width 0 height 0
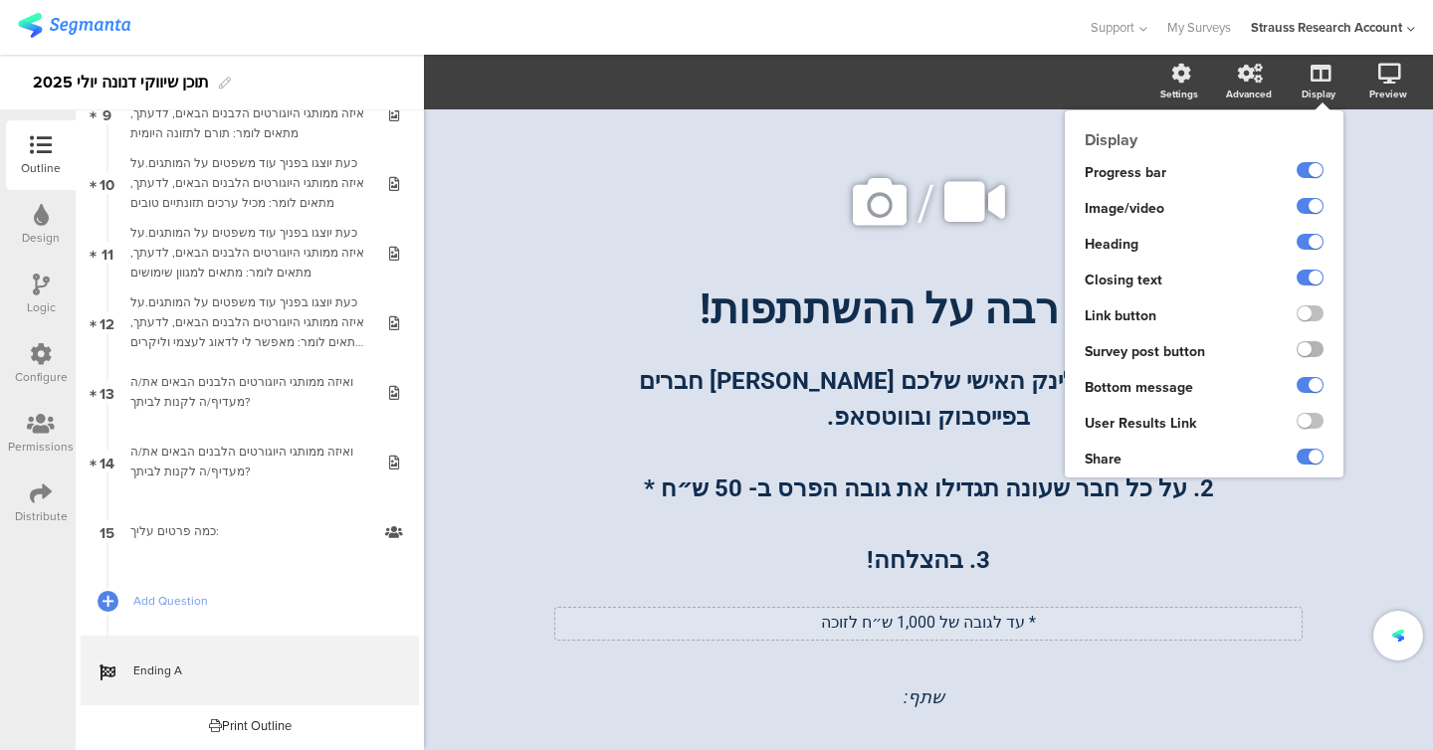
click at [1307, 350] on label at bounding box center [1310, 349] width 27 height 16
click at [0, 0] on input "checkbox" at bounding box center [0, 0] width 0 height 0
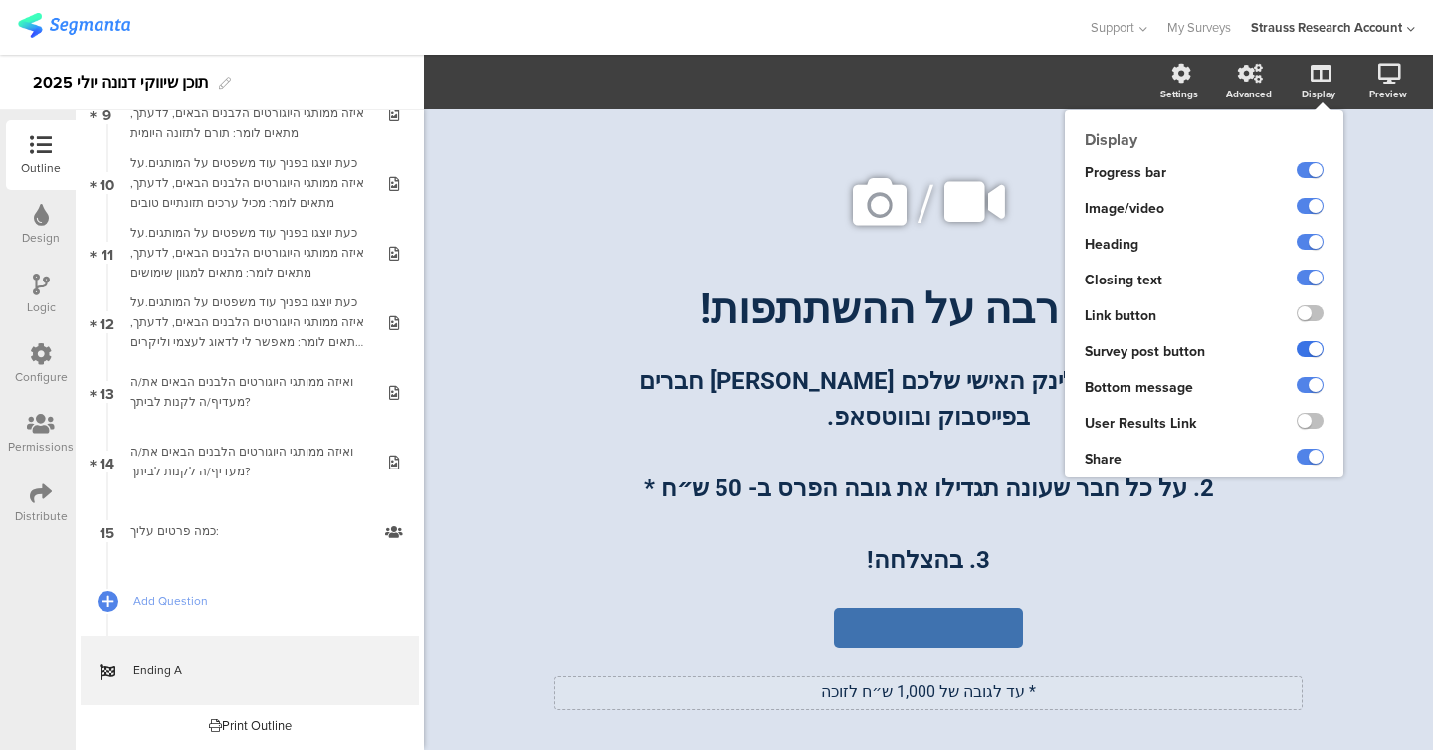
click at [1307, 350] on label at bounding box center [1310, 349] width 27 height 16
click at [0, 0] on input "checkbox" at bounding box center [0, 0] width 0 height 0
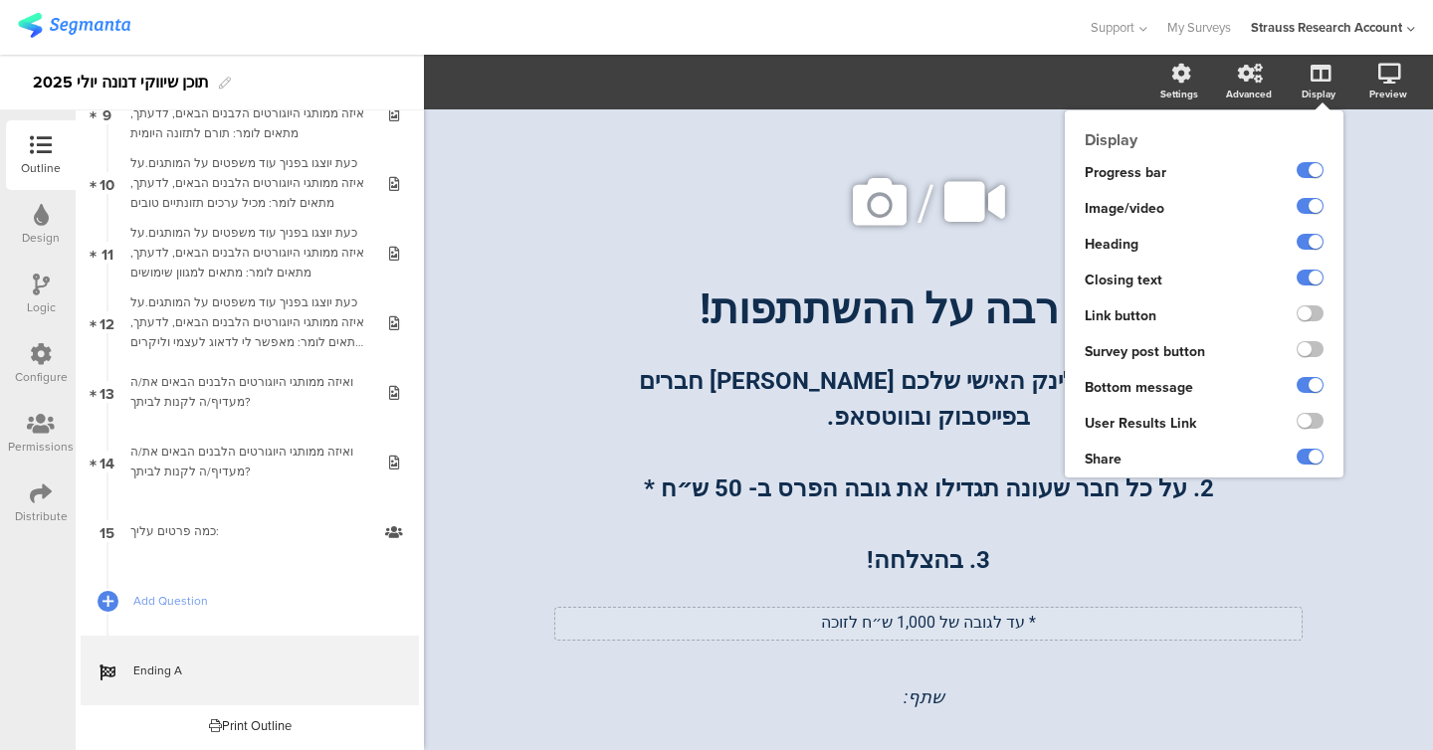
click at [1307, 302] on div at bounding box center [1297, 317] width 94 height 36
click at [1307, 316] on label at bounding box center [1310, 314] width 27 height 16
click at [0, 0] on input "checkbox" at bounding box center [0, 0] width 0 height 0
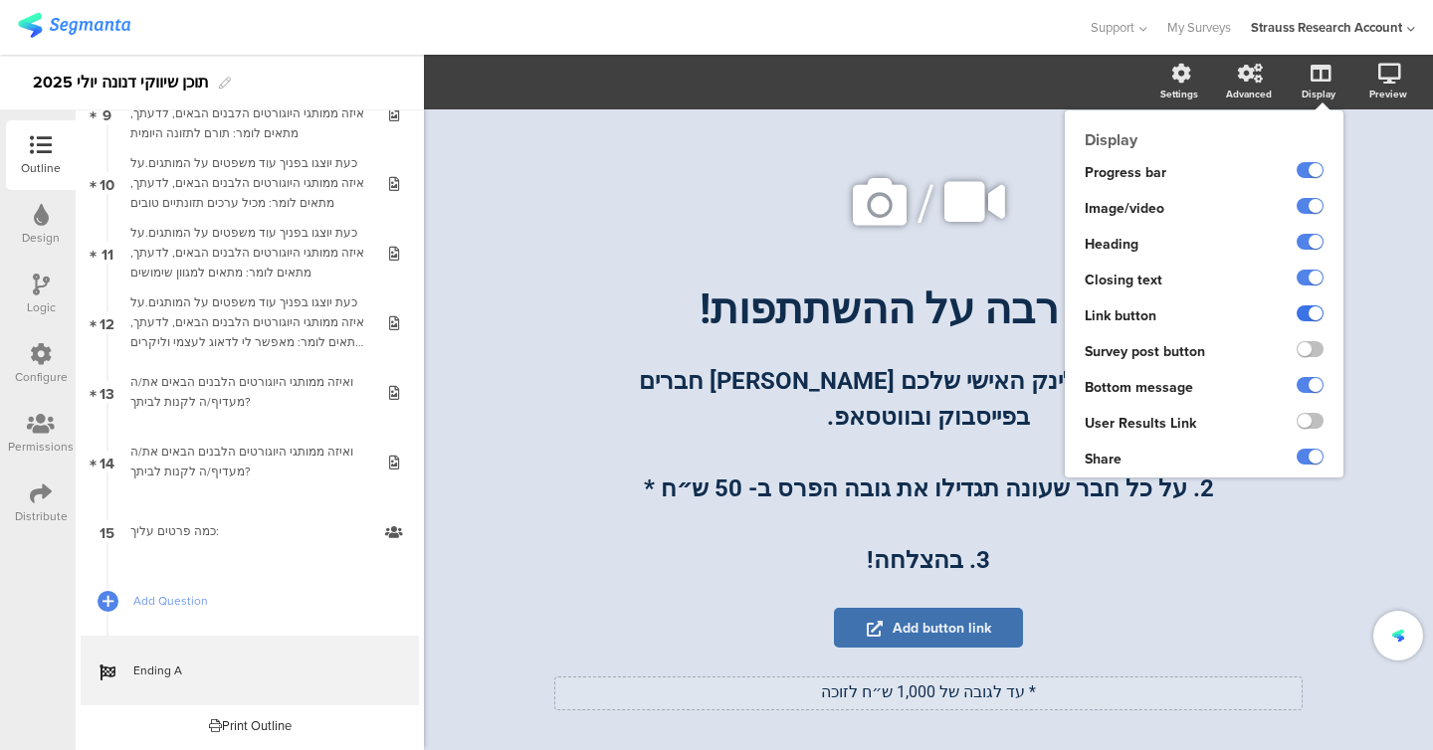
click at [1307, 316] on label at bounding box center [1310, 314] width 27 height 16
click at [0, 0] on input "checkbox" at bounding box center [0, 0] width 0 height 0
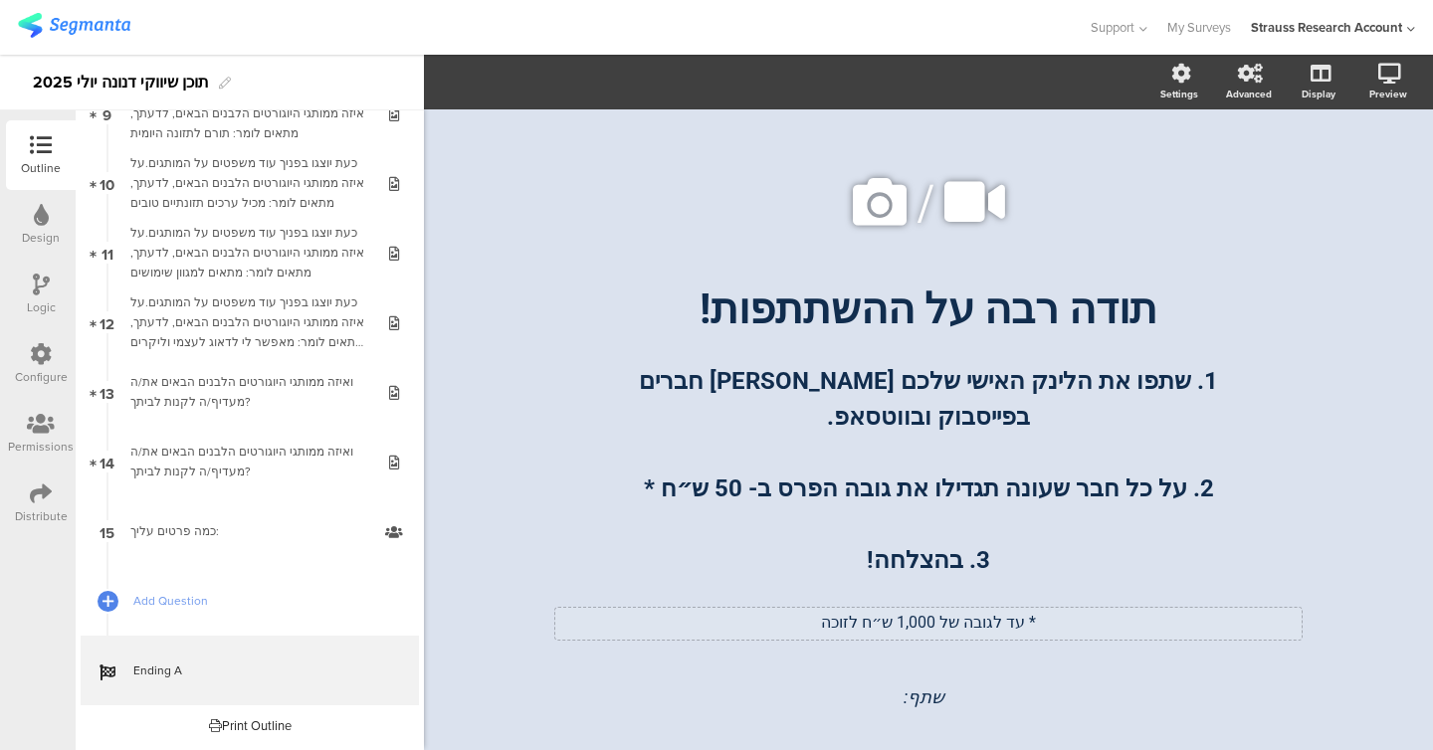
scroll to position [57, 0]
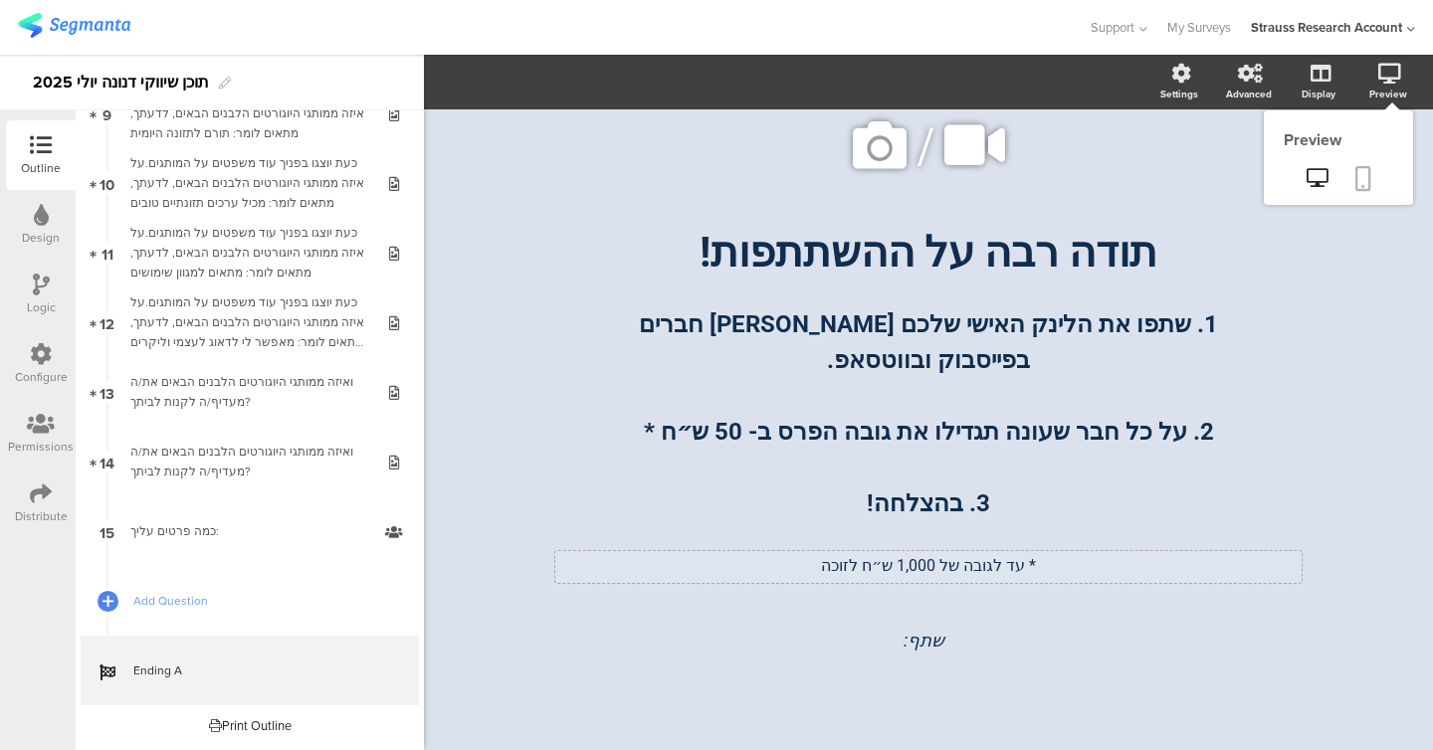
click at [1368, 197] on link at bounding box center [1364, 180] width 44 height 38
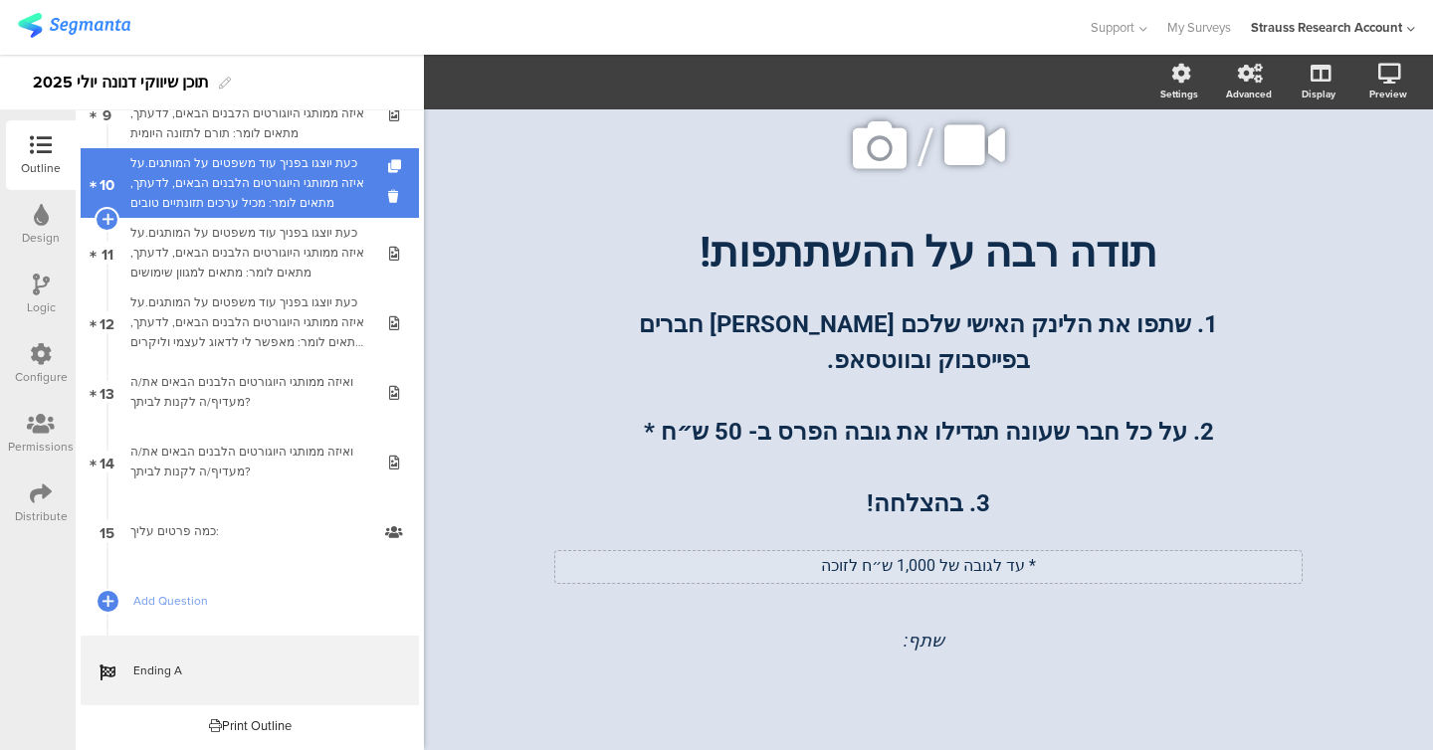
scroll to position [0, 0]
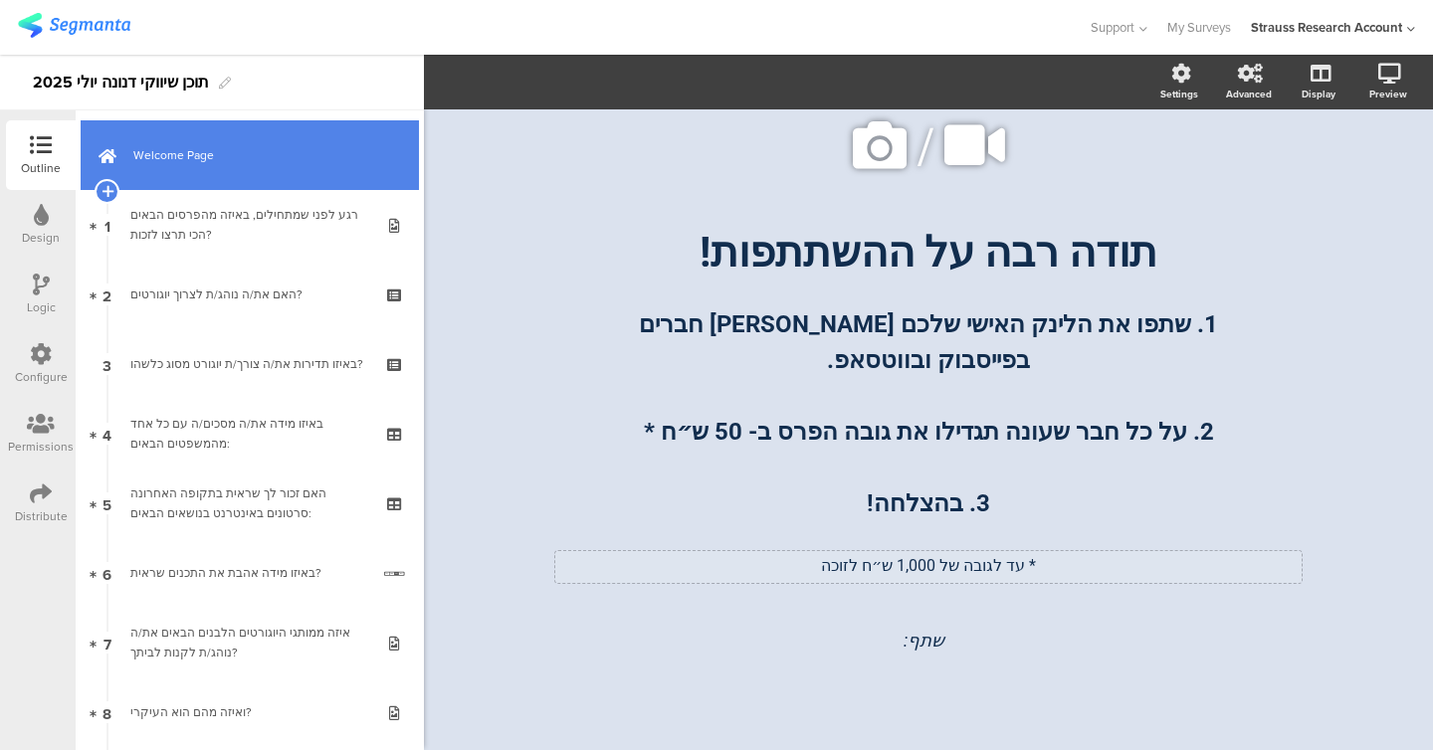
click at [235, 142] on link "Welcome Page" at bounding box center [250, 155] width 338 height 70
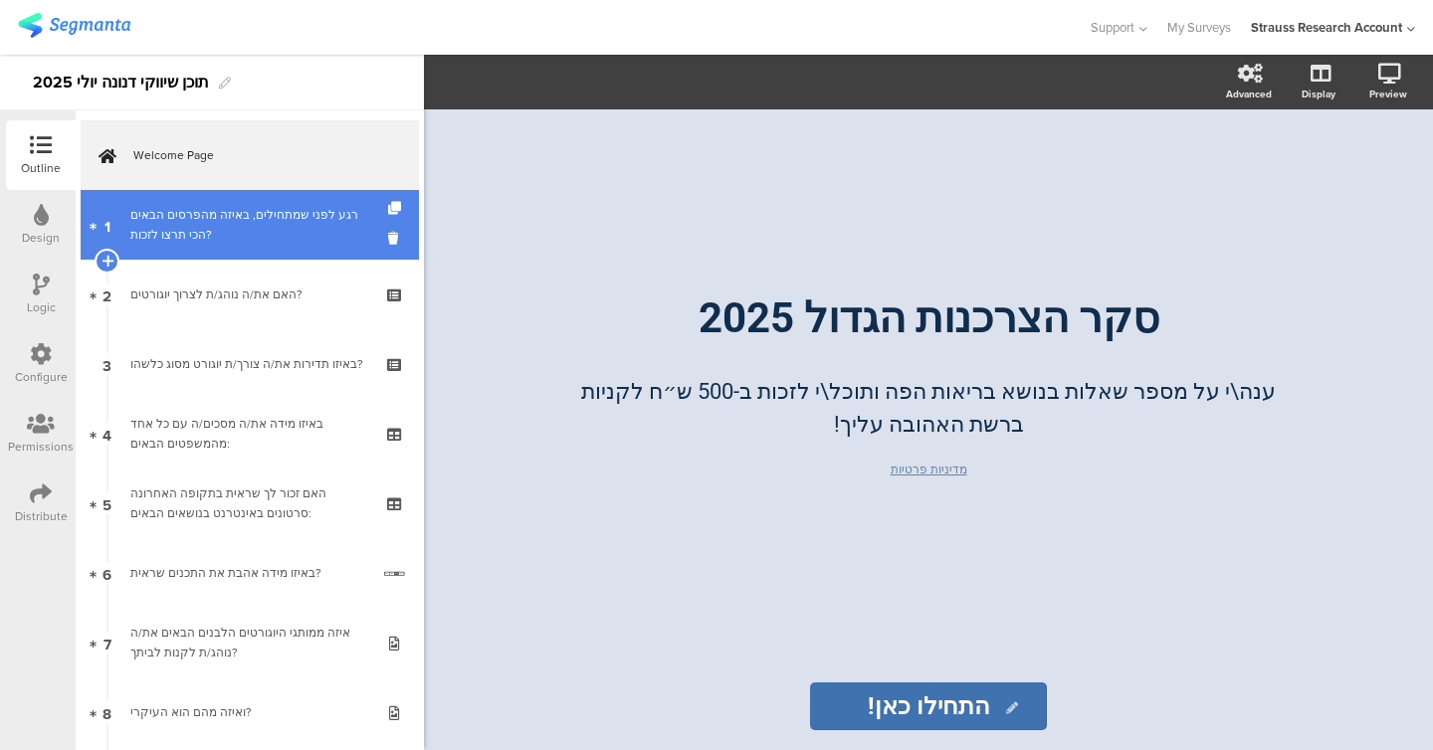
click at [229, 216] on div "רגע לפני שמתחילים, באיזה מהפרסים הבאים הכי תרצו לזכות?" at bounding box center [249, 225] width 238 height 40
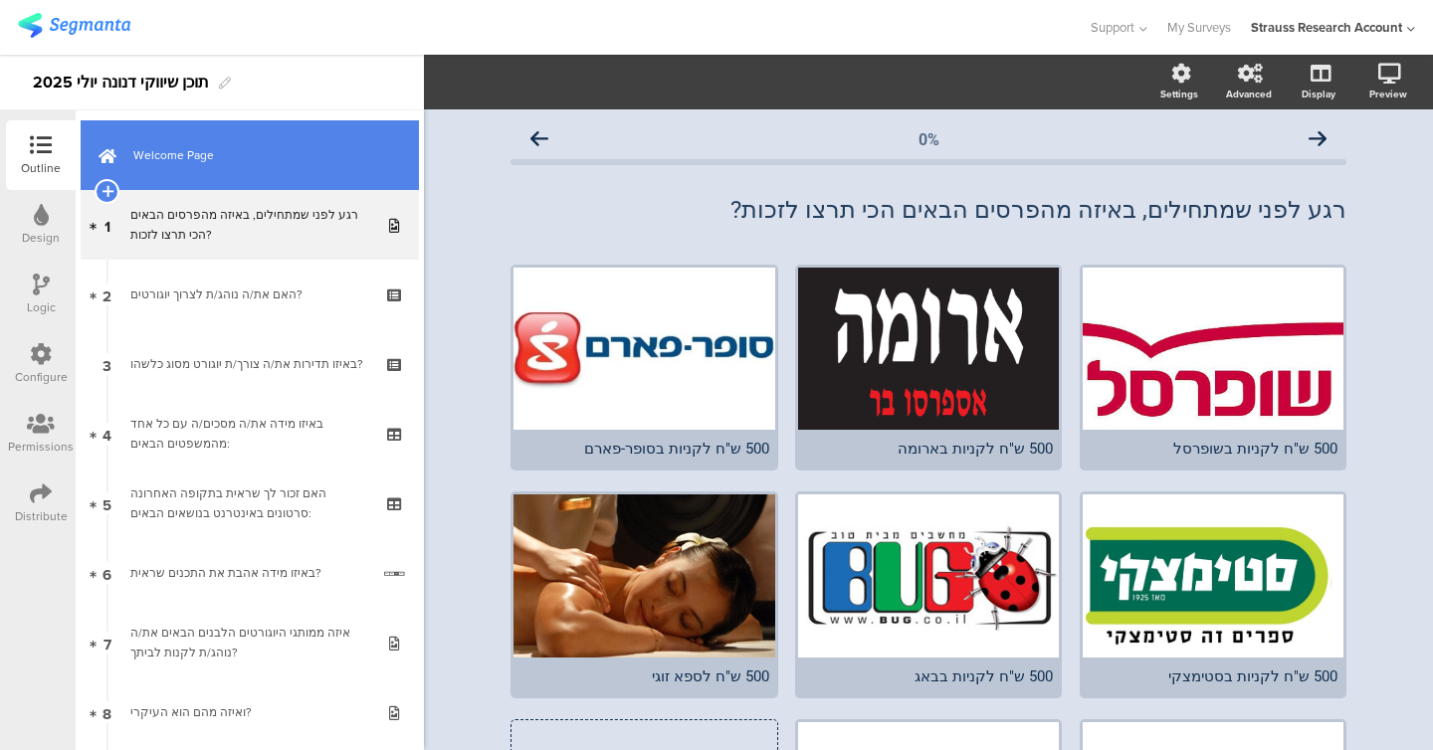
click at [224, 183] on link "Welcome Page" at bounding box center [250, 155] width 338 height 70
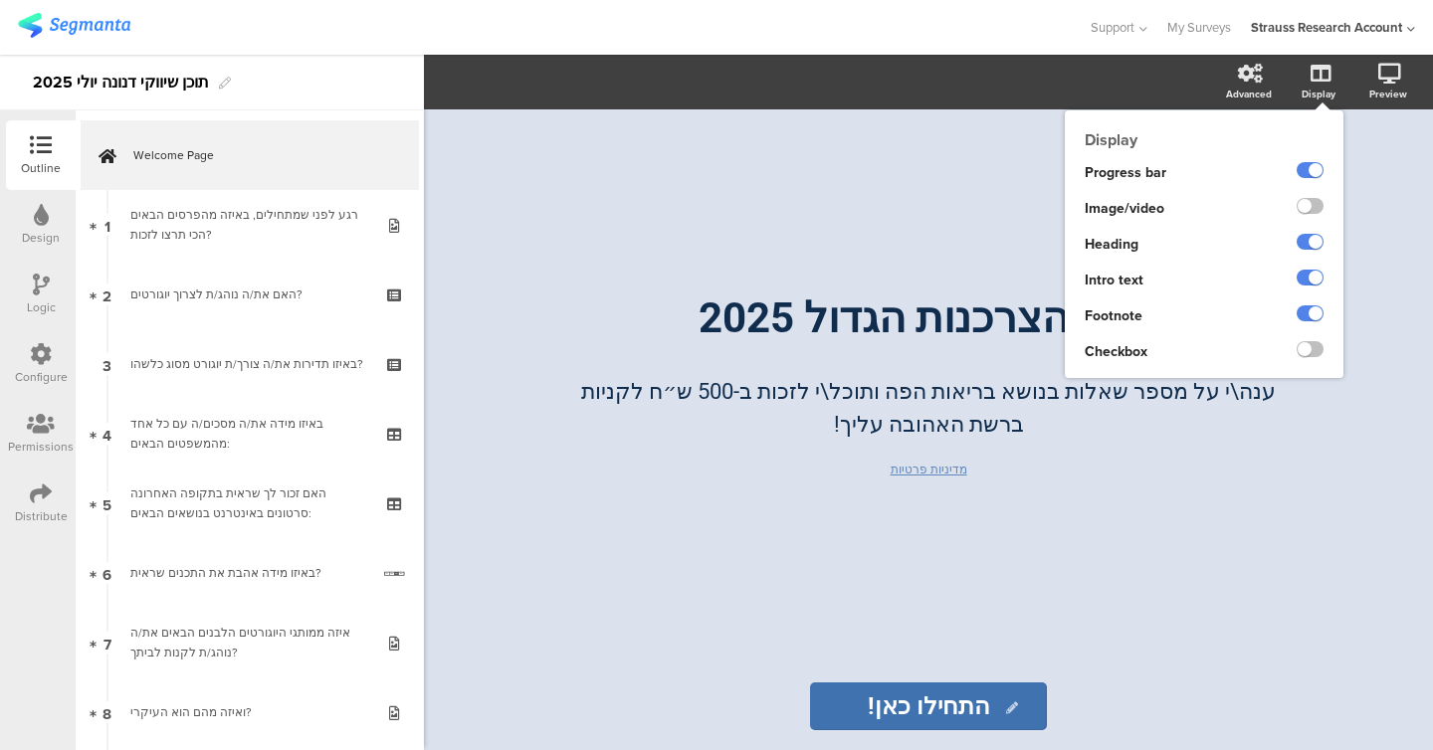
click at [1314, 218] on ng-transclude at bounding box center [1310, 208] width 27 height 23
click at [1313, 216] on ng-transclude at bounding box center [1310, 208] width 27 height 23
click at [1313, 211] on label at bounding box center [1310, 206] width 27 height 16
click at [0, 0] on input "checkbox" at bounding box center [0, 0] width 0 height 0
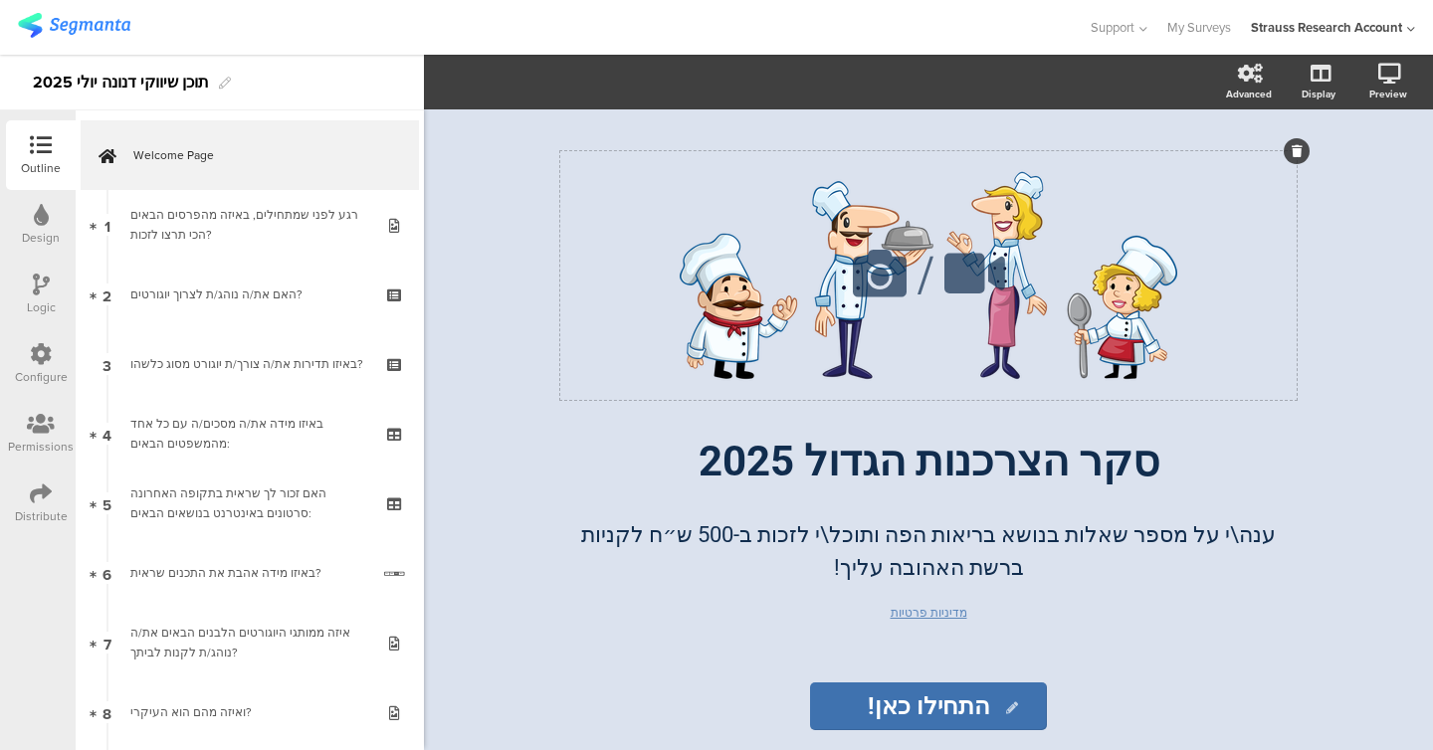
click at [1288, 150] on div at bounding box center [1297, 151] width 26 height 26
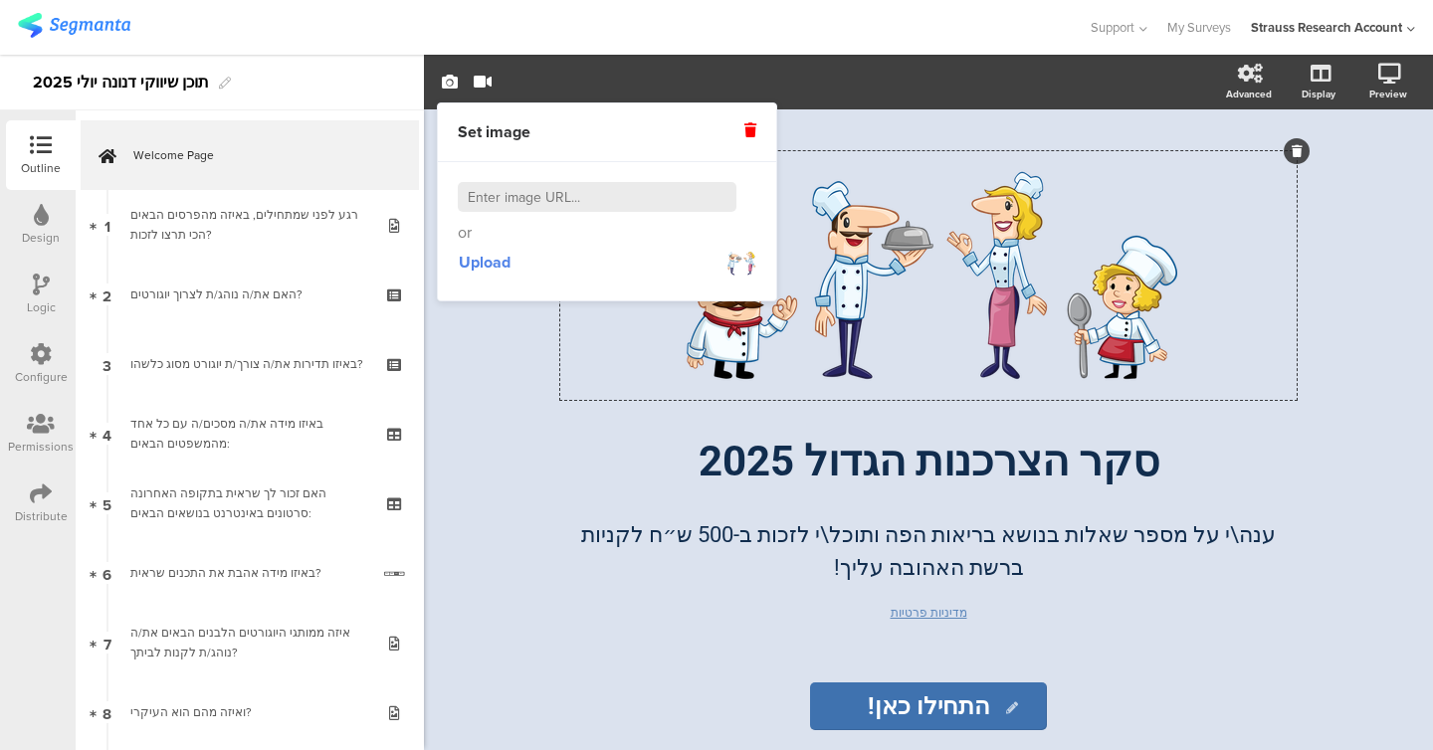
click at [1339, 123] on div "/ סקר הצרכנות הגדול 2025 סקר הצרכנות הגדול 2025 ענה\י על מספר שאלות בנושא בריאו…" at bounding box center [929, 429] width 836 height 641
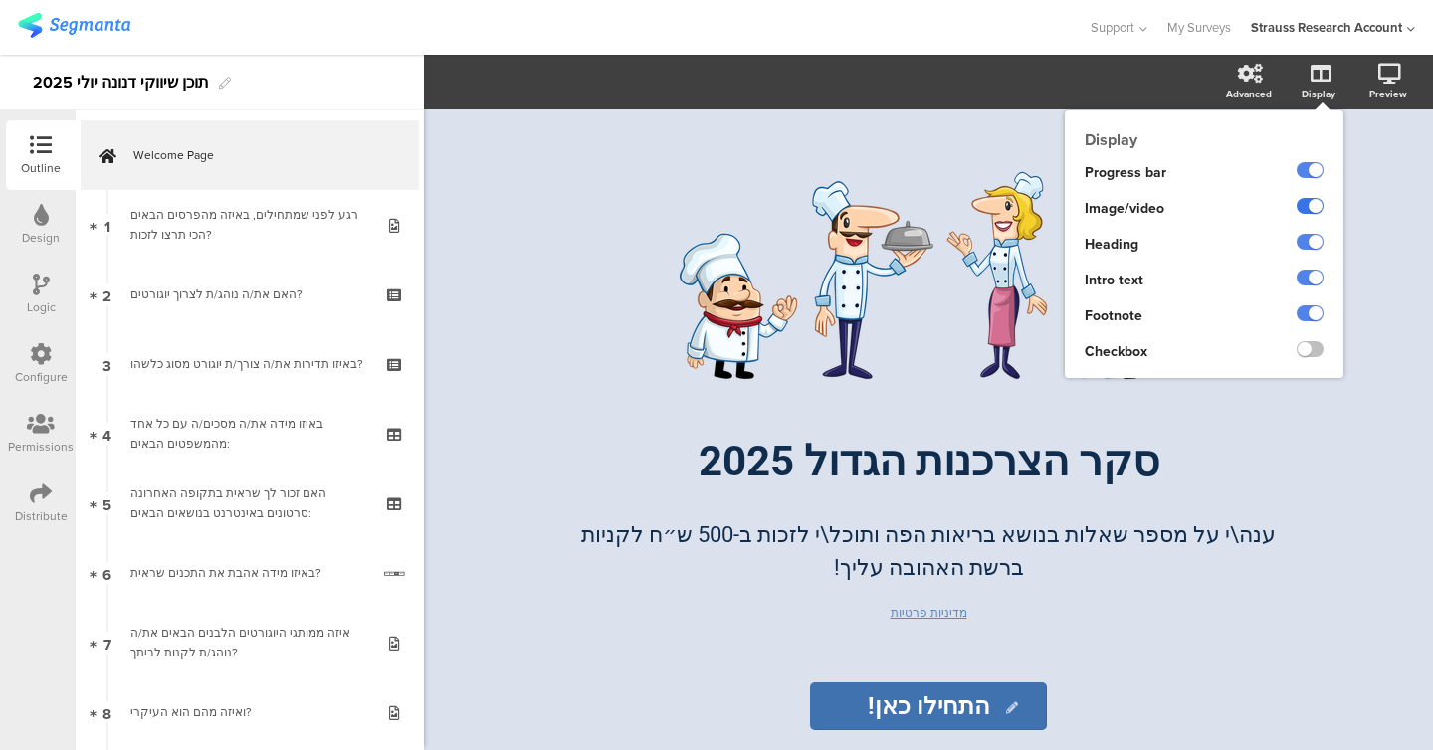
click at [1309, 211] on label at bounding box center [1310, 206] width 27 height 16
click at [0, 0] on input "checkbox" at bounding box center [0, 0] width 0 height 0
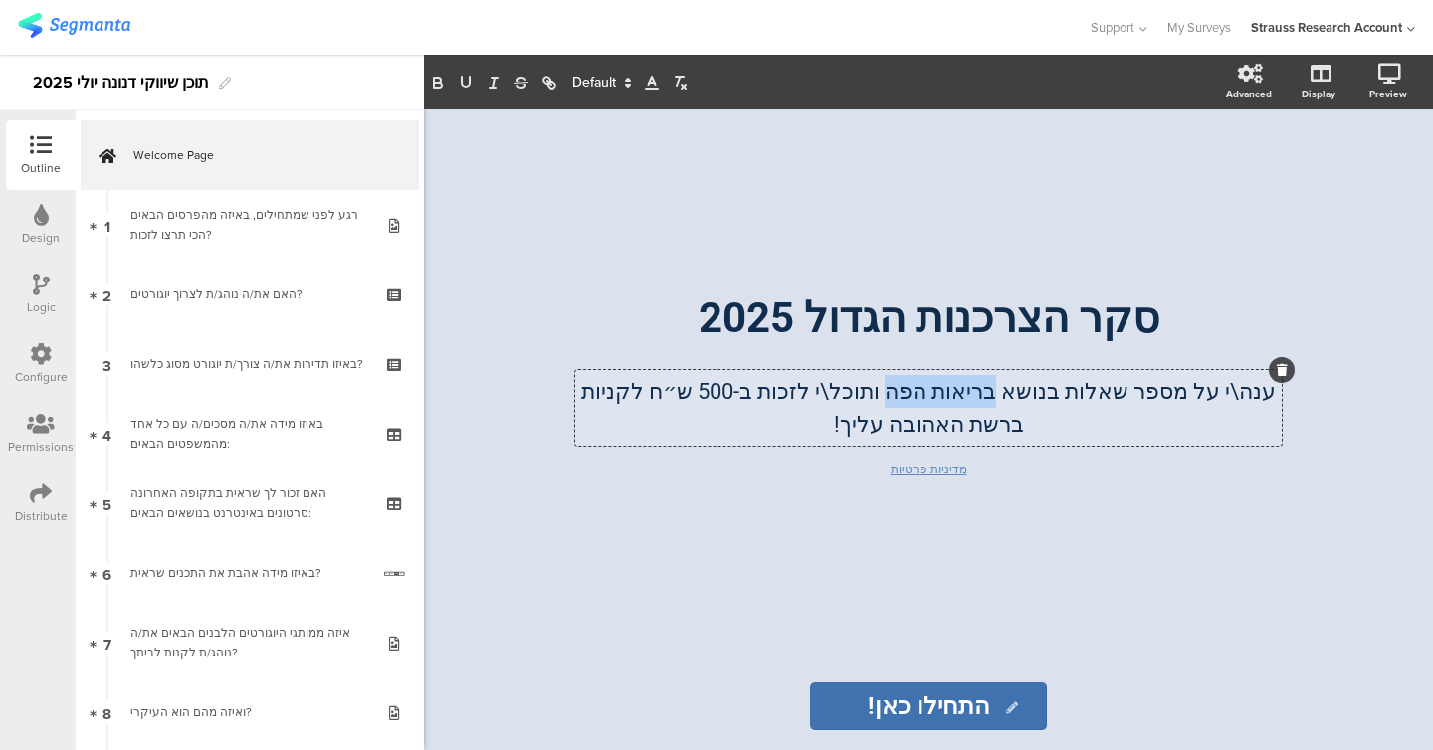
drag, startPoint x: 963, startPoint y: 398, endPoint x: 852, endPoint y: 390, distance: 111.8
click at [852, 390] on div "ענה\י על מספר שאלות בנושא בריאות הפה ותוכל\י לזכות ב-500 ש״ח לקניות ברשת האהובה…" at bounding box center [928, 408] width 707 height 76
click at [735, 571] on div "סקר הצרכנות הגדול 2025 סקר הצרכנות הגדול 2025 ענה\י על מספר שאלות בנושא צרכנות …" at bounding box center [928, 385] width 796 height 553
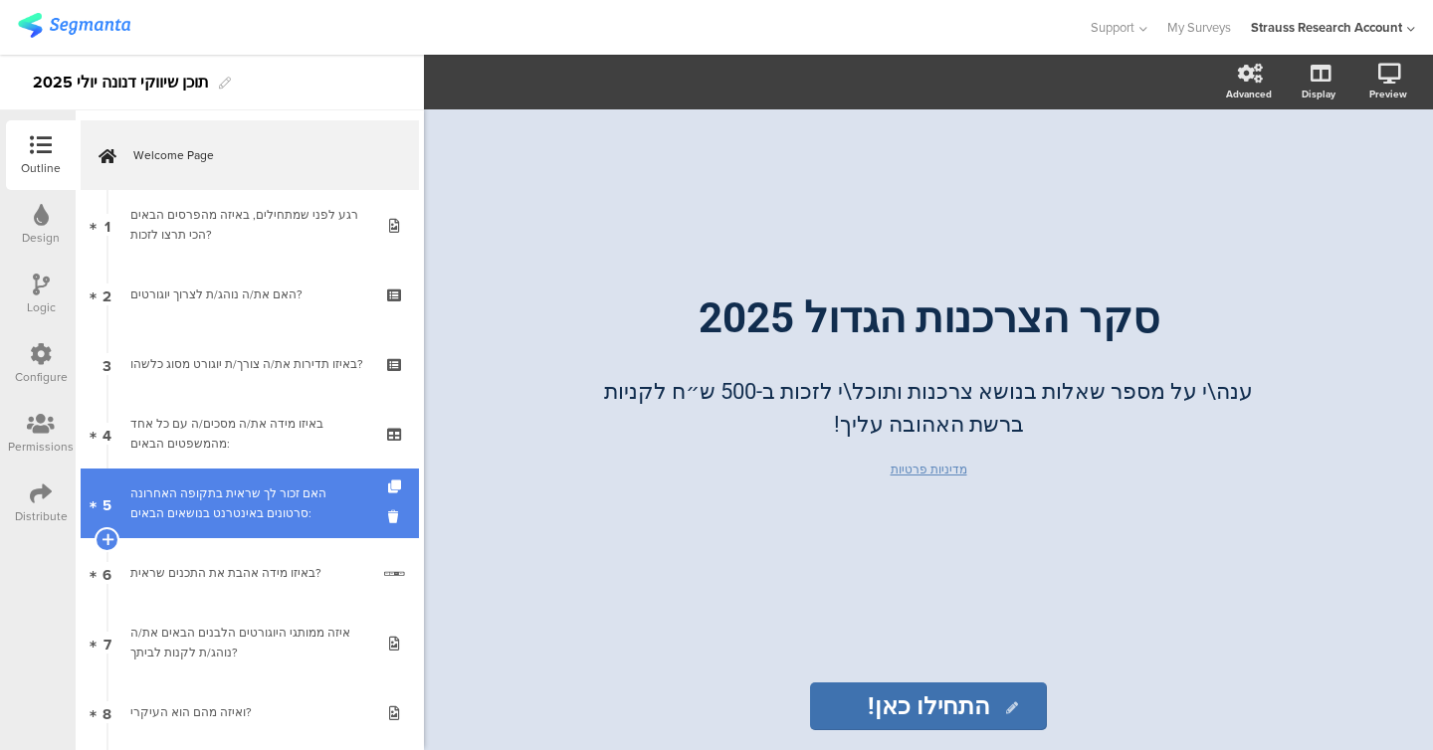
scroll to position [669, 0]
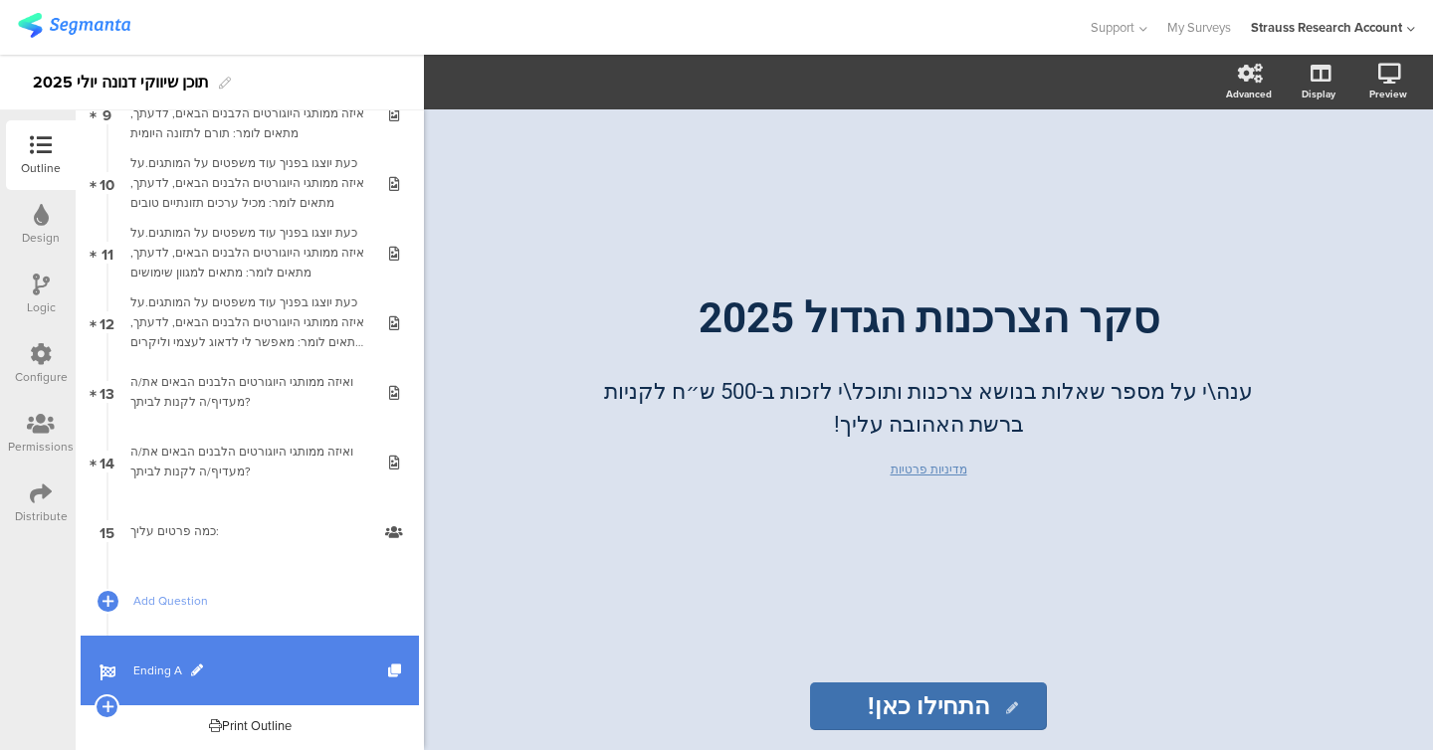
click at [159, 673] on span "Ending A" at bounding box center [260, 671] width 255 height 20
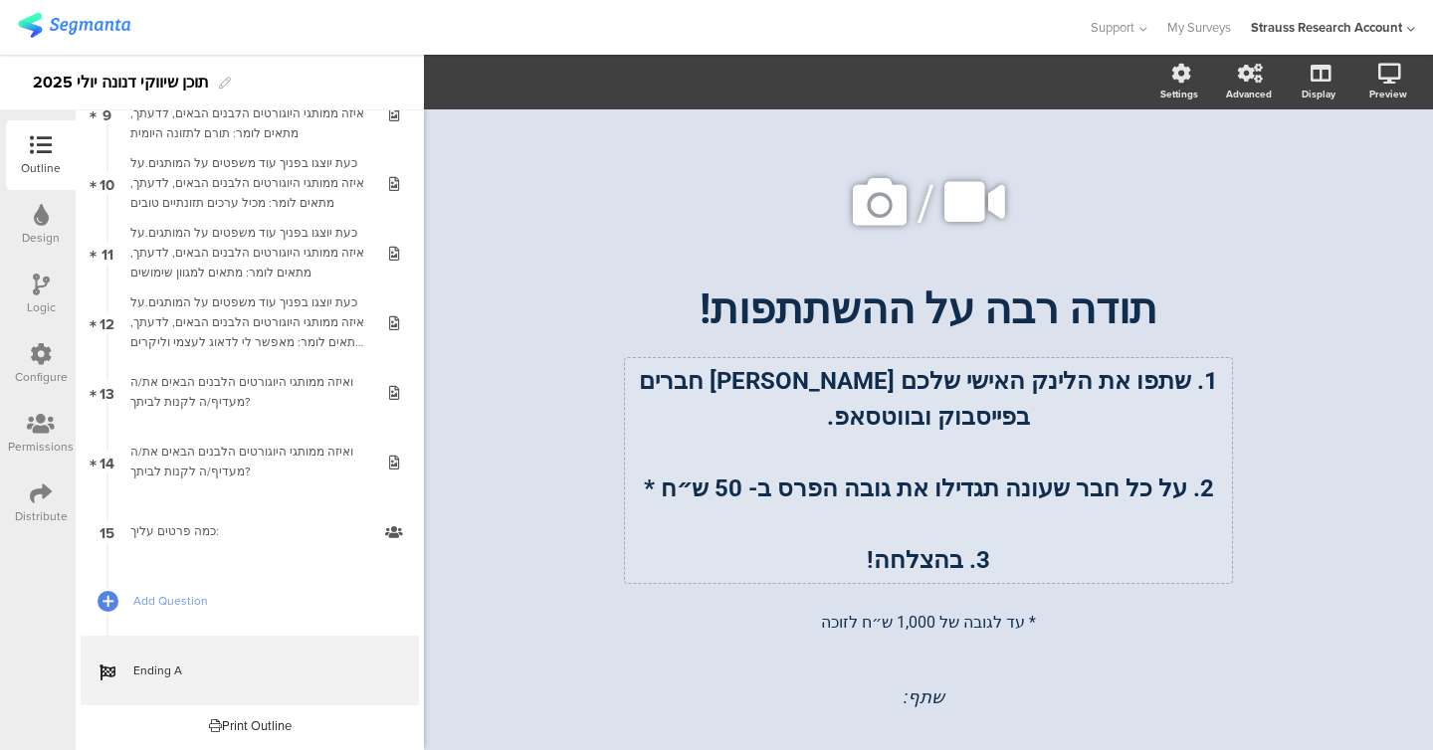
scroll to position [57, 0]
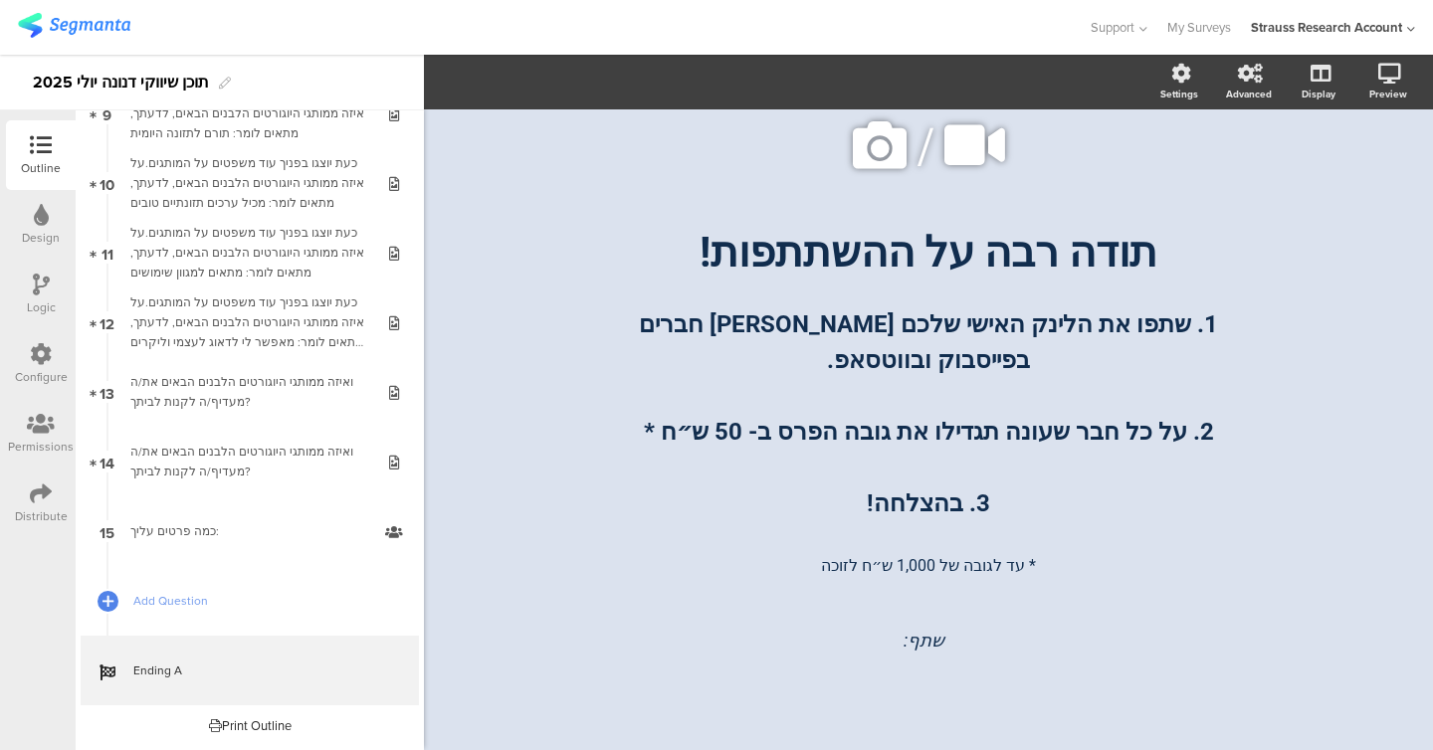
click at [886, 646] on div "שתף:" at bounding box center [928, 639] width 736 height 123
click at [681, 659] on div "שתף:" at bounding box center [928, 639] width 736 height 123
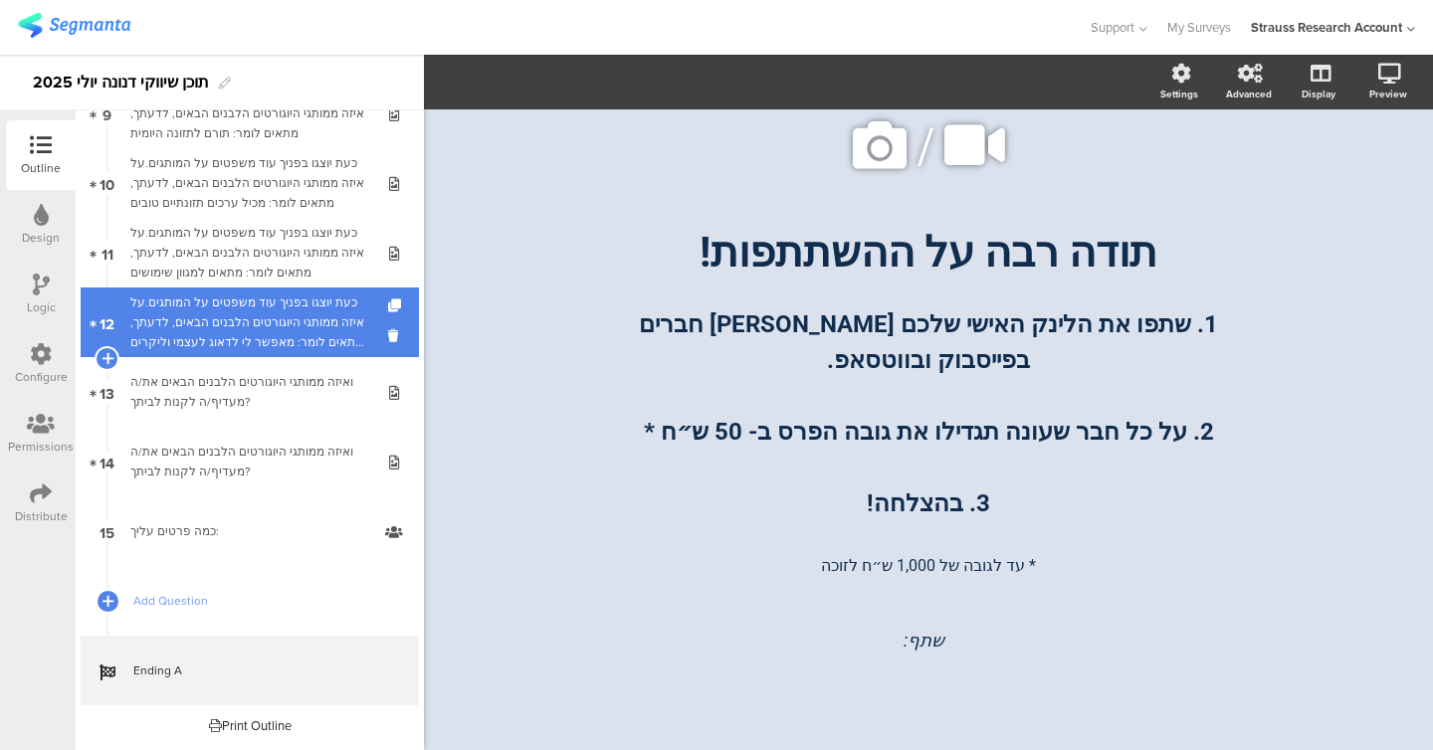
scroll to position [0, 0]
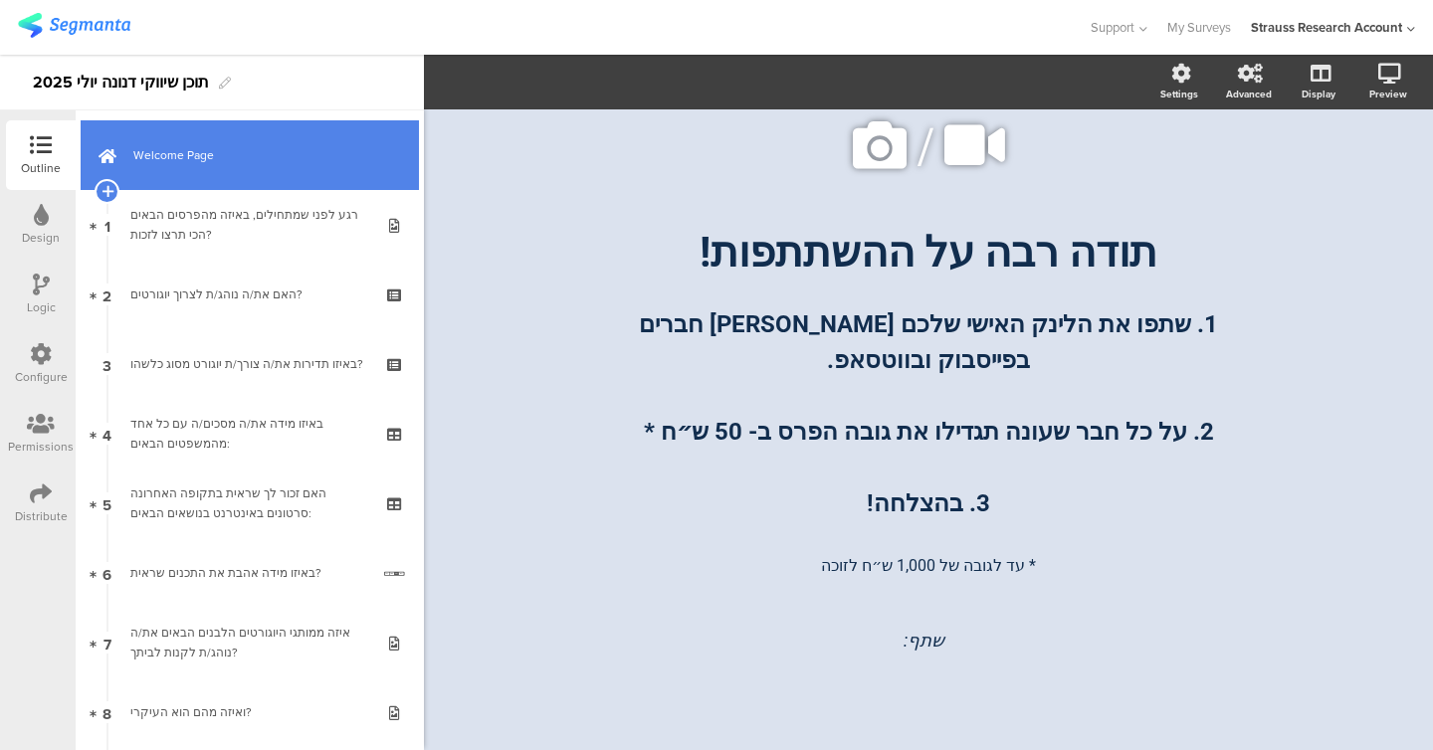
click at [251, 134] on link "Welcome Page" at bounding box center [250, 155] width 338 height 70
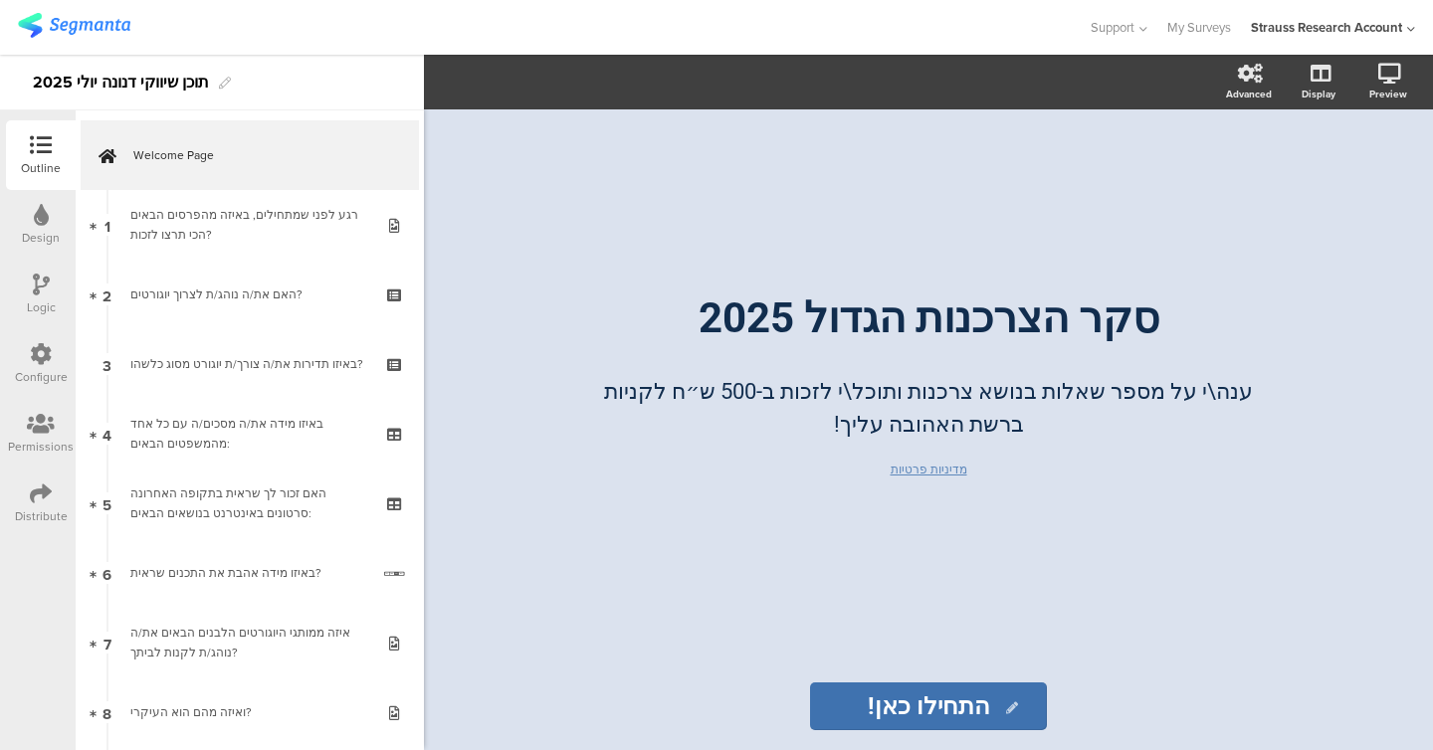
click at [32, 488] on icon at bounding box center [41, 494] width 22 height 22
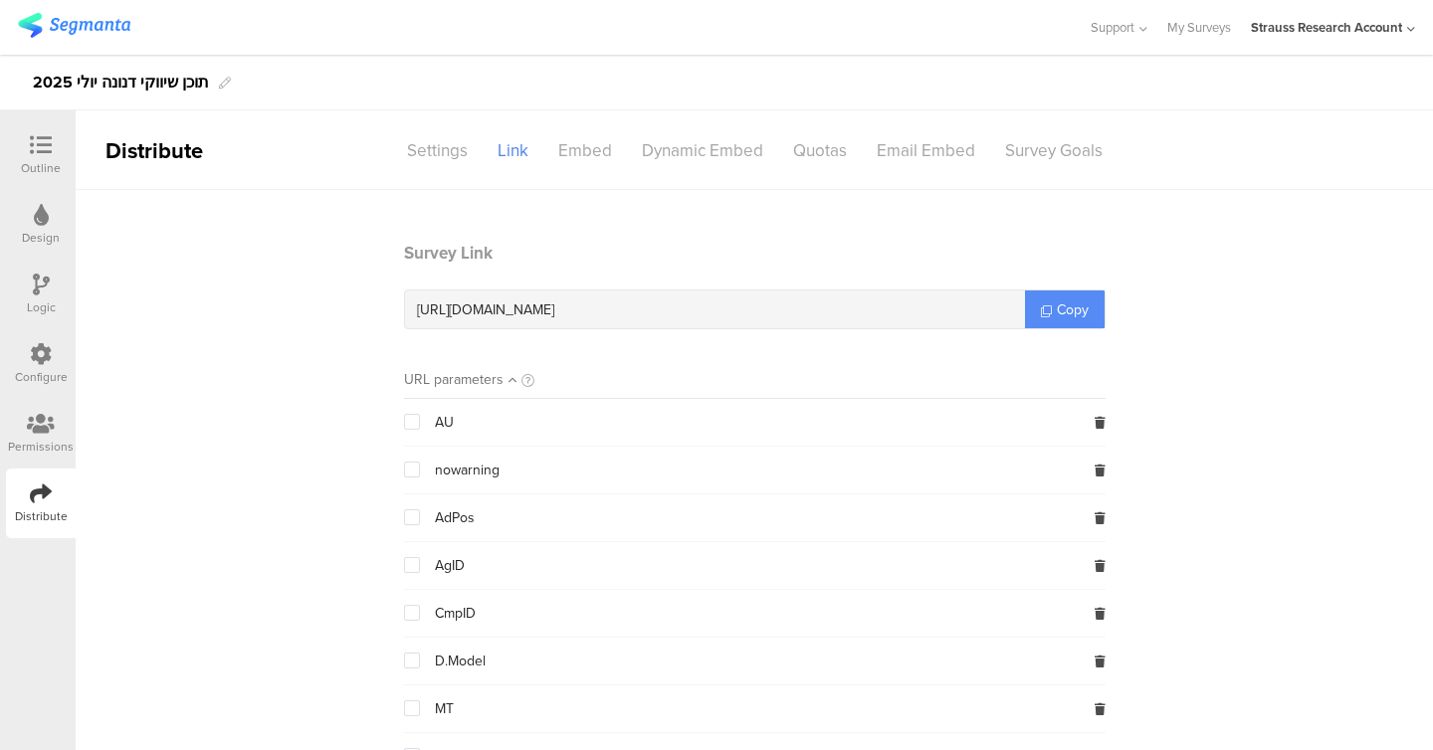
click at [1058, 295] on link "Copy" at bounding box center [1065, 310] width 80 height 38
click at [68, 105] on div "תוכן שיווקי דנונה יולי 2025" at bounding box center [716, 83] width 1433 height 56
click at [45, 132] on div "Outline" at bounding box center [41, 155] width 70 height 70
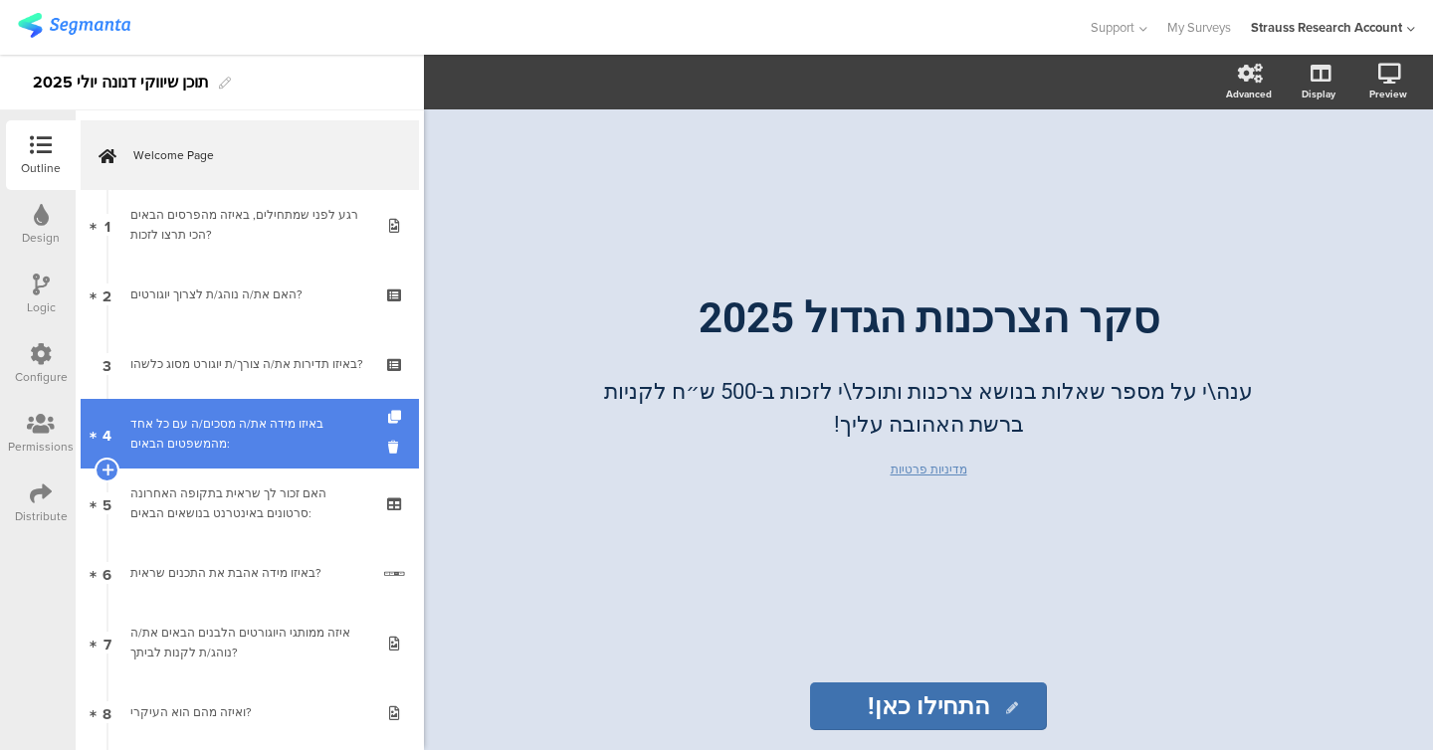
scroll to position [669, 0]
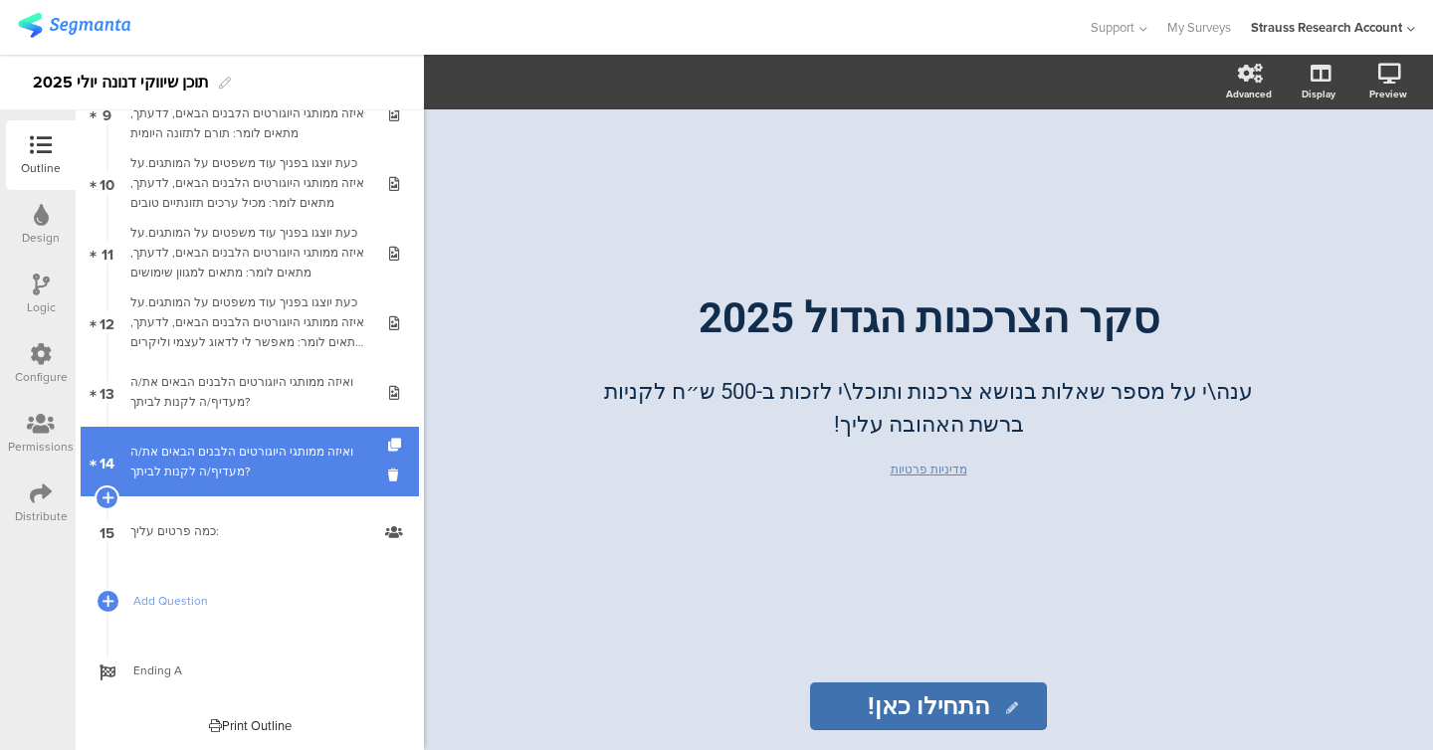
click at [206, 459] on div "ואיזה ממותגי היוגורטים הלבנים הבאים את/ה מעדיף/ה לקנות לביתך?" at bounding box center [249, 462] width 238 height 40
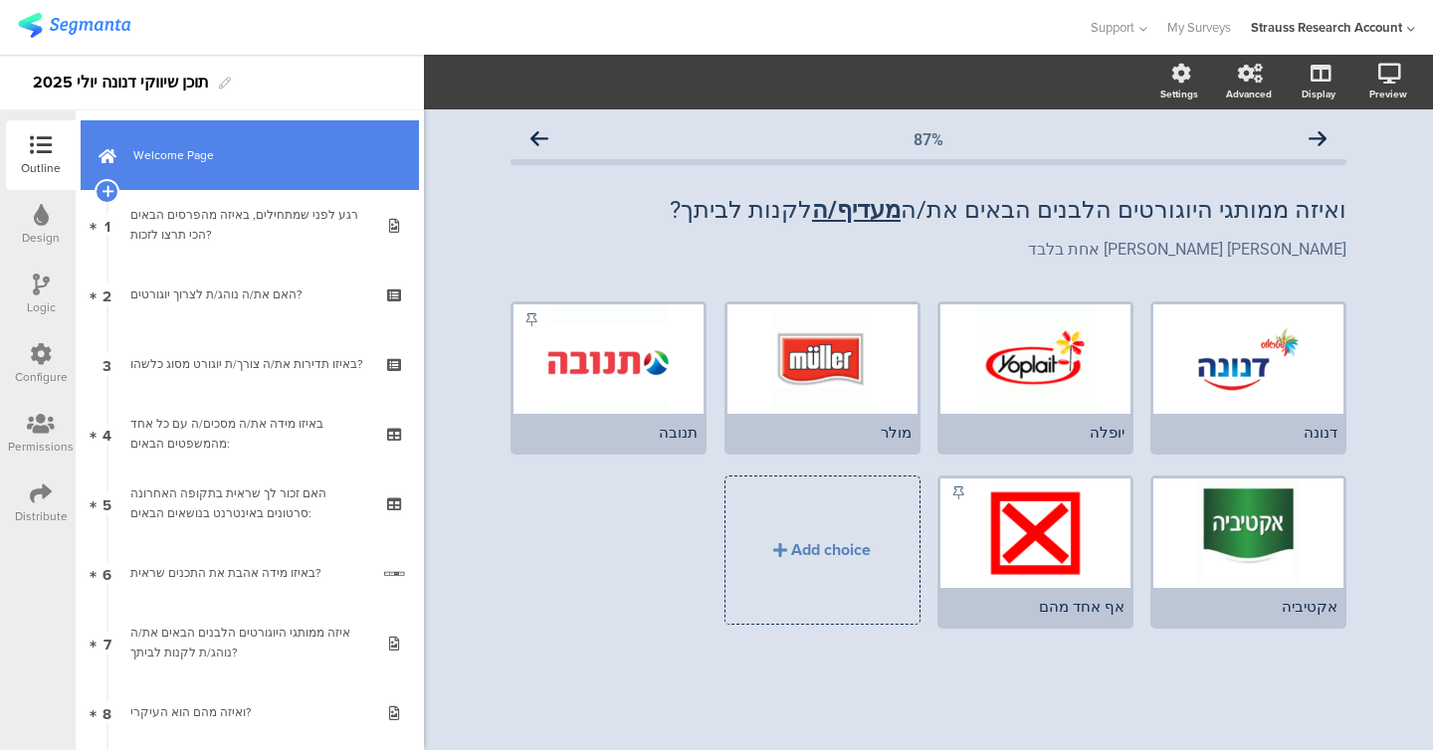
click at [225, 172] on link "Welcome Page" at bounding box center [250, 155] width 338 height 70
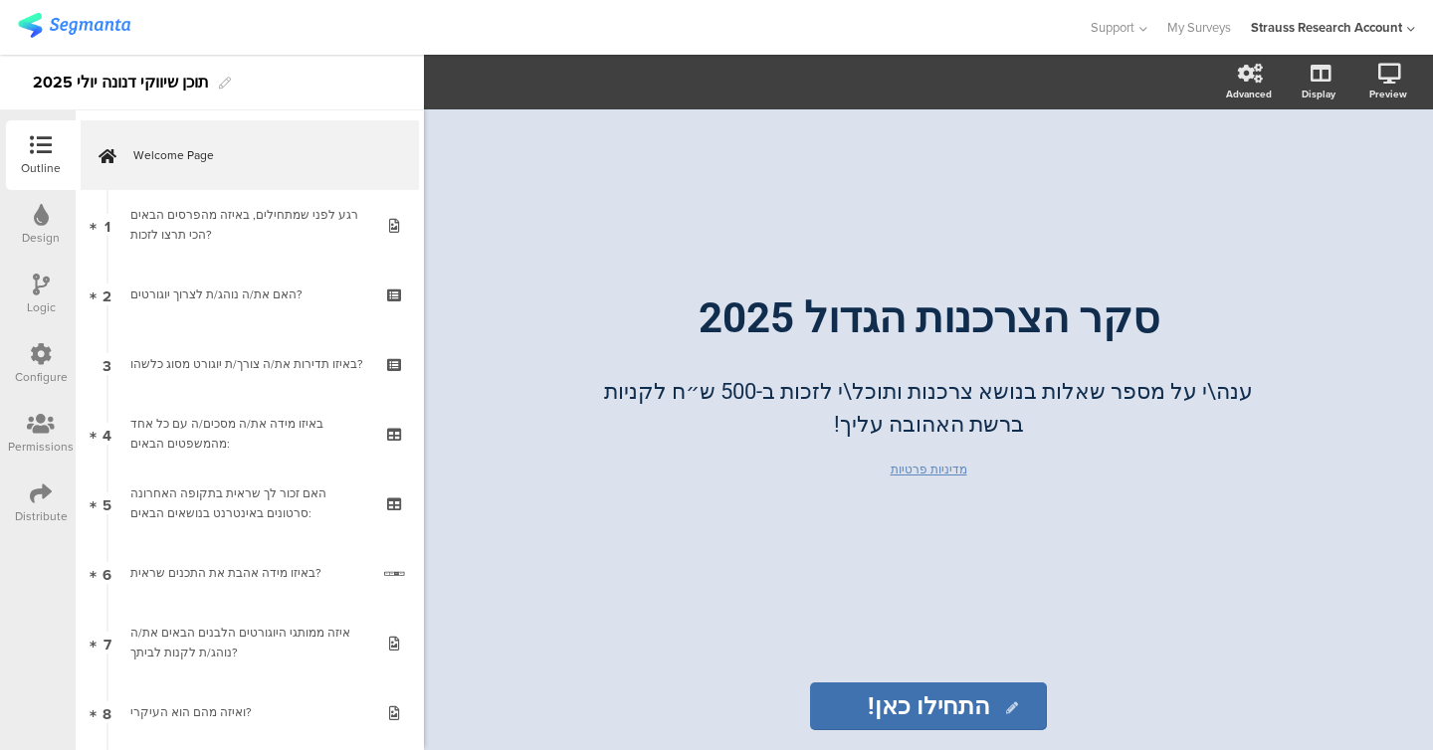
click at [45, 497] on icon at bounding box center [41, 494] width 22 height 22
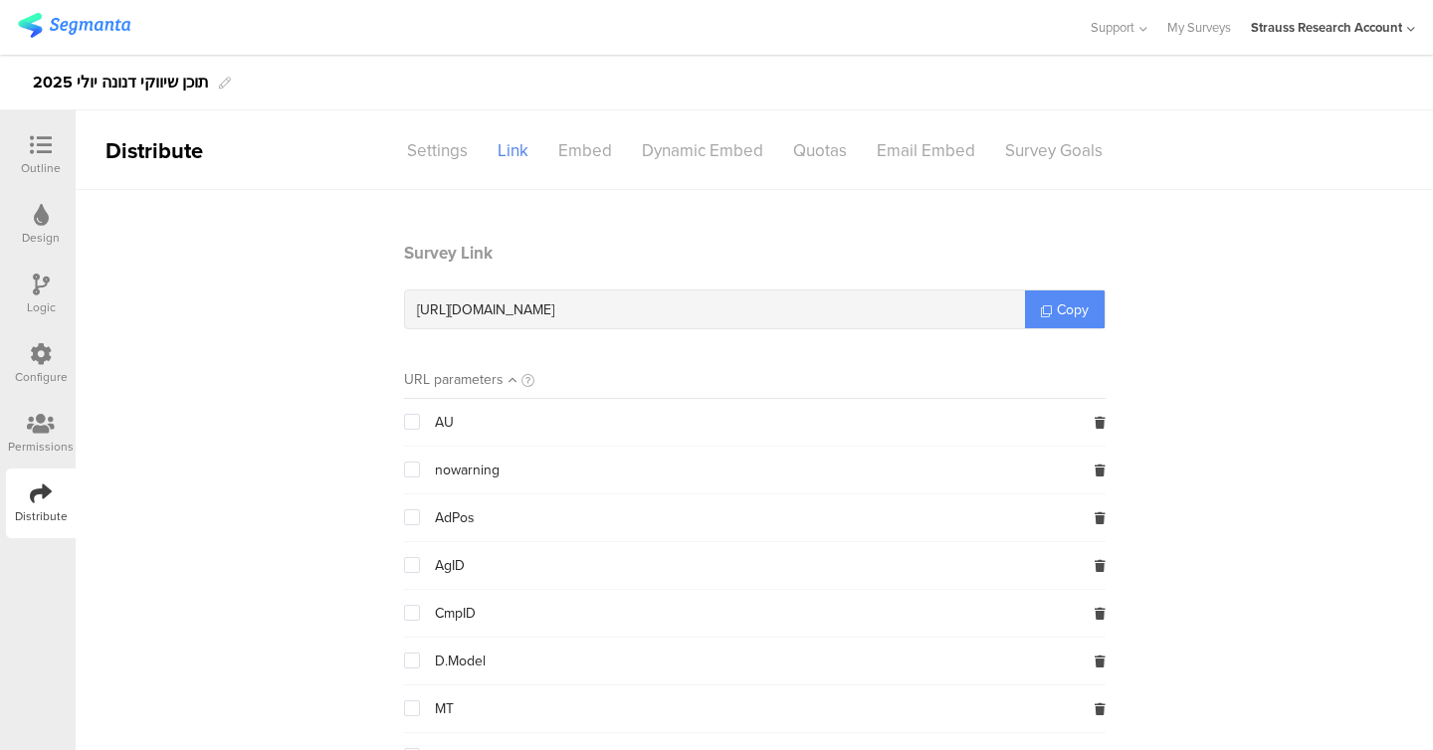
click at [1050, 306] on icon at bounding box center [1046, 311] width 11 height 11
drag, startPoint x: 38, startPoint y: 167, endPoint x: 69, endPoint y: 318, distance: 154.4
click at [38, 166] on div "Outline" at bounding box center [41, 168] width 40 height 18
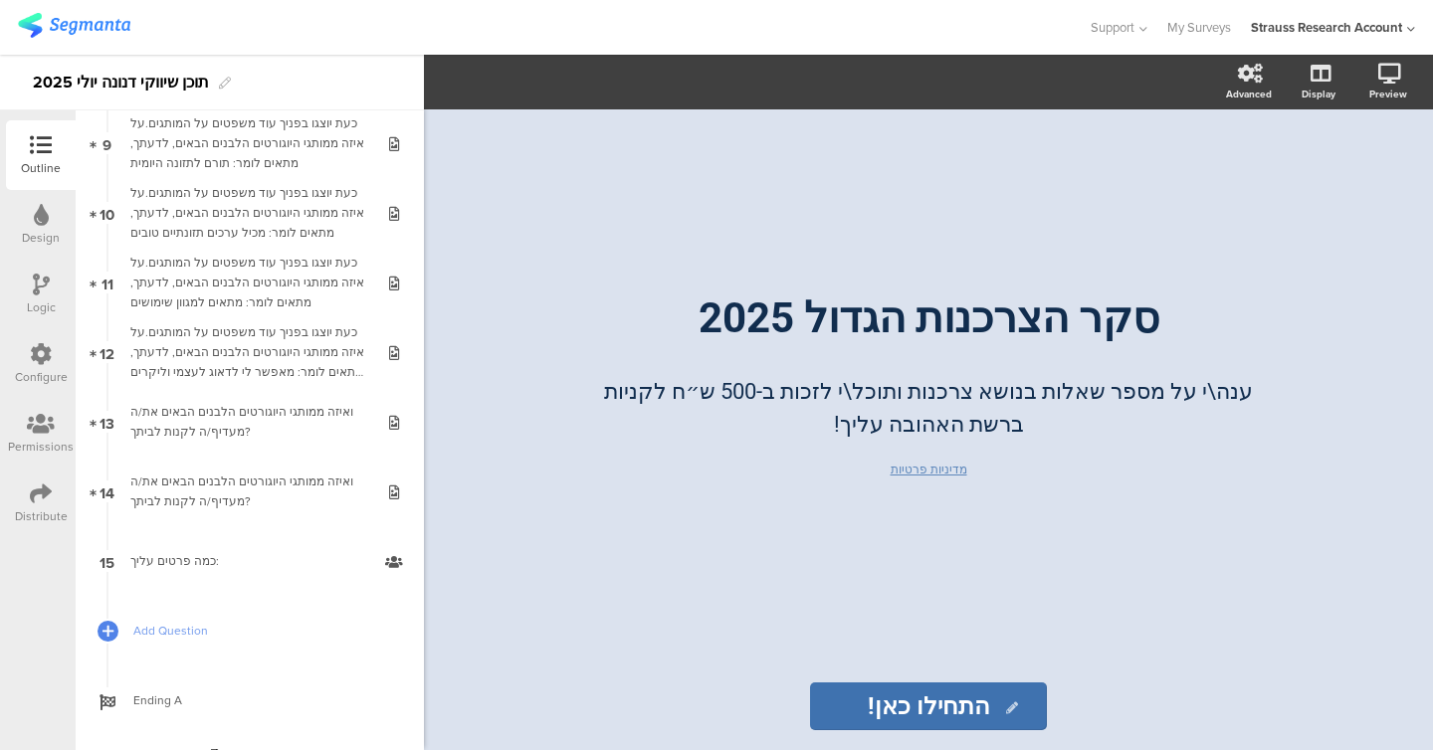
scroll to position [669, 0]
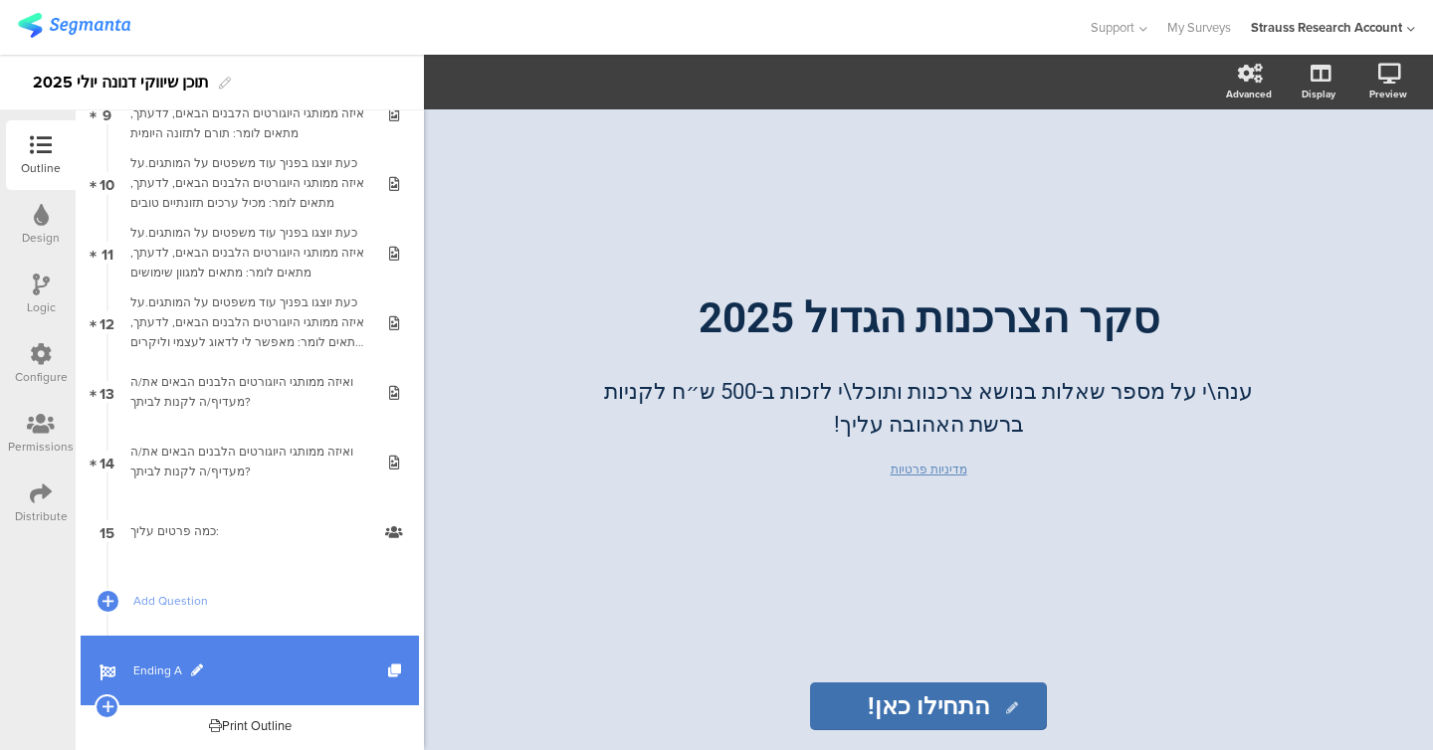
click at [155, 672] on span "Ending A" at bounding box center [260, 671] width 255 height 20
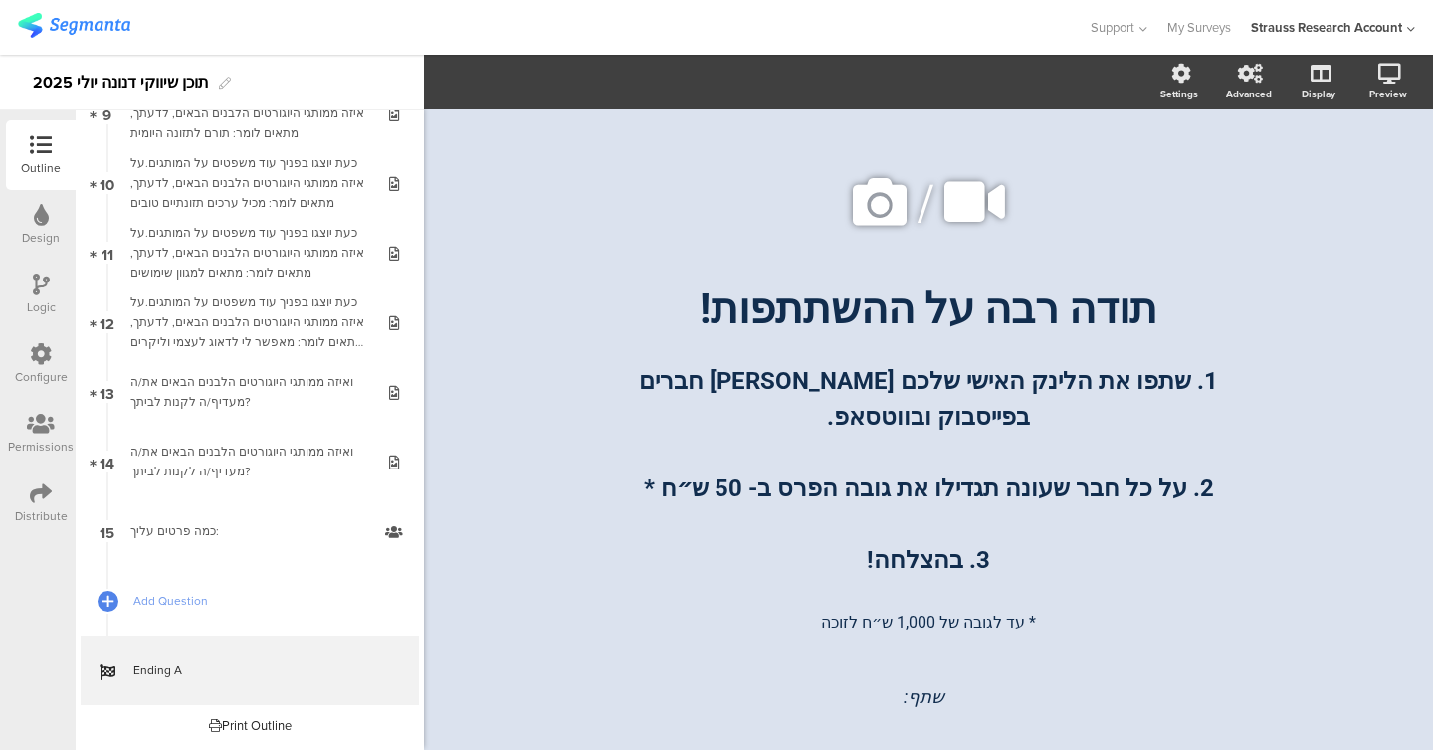
click at [912, 671] on div "שתף:" at bounding box center [928, 696] width 736 height 123
click at [915, 693] on span "שתף:" at bounding box center [924, 697] width 41 height 21
click at [557, 84] on icon "button" at bounding box center [551, 82] width 20 height 16
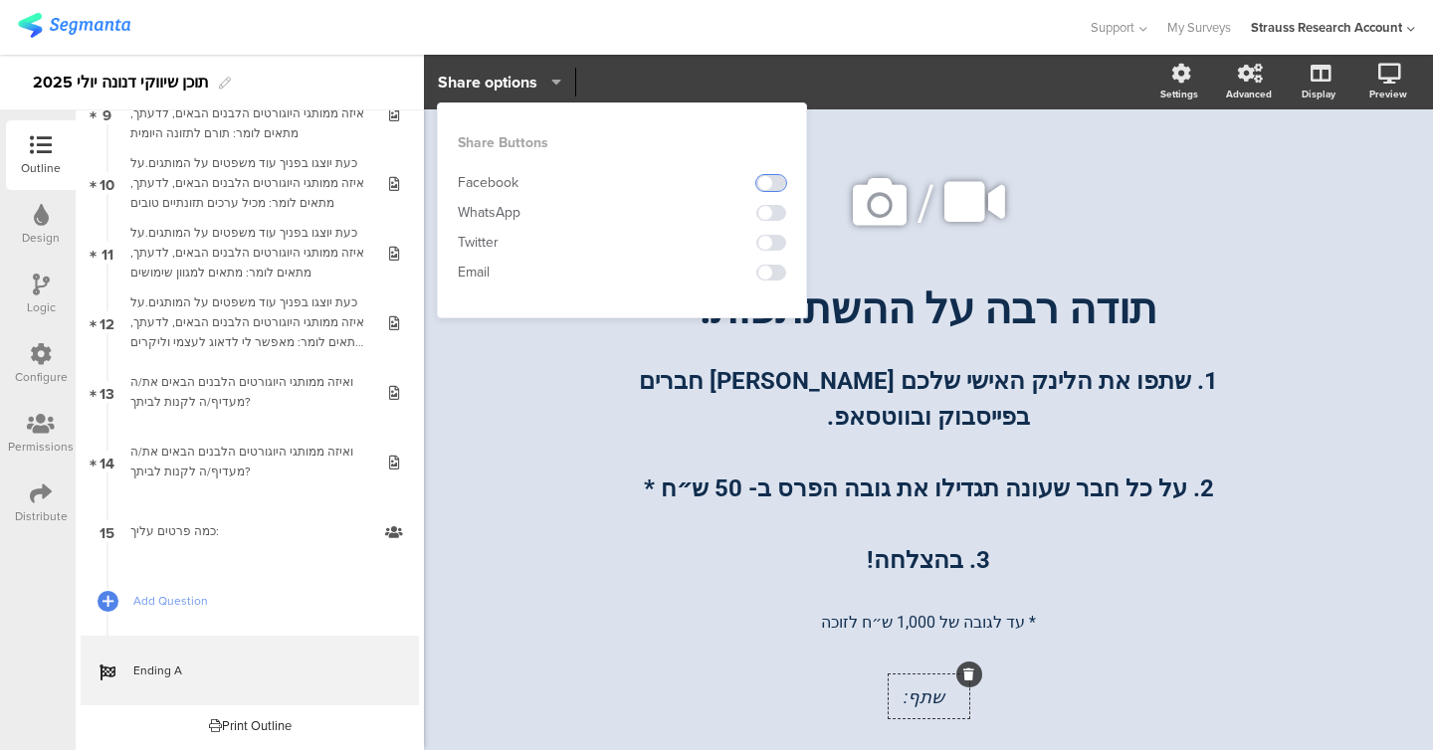
click at [777, 184] on span at bounding box center [771, 183] width 30 height 16
click at [777, 223] on div "WhatsApp" at bounding box center [622, 213] width 328 height 30
click at [777, 211] on span at bounding box center [771, 213] width 30 height 16
click at [777, 247] on span at bounding box center [771, 243] width 30 height 16
click at [775, 292] on div "Share Buttons Facebook WhatsApp Twitter Email" at bounding box center [622, 211] width 368 height 214
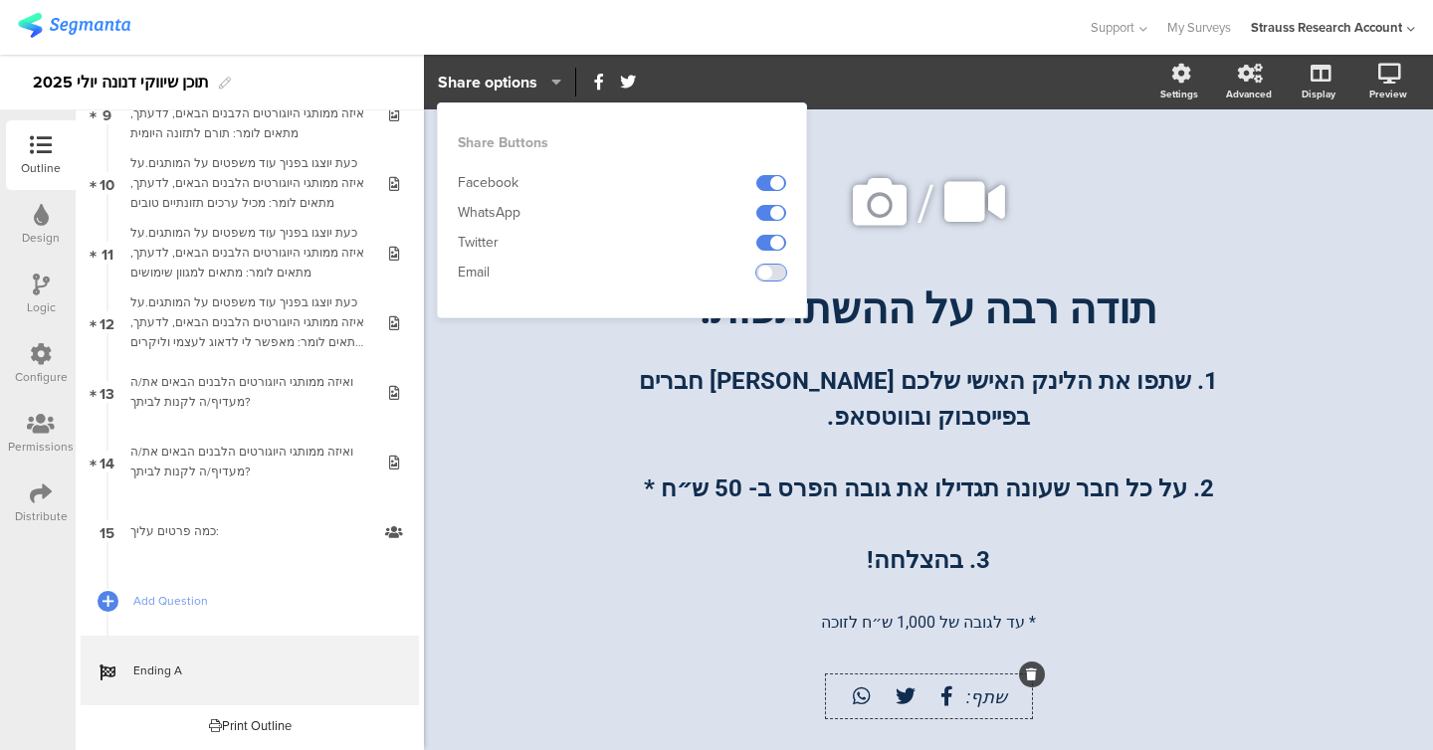
click at [774, 274] on span at bounding box center [771, 273] width 30 height 16
click at [524, 519] on div "/ תודה רבה על ההשתתפות! תודה רבה על ההשתתפות! 1. שתפו את הלינק האישי שלכם בין ח…" at bounding box center [929, 448] width 836 height 679
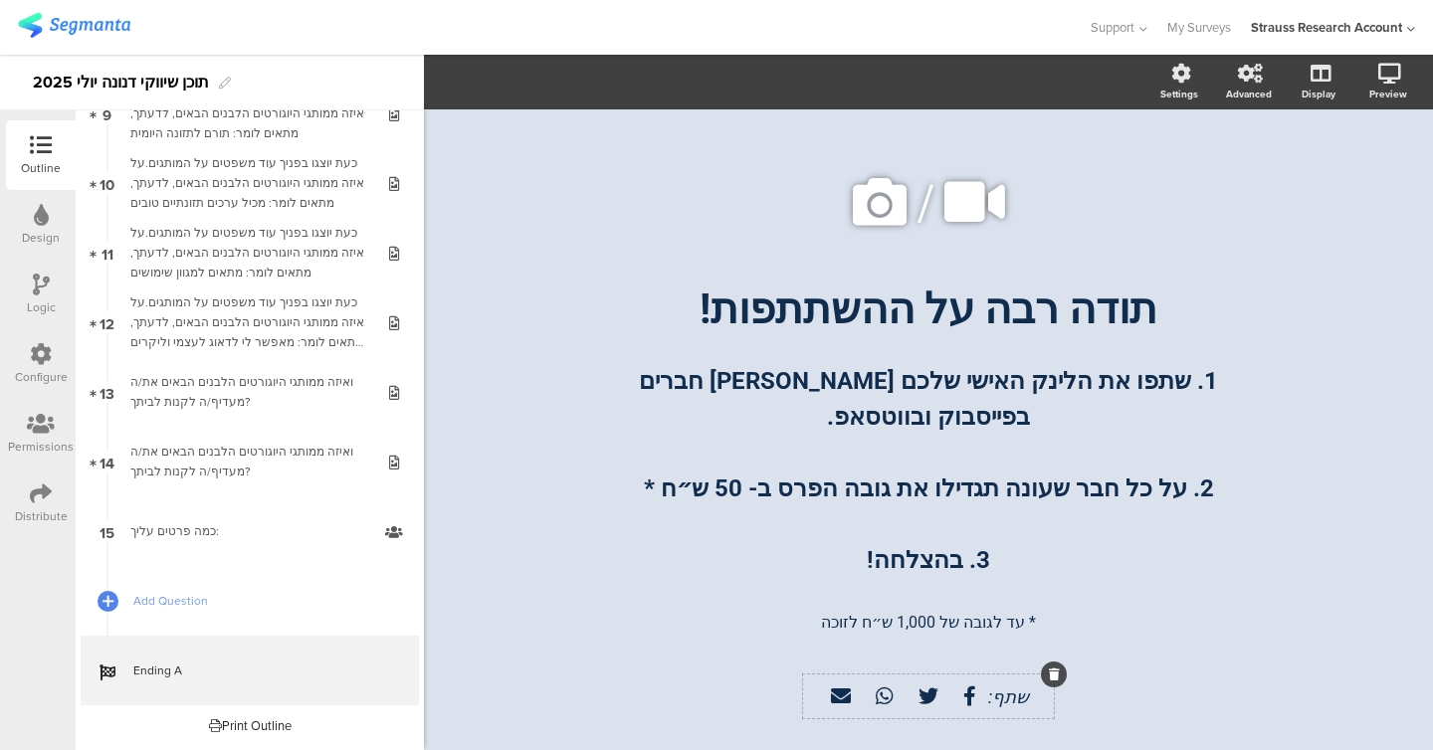
click at [921, 689] on icon at bounding box center [929, 697] width 20 height 20
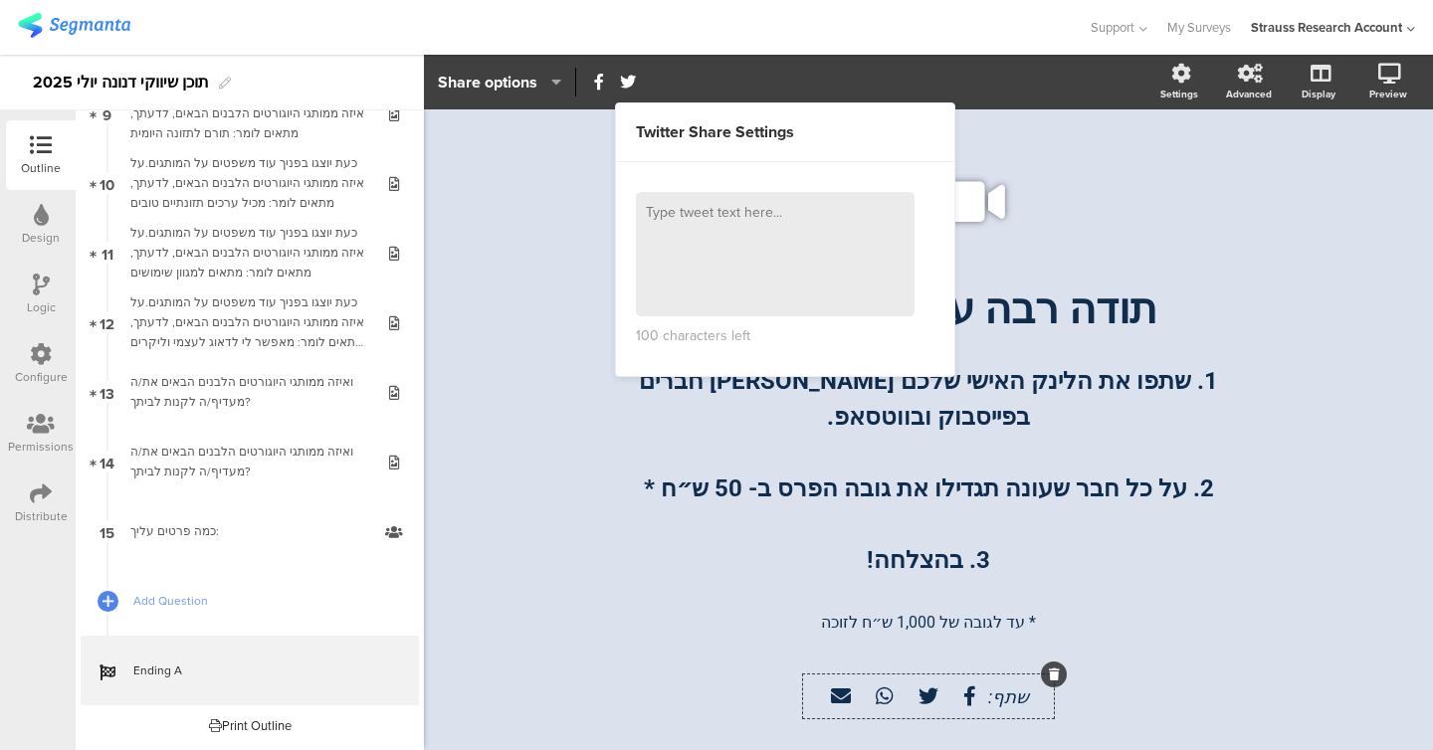
click at [560, 78] on icon "button" at bounding box center [551, 82] width 20 height 16
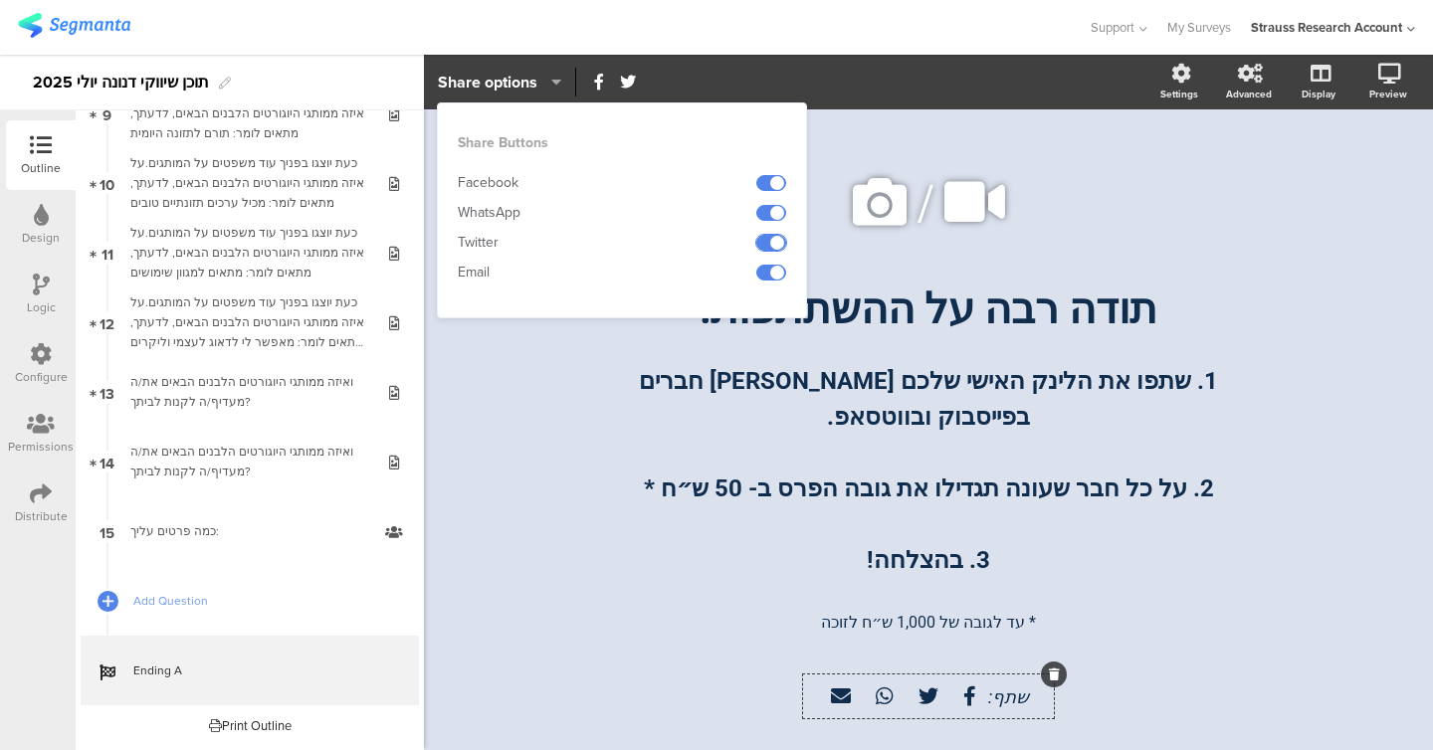
click at [765, 245] on span at bounding box center [771, 243] width 30 height 16
click at [491, 521] on div "/ תודה רבה על ההשתתפות! תודה רבה על ההשתתפות! 1. שתפו את הלינק האישי שלכם בין ח…" at bounding box center [928, 458] width 1009 height 699
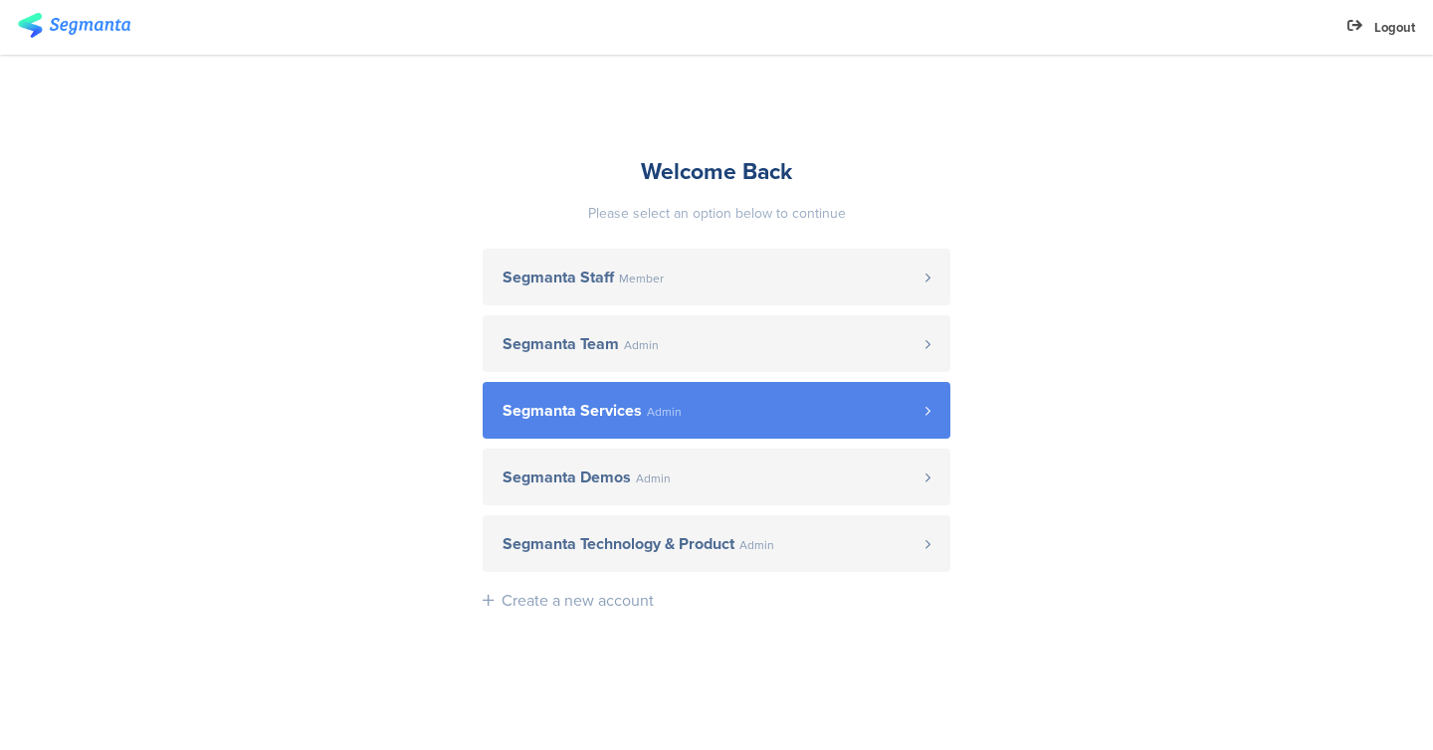
click at [699, 416] on span "Segmanta Services Admin" at bounding box center [714, 411] width 423 height 16
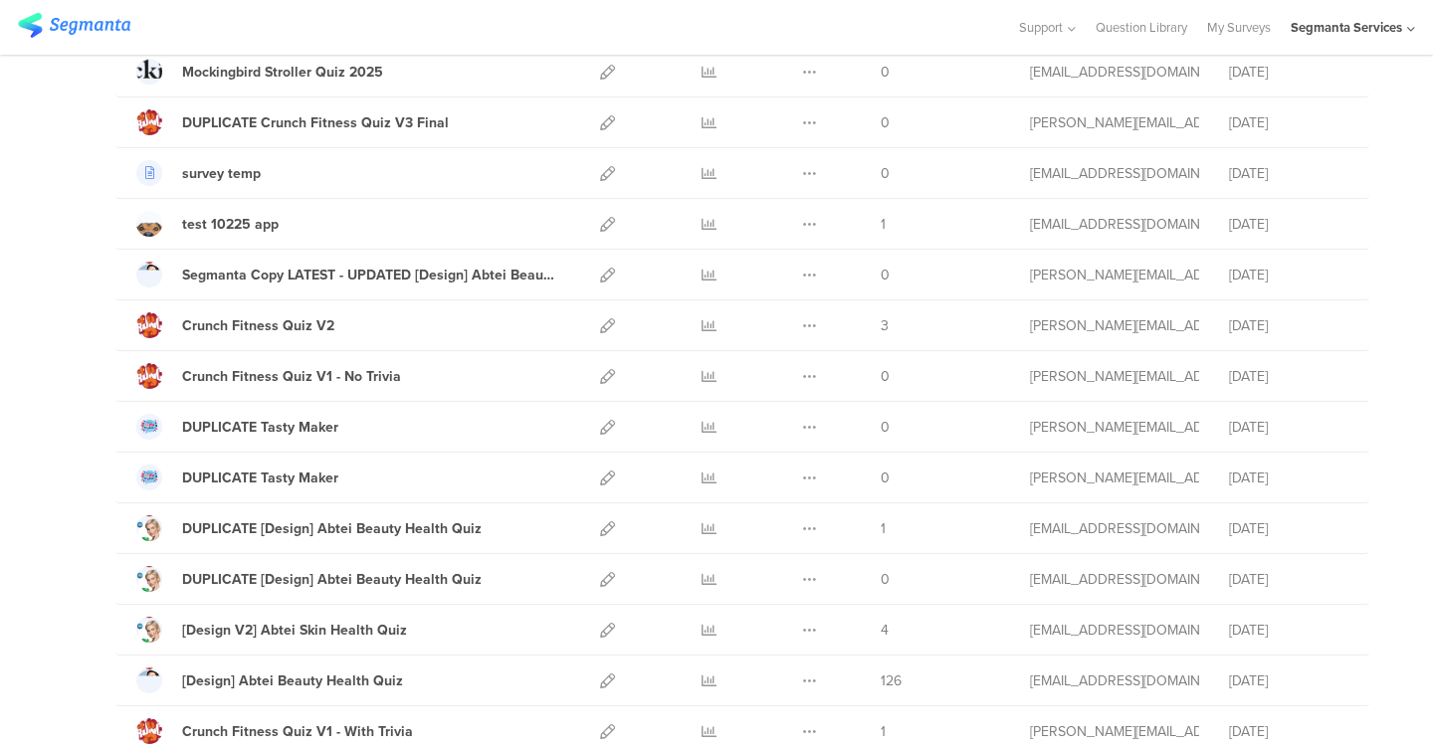
scroll to position [678, 0]
